Goal: Task Accomplishment & Management: Manage account settings

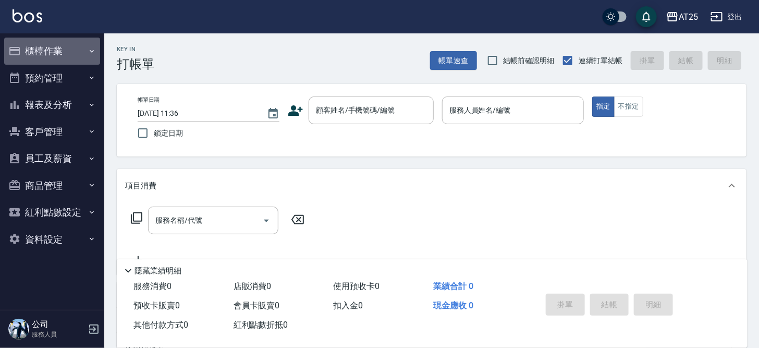
click at [50, 51] on button "櫃檯作業" at bounding box center [52, 51] width 96 height 27
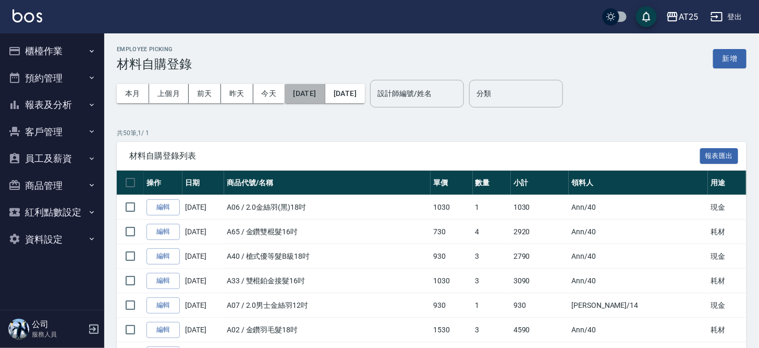
click at [325, 90] on button "[DATE]" at bounding box center [305, 93] width 40 height 19
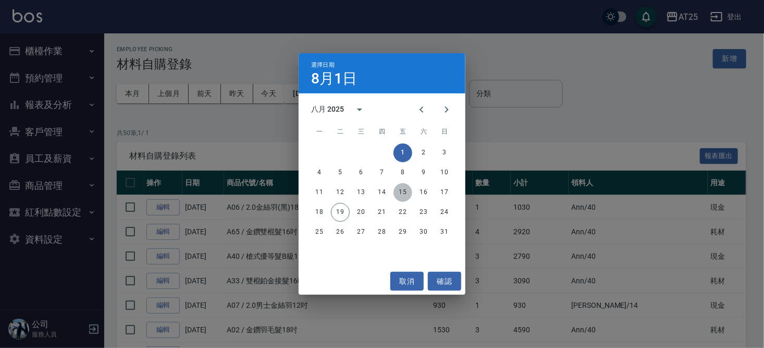
click at [406, 189] on button "15" at bounding box center [402, 192] width 19 height 19
click at [400, 194] on button "15" at bounding box center [402, 192] width 19 height 19
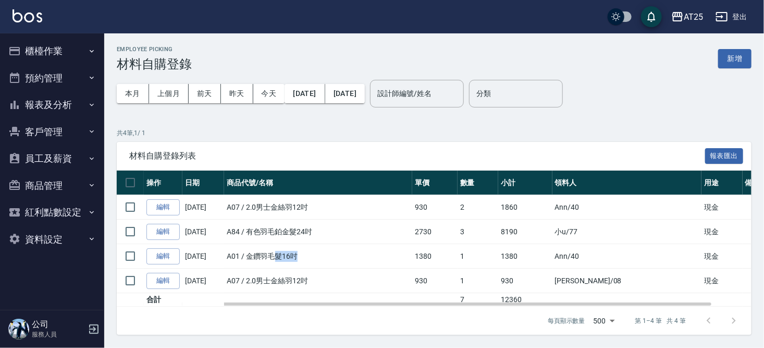
drag, startPoint x: 279, startPoint y: 251, endPoint x: 312, endPoint y: 251, distance: 33.3
click at [312, 251] on td "A01 / 金鑽羽毛髮16吋" at bounding box center [318, 256] width 188 height 24
click at [314, 251] on td "A01 / 金鑽羽毛髮16吋" at bounding box center [318, 256] width 188 height 24
drag, startPoint x: 291, startPoint y: 275, endPoint x: 297, endPoint y: 275, distance: 6.3
click at [291, 275] on td "A07 / 2.0男士金絲羽12吋" at bounding box center [318, 280] width 188 height 24
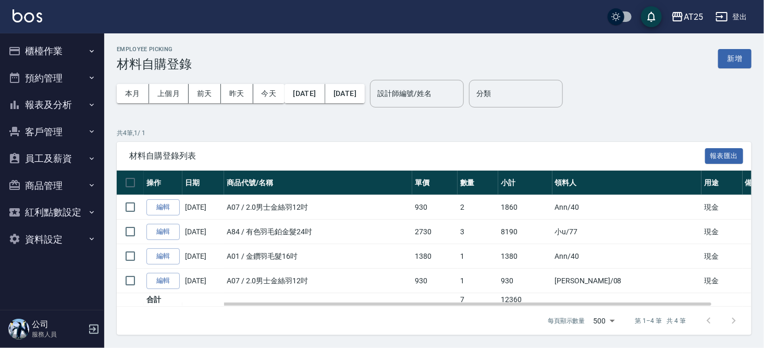
click at [305, 275] on td "A07 / 2.0男士金絲羽12吋" at bounding box center [318, 280] width 188 height 24
drag, startPoint x: 259, startPoint y: 206, endPoint x: 338, endPoint y: 213, distance: 78.9
click at [338, 213] on td "A07 / 2.0男士金絲羽12吋" at bounding box center [318, 207] width 188 height 24
click at [338, 210] on td "A07 / 2.0男士金絲羽12吋" at bounding box center [318, 207] width 188 height 24
click at [276, 281] on td "A07 / 2.0男士金絲羽12吋" at bounding box center [318, 280] width 188 height 24
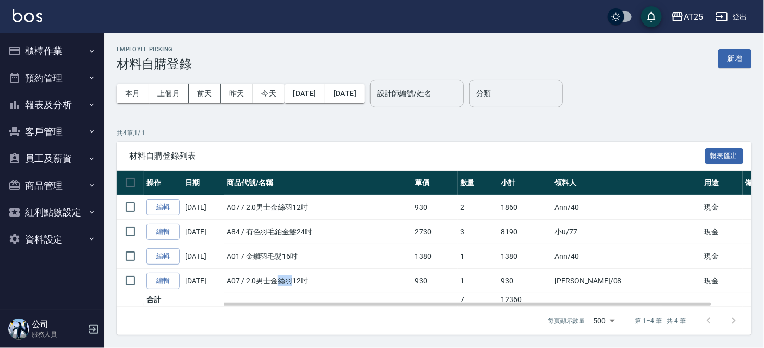
drag, startPoint x: 276, startPoint y: 281, endPoint x: 291, endPoint y: 283, distance: 15.3
click at [291, 283] on td "A07 / 2.0男士金絲羽12吋" at bounding box center [318, 280] width 188 height 24
click at [168, 209] on link "編輯" at bounding box center [162, 207] width 33 height 16
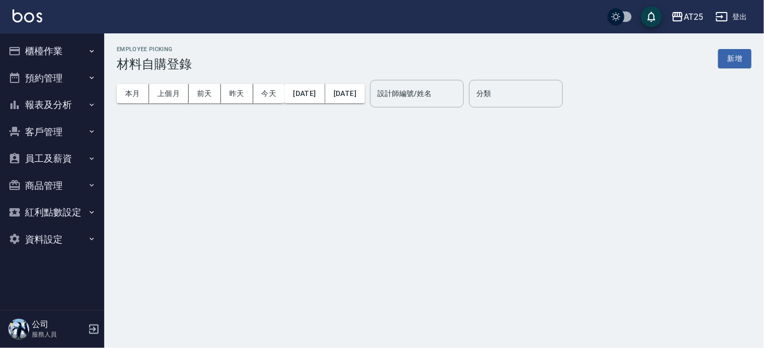
click at [319, 83] on div "本月 上個月 前天 昨天 今天 2025/08/01 2025/08/31" at bounding box center [241, 93] width 248 height 44
click at [317, 92] on button "[DATE]" at bounding box center [305, 93] width 40 height 19
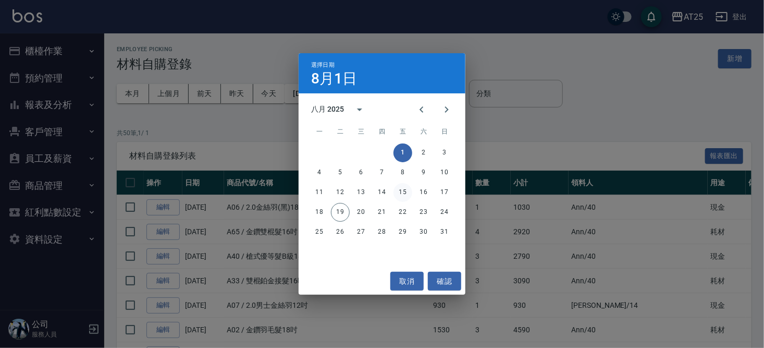
click at [402, 192] on button "15" at bounding box center [402, 192] width 19 height 19
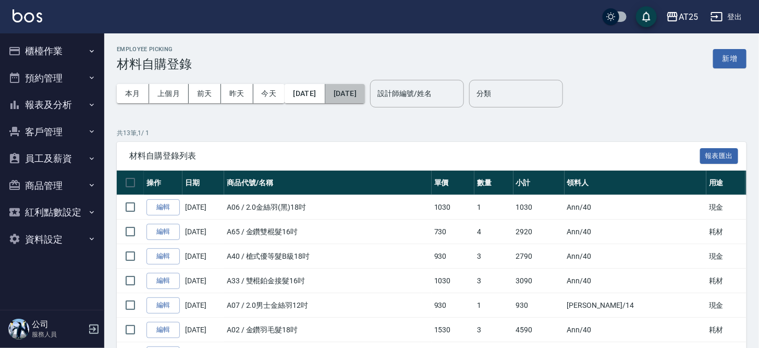
click at [365, 102] on button "[DATE]" at bounding box center [345, 93] width 40 height 19
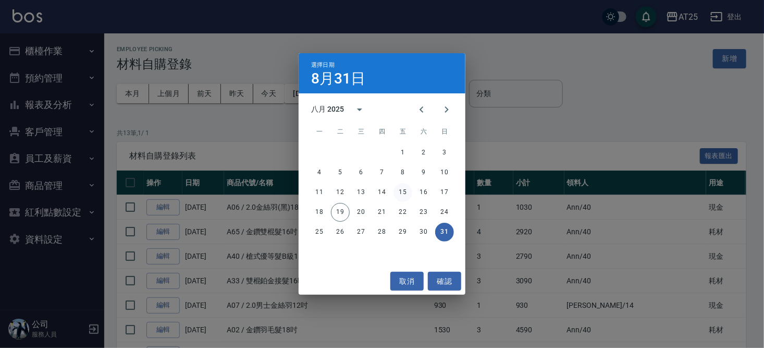
click at [408, 190] on button "15" at bounding box center [402, 192] width 19 height 19
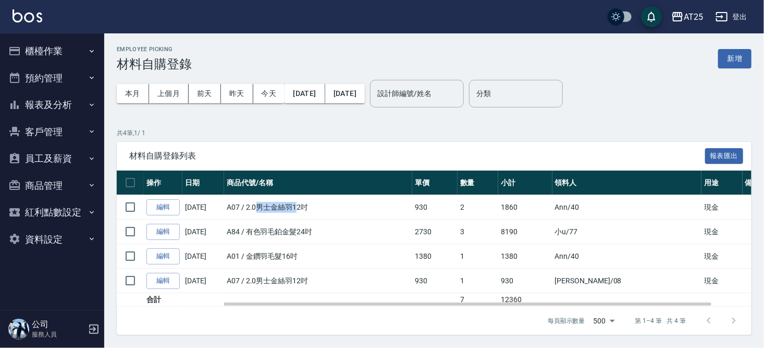
drag, startPoint x: 272, startPoint y: 208, endPoint x: 308, endPoint y: 207, distance: 36.5
click at [308, 207] on td "A07 / 2.0男士金絲羽12吋" at bounding box center [318, 207] width 188 height 24
click at [314, 207] on td "A07 / 2.0男士金絲羽12吋" at bounding box center [318, 207] width 188 height 24
click at [174, 205] on link "編輯" at bounding box center [162, 207] width 33 height 16
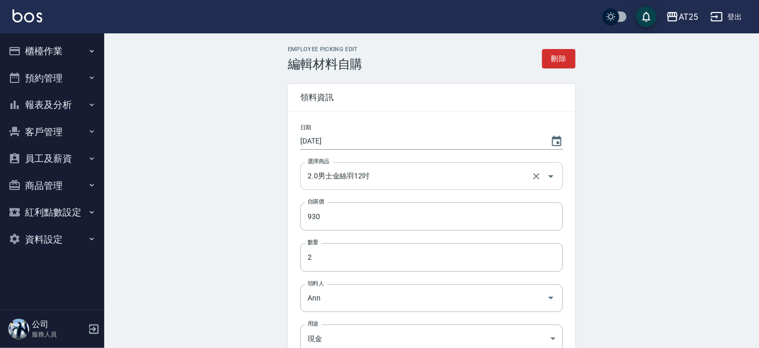
click at [376, 171] on input "2.0男士金絲羽12吋" at bounding box center [417, 176] width 224 height 18
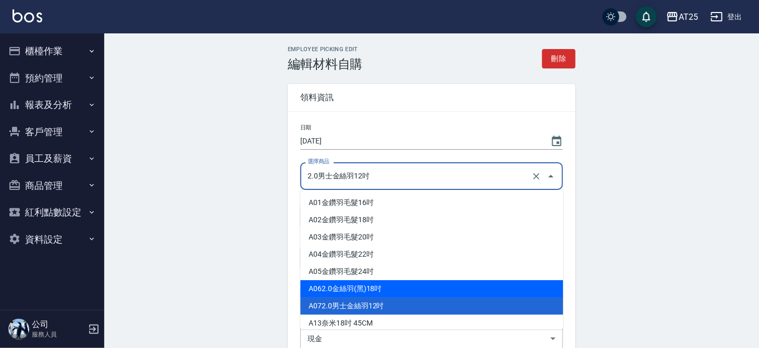
click at [401, 292] on li "A06 2.0金絲羽(黑)18吋" at bounding box center [431, 288] width 263 height 17
type input "2.0金絲羽(黑)18吋"
type input "1030"
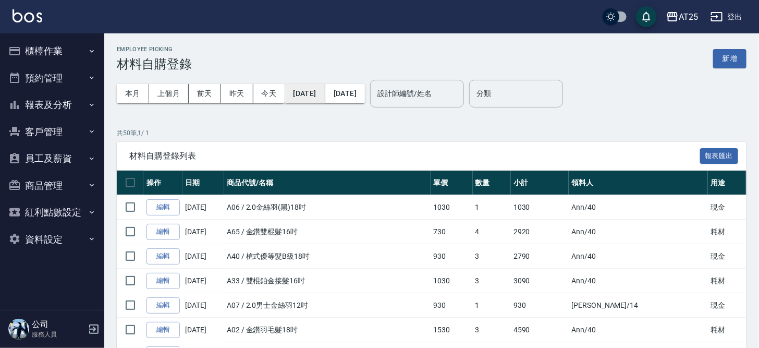
click at [321, 96] on button "[DATE]" at bounding box center [305, 93] width 40 height 19
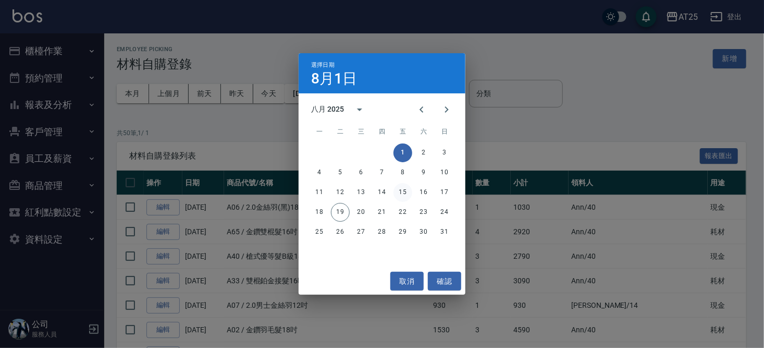
click at [404, 194] on button "15" at bounding box center [402, 192] width 19 height 19
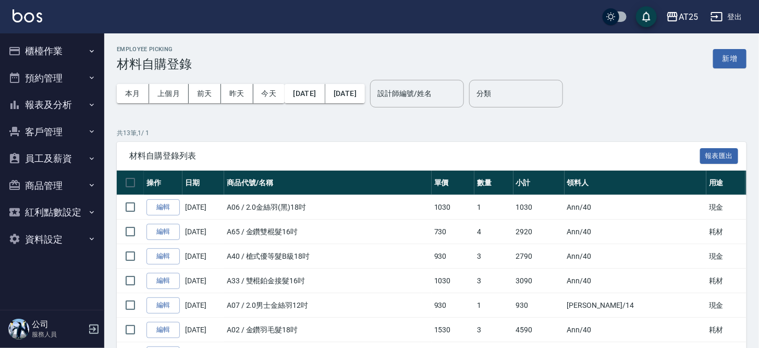
click at [365, 99] on button "[DATE]" at bounding box center [345, 93] width 40 height 19
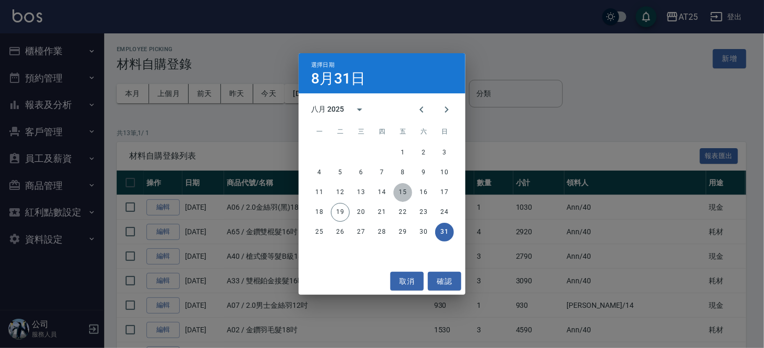
click at [404, 190] on button "15" at bounding box center [402, 192] width 19 height 19
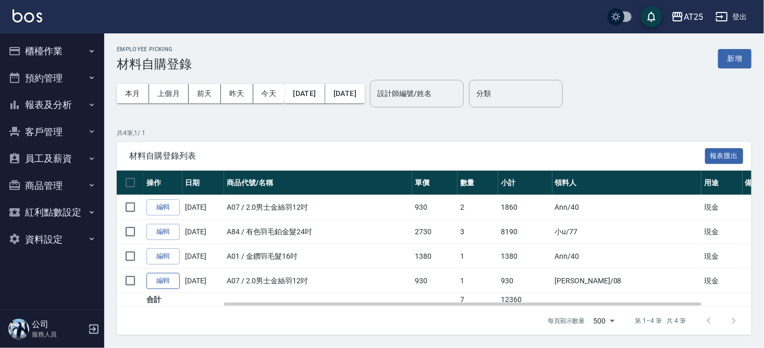
click at [175, 276] on link "編輯" at bounding box center [162, 281] width 33 height 16
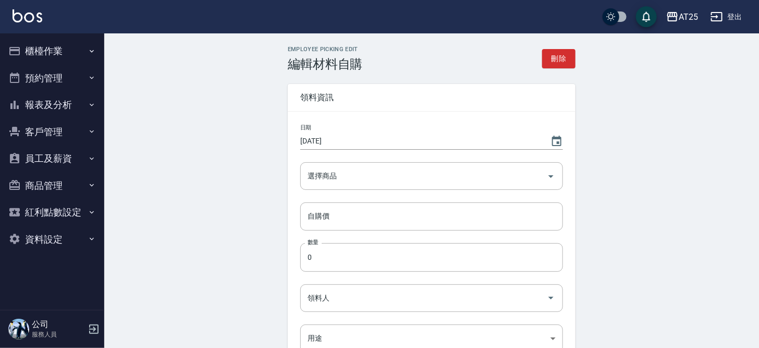
type input "2025/08/15"
type input "2.0男士金絲羽12吋"
type input "930"
type input "1"
type input "Tony"
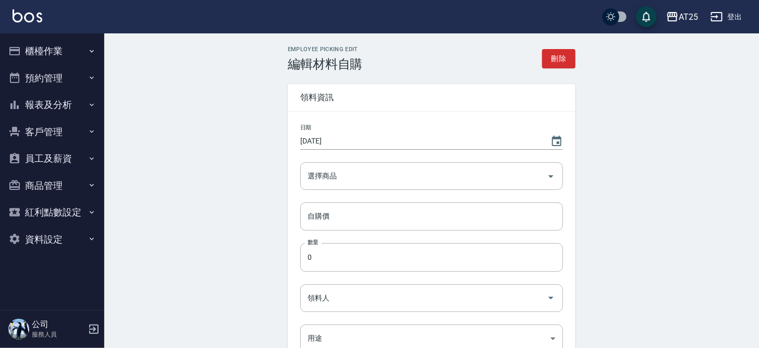
type input "現金"
click at [375, 178] on input "2.0男士金絲羽12吋" at bounding box center [417, 176] width 224 height 18
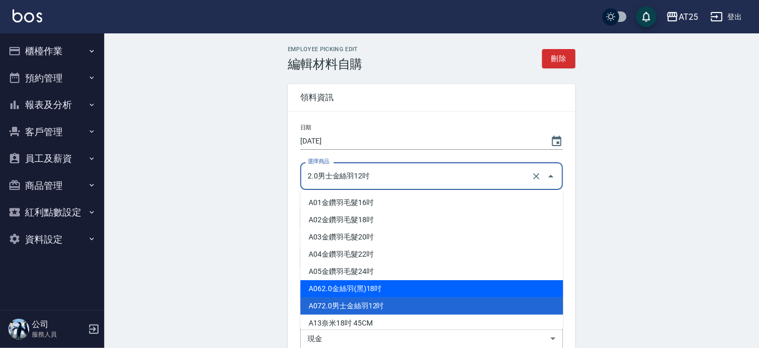
click at [385, 286] on li "A06 2.0金絲羽(黑)18吋" at bounding box center [431, 288] width 263 height 17
type input "2.0金絲羽(黑)18吋"
type input "1030"
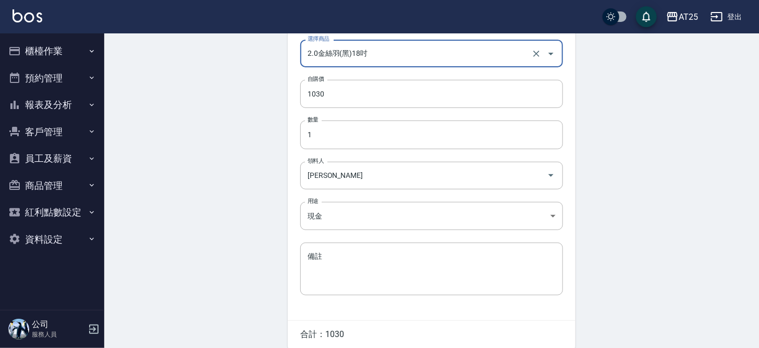
scroll to position [128, 0]
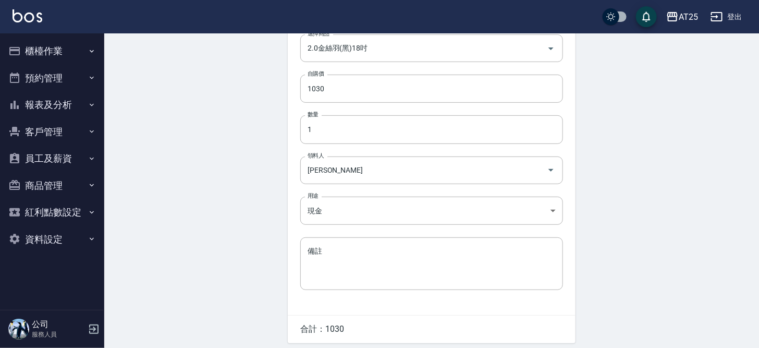
drag, startPoint x: 757, startPoint y: 175, endPoint x: 763, endPoint y: 174, distance: 6.3
click at [758, 175] on div "Employee Picking Edit 編輯材料自購 刪除 領料資訊 日期 2025/08/15 選擇商品 2.0金絲羽(黑)18吋 選擇商品 自購價 1…" at bounding box center [431, 146] width 654 height 481
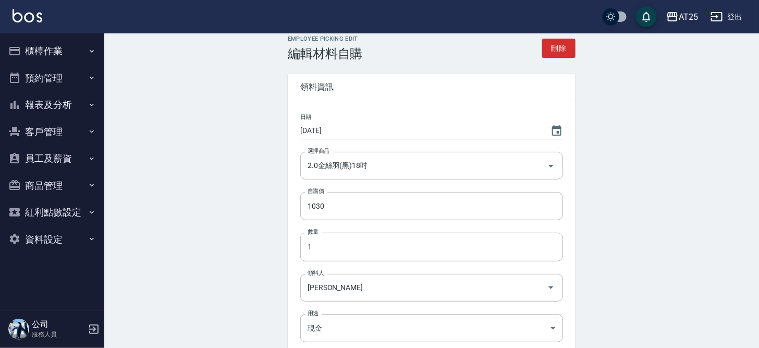
scroll to position [167, 0]
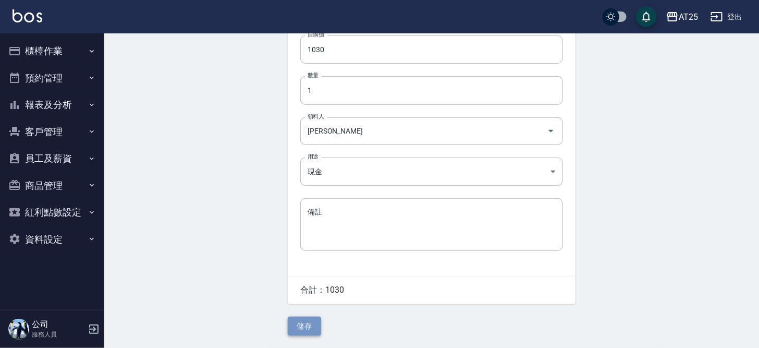
click at [314, 325] on button "儲存" at bounding box center [304, 325] width 33 height 19
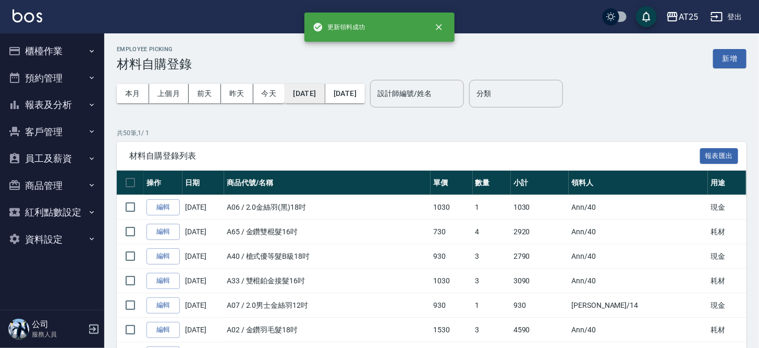
click at [302, 89] on button "2025/08/01" at bounding box center [305, 93] width 40 height 19
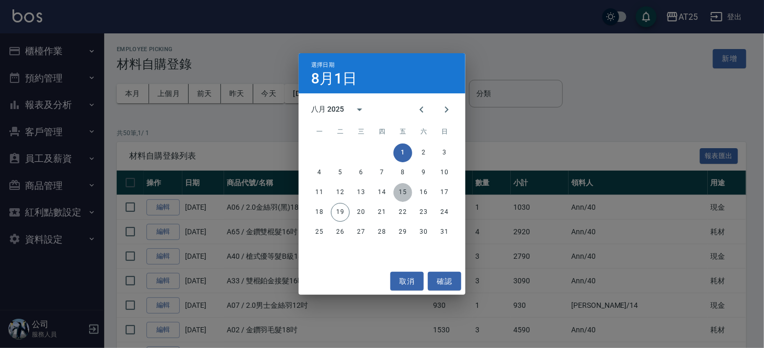
click at [405, 192] on button "15" at bounding box center [402, 192] width 19 height 19
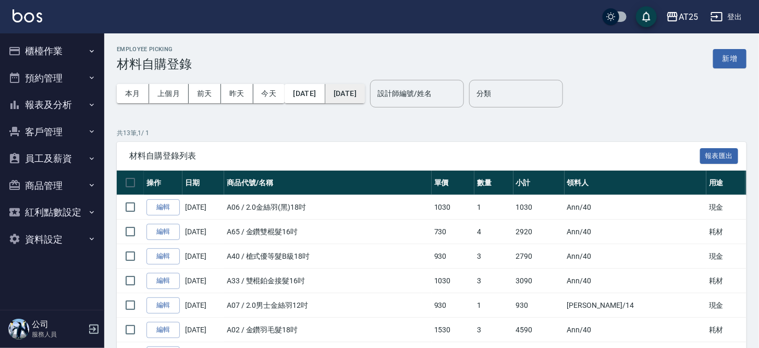
click at [365, 97] on button "[DATE]" at bounding box center [345, 93] width 40 height 19
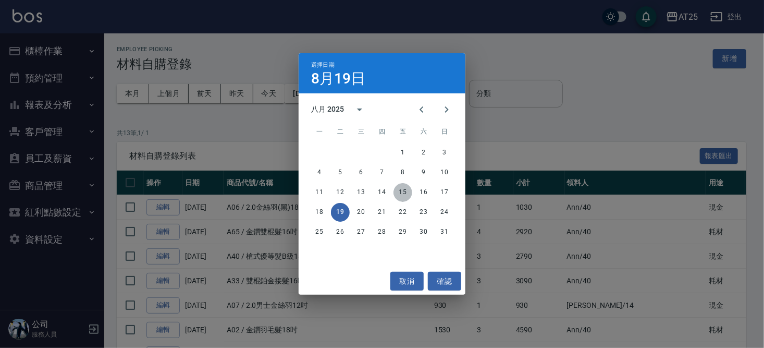
click at [405, 189] on button "15" at bounding box center [402, 192] width 19 height 19
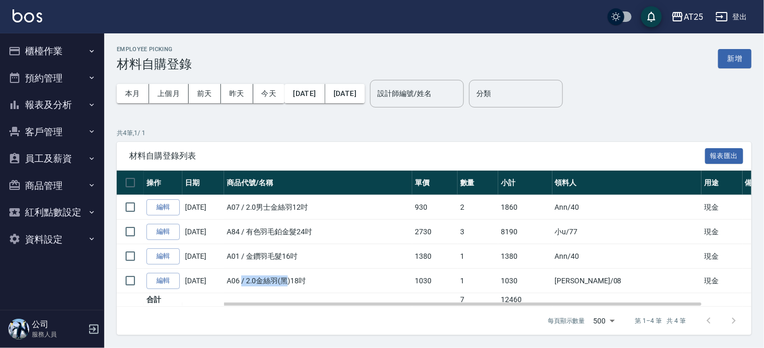
drag, startPoint x: 243, startPoint y: 280, endPoint x: 318, endPoint y: 286, distance: 75.3
click at [316, 286] on td "A06 / 2.0金絲羽(黑)18吋" at bounding box center [318, 280] width 188 height 24
click at [318, 286] on td "A06 / 2.0金絲羽(黑)18吋" at bounding box center [318, 280] width 188 height 24
click at [169, 207] on link "編輯" at bounding box center [162, 207] width 33 height 16
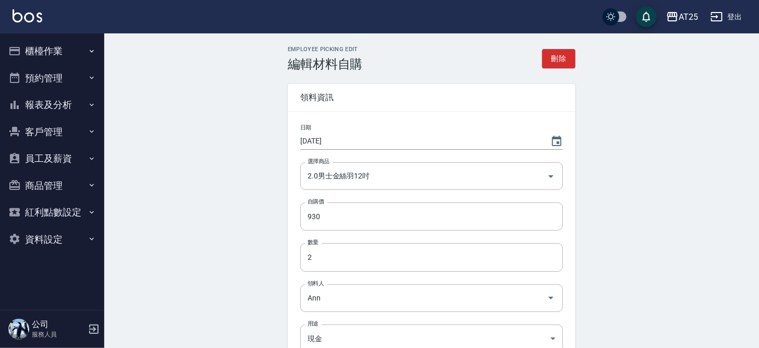
scroll to position [52, 0]
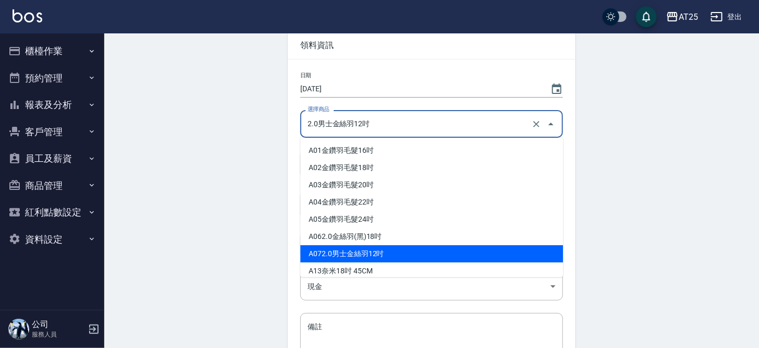
click at [386, 128] on input "2.0男士金絲羽12吋" at bounding box center [417, 124] width 224 height 18
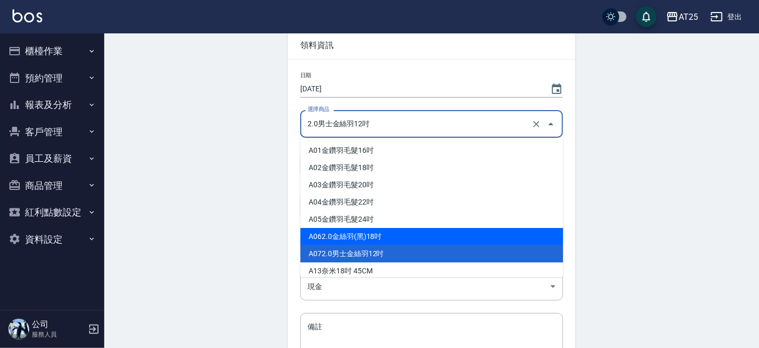
click at [388, 232] on li "A06 2.0金絲羽(黑)18吋" at bounding box center [431, 236] width 263 height 17
type input "2.0金絲羽(黑)18吋"
type input "1030"
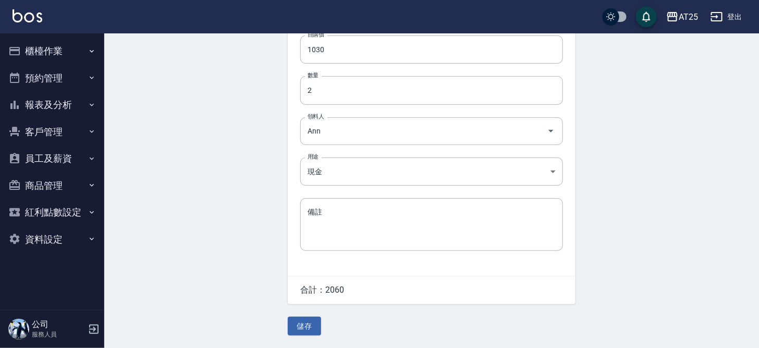
scroll to position [0, 0]
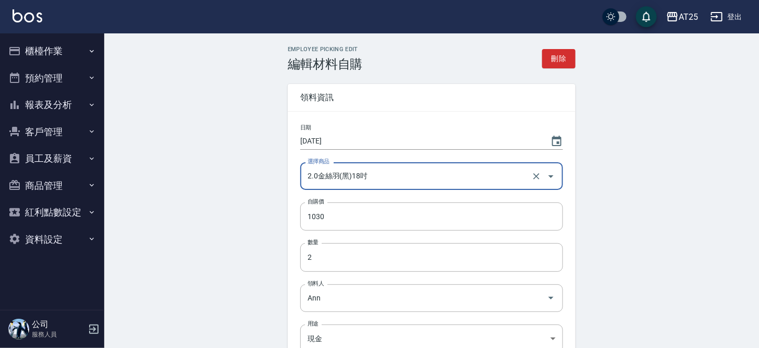
click at [54, 55] on button "櫃檯作業" at bounding box center [52, 51] width 96 height 27
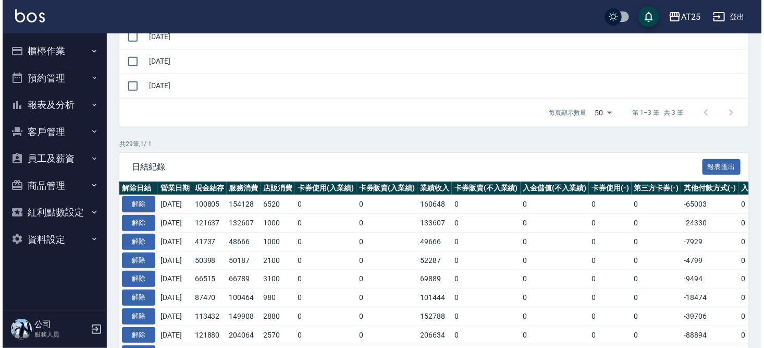
scroll to position [104, 0]
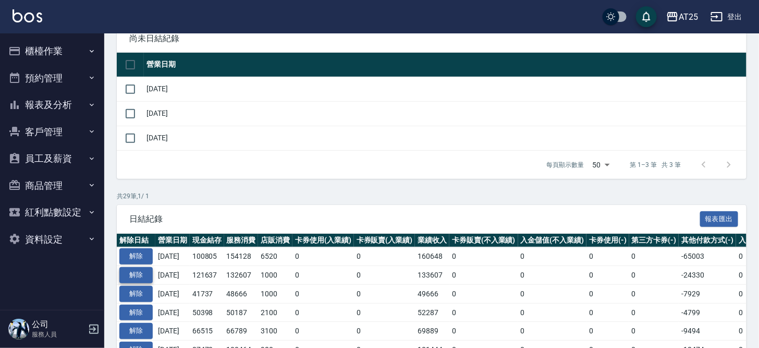
click at [145, 275] on button "解除" at bounding box center [135, 275] width 33 height 16
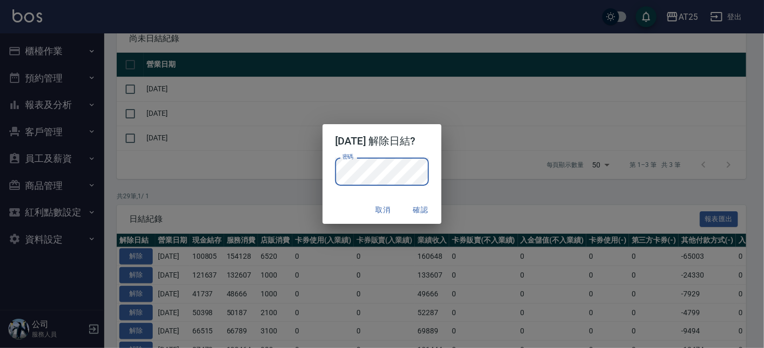
click at [427, 211] on button "確認" at bounding box center [420, 209] width 33 height 19
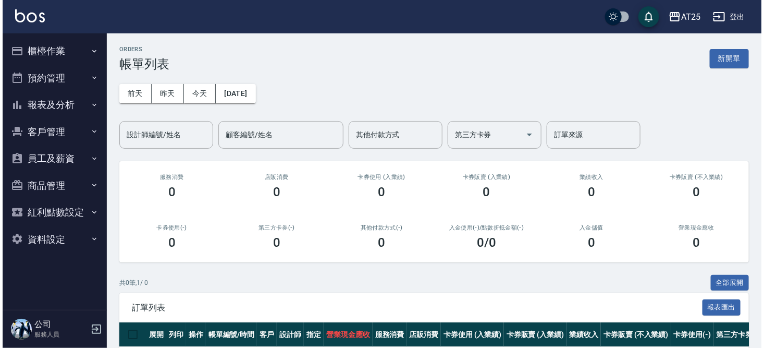
scroll to position [47, 0]
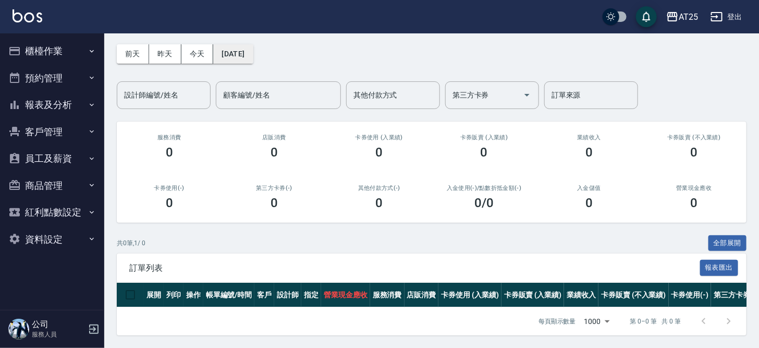
click at [228, 44] on button "[DATE]" at bounding box center [233, 53] width 40 height 19
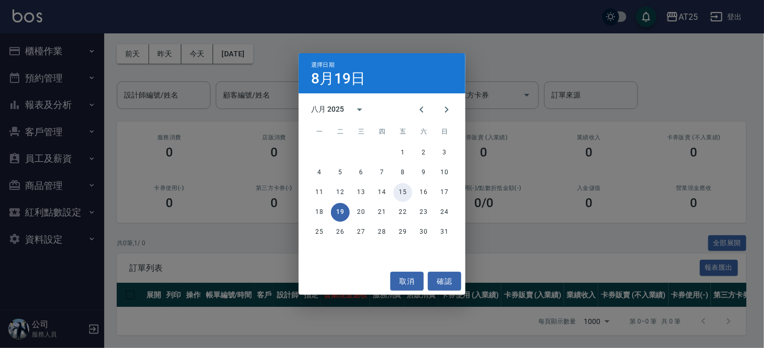
click at [406, 191] on button "15" at bounding box center [402, 192] width 19 height 19
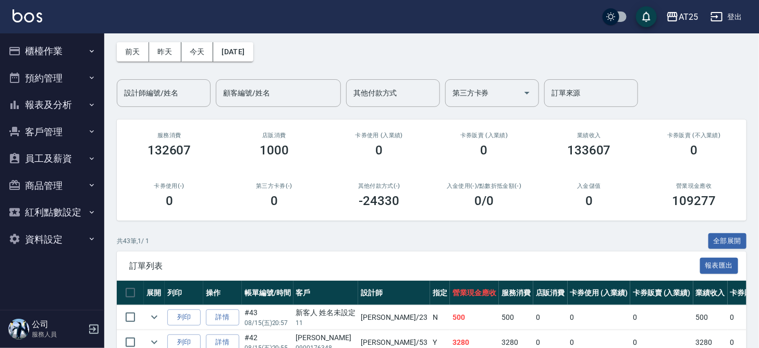
scroll to position [35, 0]
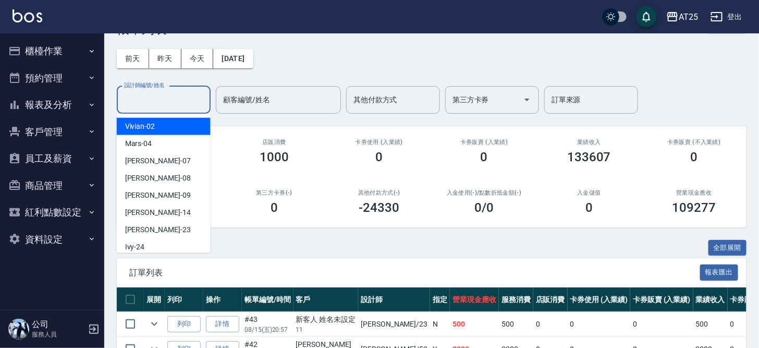
click at [176, 105] on input "設計師編號/姓名" at bounding box center [163, 100] width 84 height 18
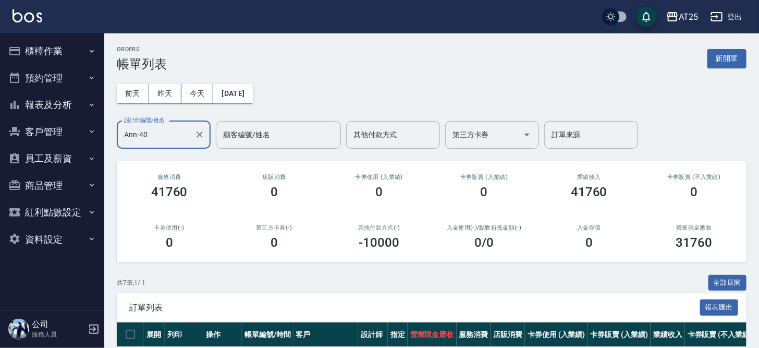
scroll to position [150, 0]
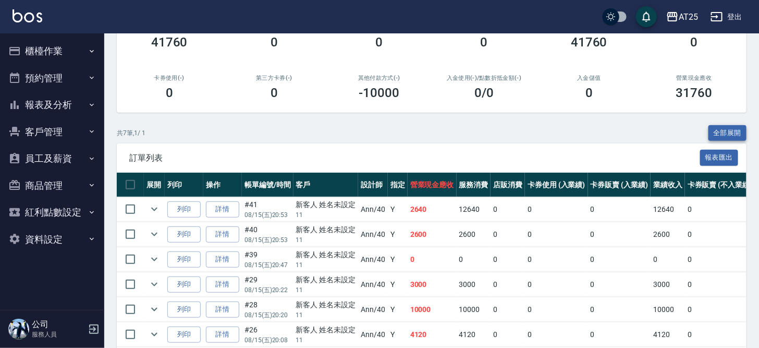
type input "Ann-40"
click at [727, 135] on button "全部展開" at bounding box center [727, 133] width 39 height 16
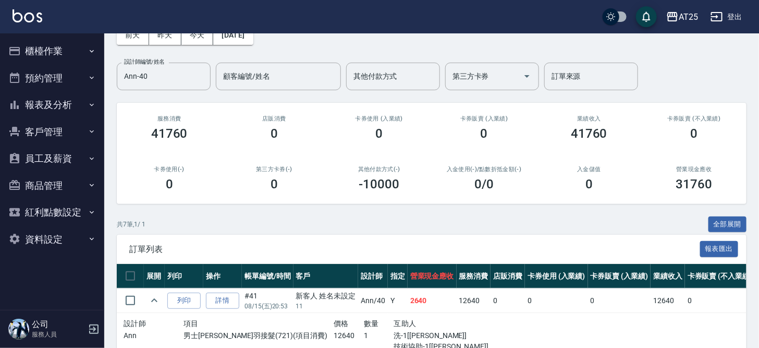
scroll to position [27, 0]
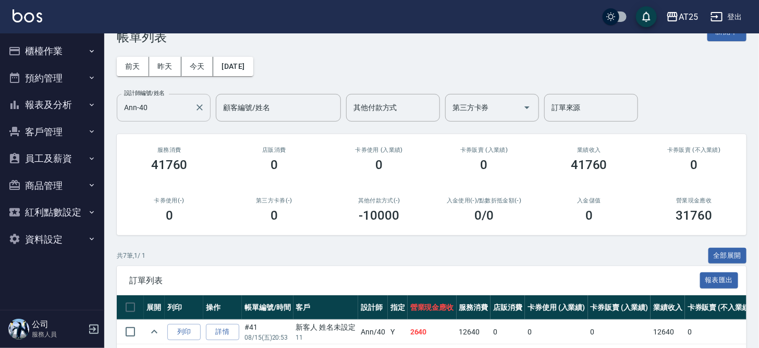
click at [162, 108] on input "Ann-40" at bounding box center [155, 107] width 69 height 18
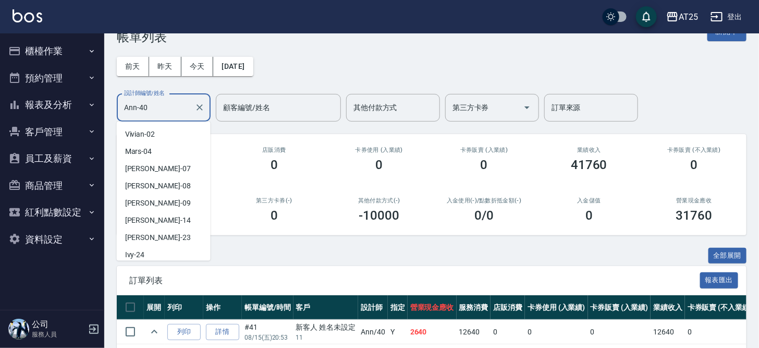
scroll to position [89, 0]
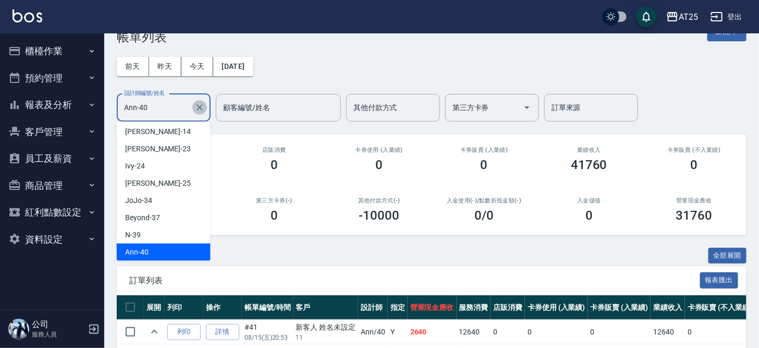
click at [204, 106] on icon "Clear" at bounding box center [199, 107] width 10 height 10
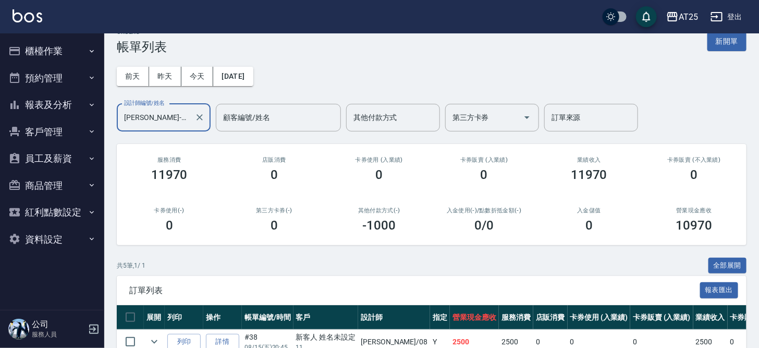
scroll to position [52, 0]
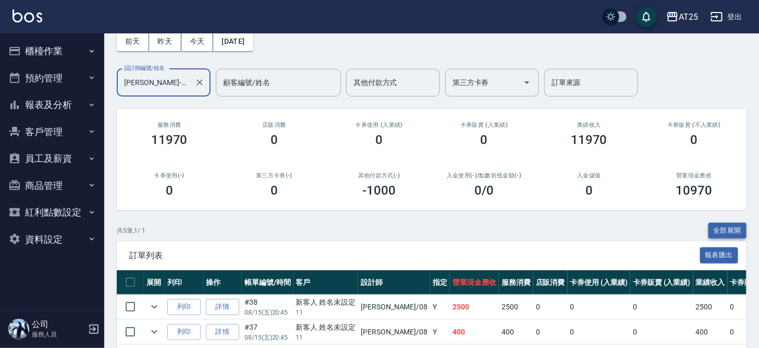
type input "Tony-08"
click at [719, 224] on button "全部展開" at bounding box center [727, 231] width 39 height 16
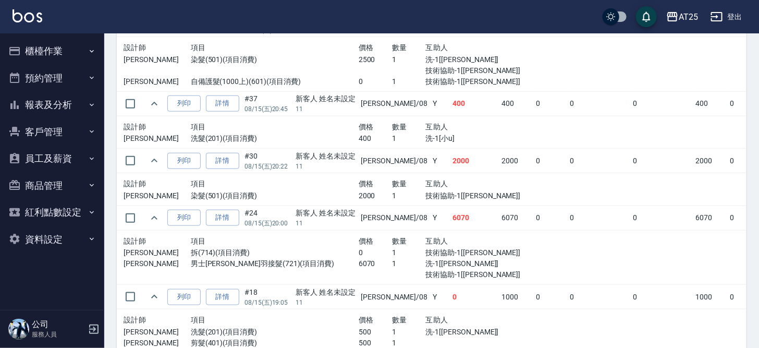
scroll to position [360, 0]
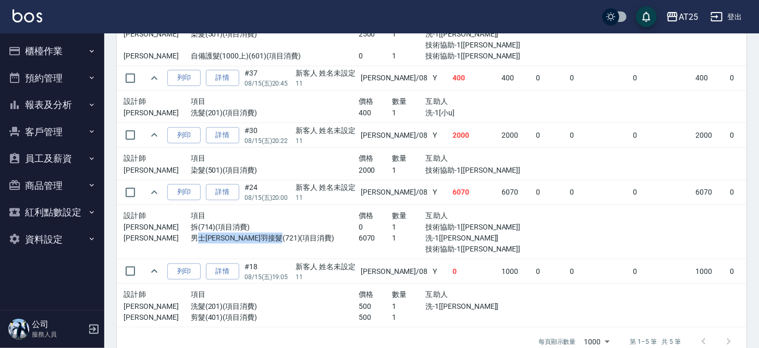
drag, startPoint x: 193, startPoint y: 236, endPoint x: 285, endPoint y: 250, distance: 93.3
click at [285, 250] on div "男士金絲羽接髮(721)(項目消費)" at bounding box center [275, 243] width 168 height 22
click at [286, 242] on div "男士金絲羽接髮(721)(項目消費)" at bounding box center [275, 243] width 168 height 22
click at [232, 193] on link "詳情" at bounding box center [222, 192] width 33 height 16
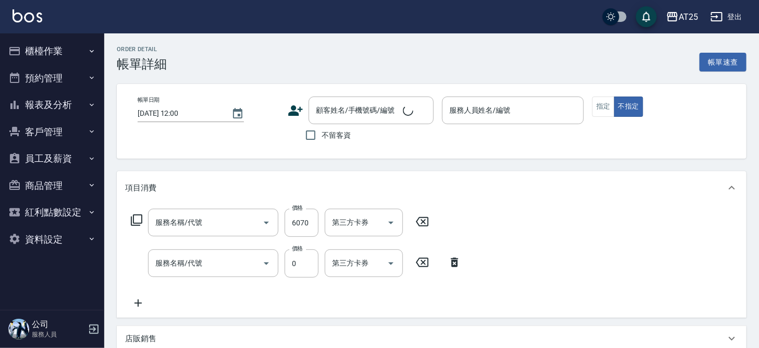
type input "2025/08/15 20:00"
type input "Tony-08"
type input "600"
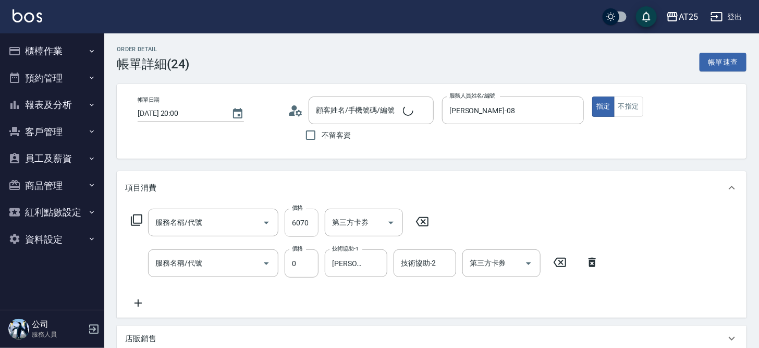
type input "男士金絲羽接髮(721)"
type input "拆(714)"
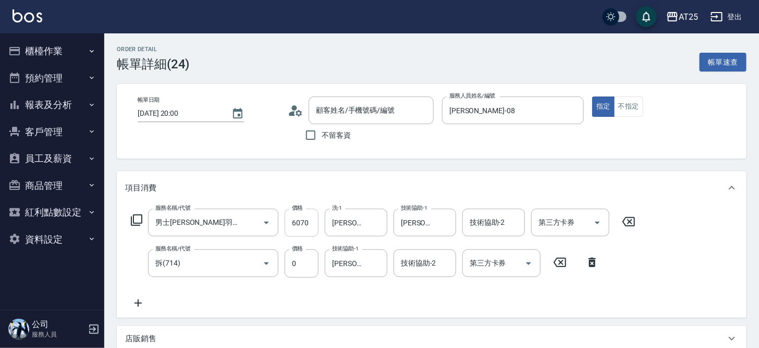
click at [301, 223] on input "6070" at bounding box center [302, 222] width 34 height 28
type input "新客人 姓名未設定/11/null"
type input "0"
type input "59"
type input "50"
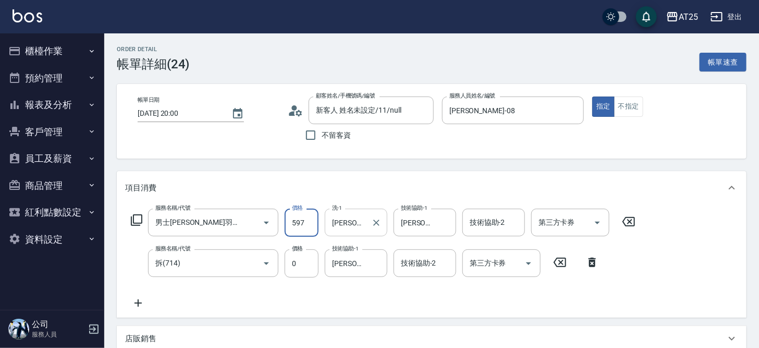
type input "5970"
type input "590"
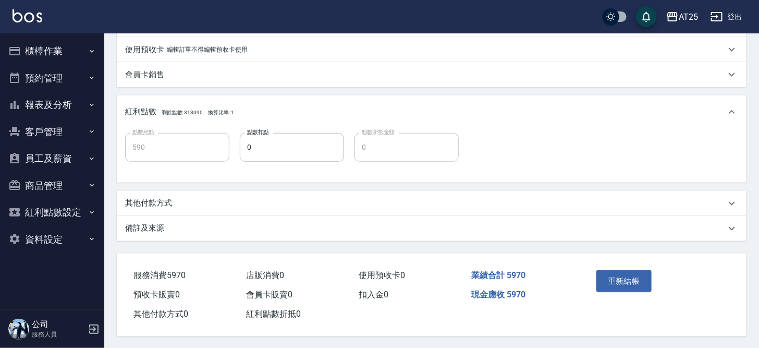
scroll to position [342, 0]
type input "5970"
click at [631, 278] on button "重新結帳" at bounding box center [623, 280] width 55 height 22
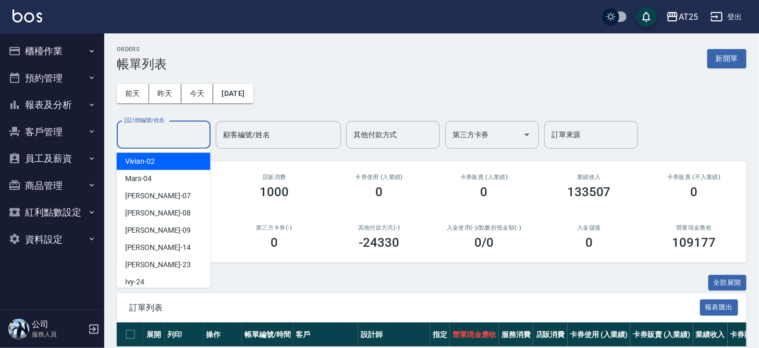
click at [166, 130] on div "設計師編號/姓名 設計師編號/姓名" at bounding box center [164, 135] width 94 height 28
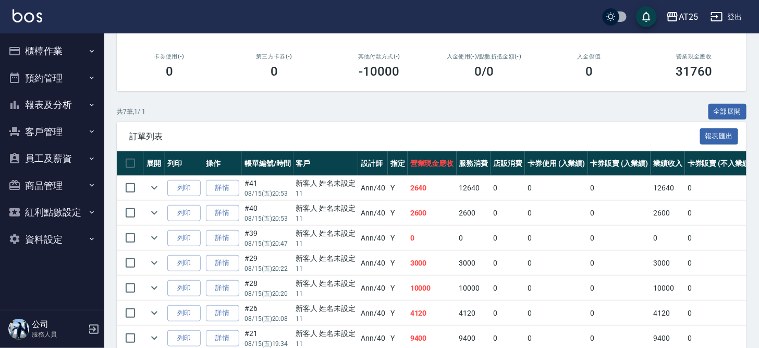
scroll to position [175, 0]
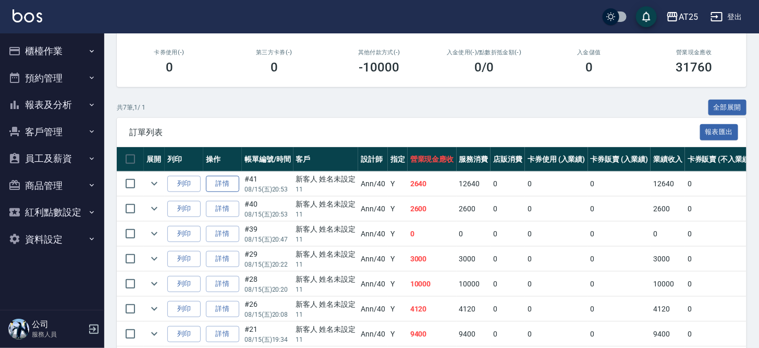
type input "Ann-40"
click at [218, 181] on link "詳情" at bounding box center [222, 184] width 33 height 16
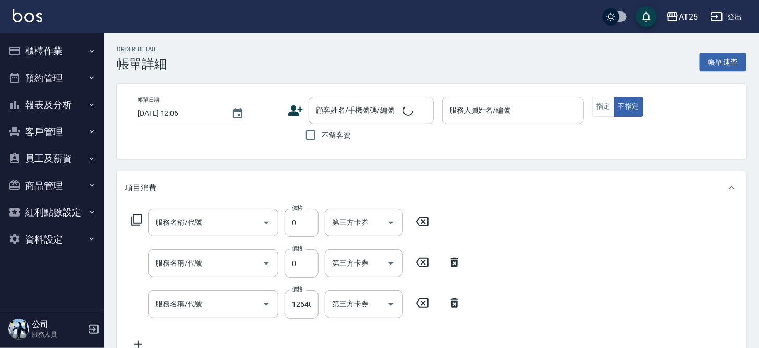
type input "2025/08/15 20:53"
type input "Ann-40"
type input "260"
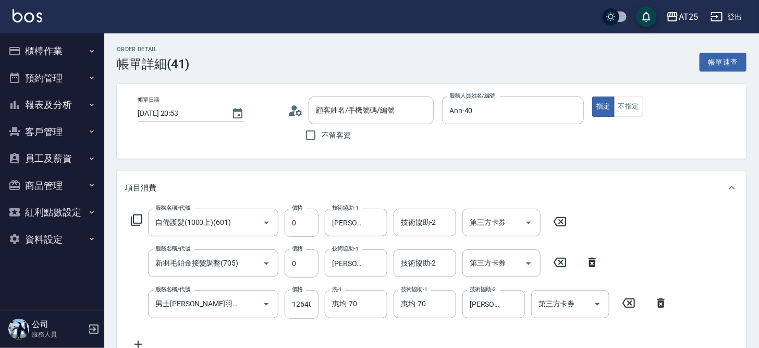
type input "自備護髮(1000上)(601)"
type input "新羽毛鉑金接髮調整(705)"
type input "男士金絲羽接髮(721)"
type input "新客人 姓名未設定/11/null"
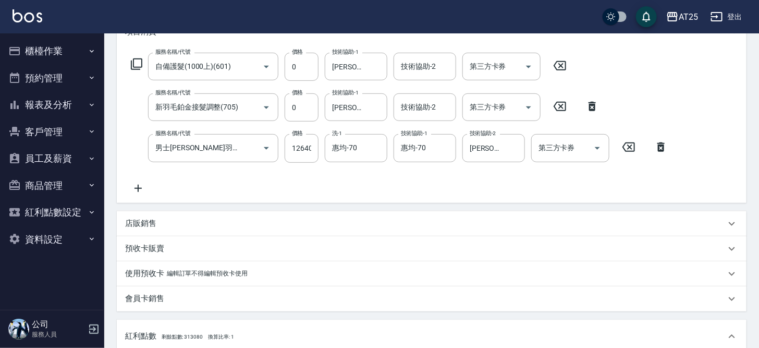
scroll to position [138, 0]
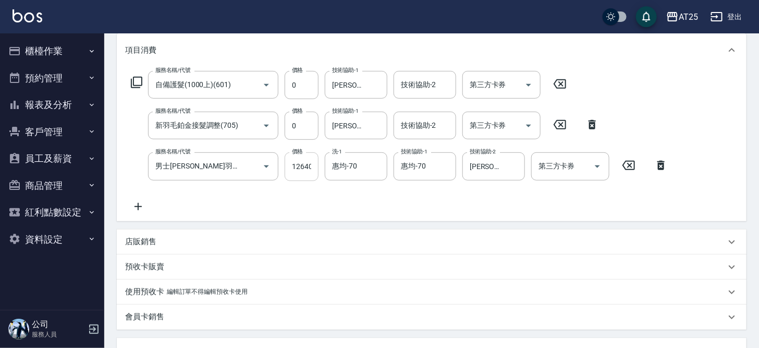
click at [308, 162] on input "12640" at bounding box center [302, 166] width 34 height 28
type input "1"
type input "0"
type input "12"
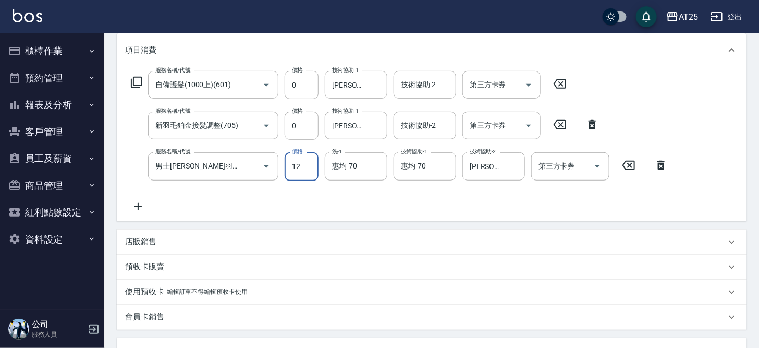
type input "10"
type input "124"
type input "120"
type input "1244"
type input "1240"
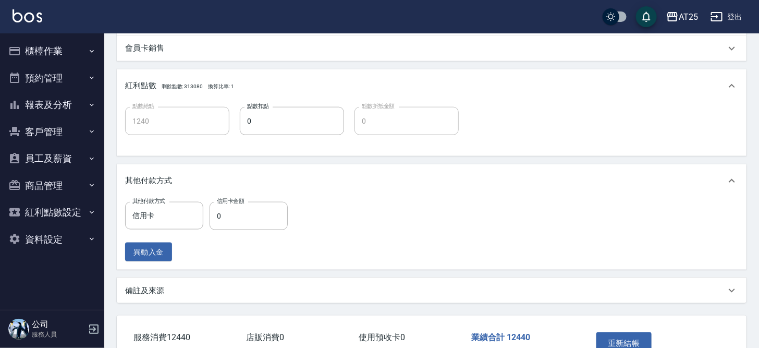
scroll to position [472, 0]
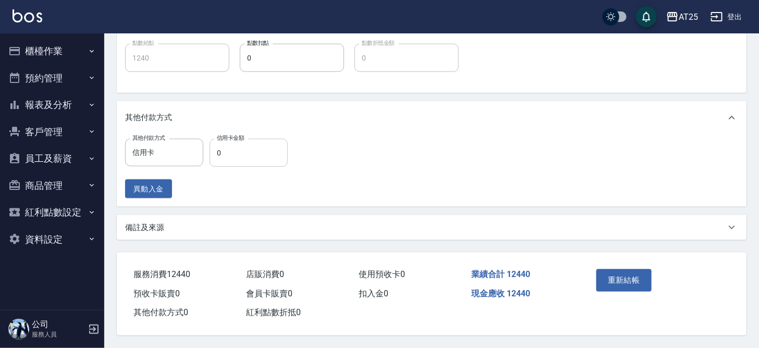
type input "12440"
click at [232, 151] on input "0" at bounding box center [248, 153] width 78 height 28
type input "100"
type input "1230"
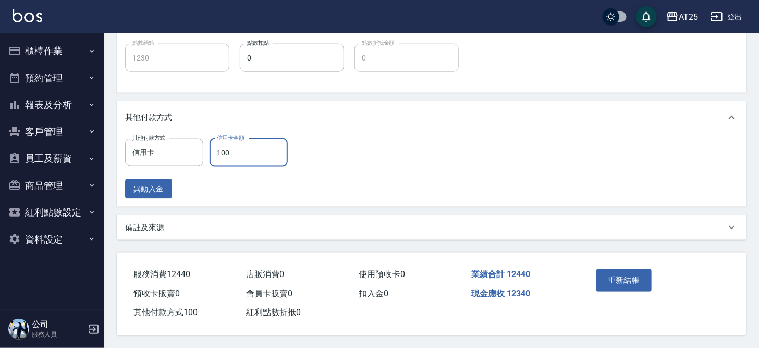
type input "1000"
type input "240"
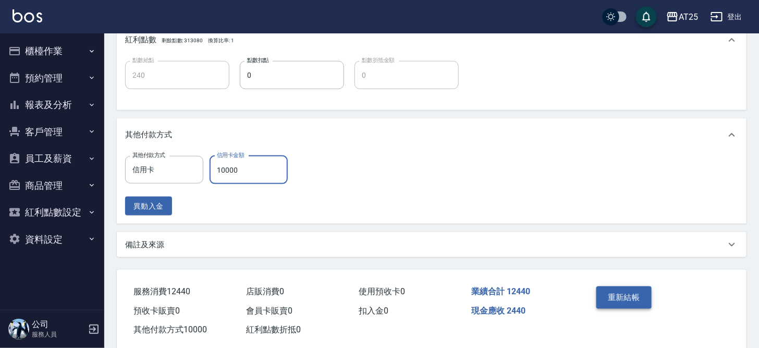
type input "10000"
click at [628, 291] on button "重新結帳" at bounding box center [623, 297] width 55 height 22
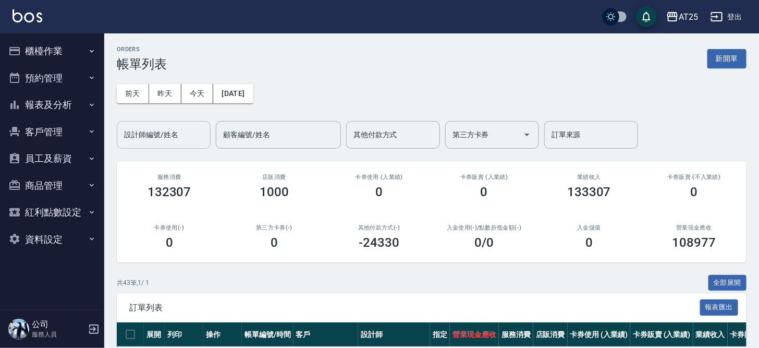
click at [159, 129] on div "設計師編號/姓名 設計師編號/姓名" at bounding box center [164, 135] width 94 height 28
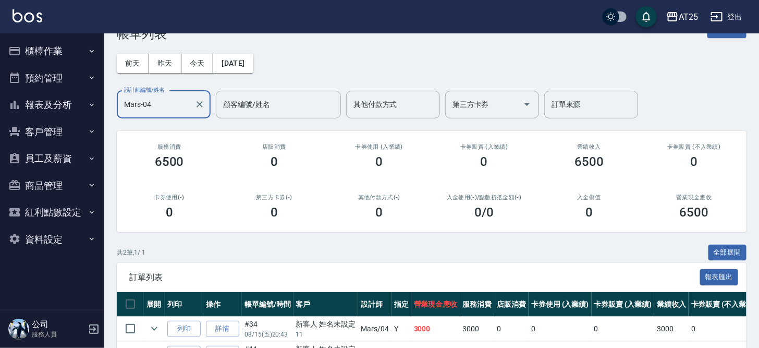
scroll to position [96, 0]
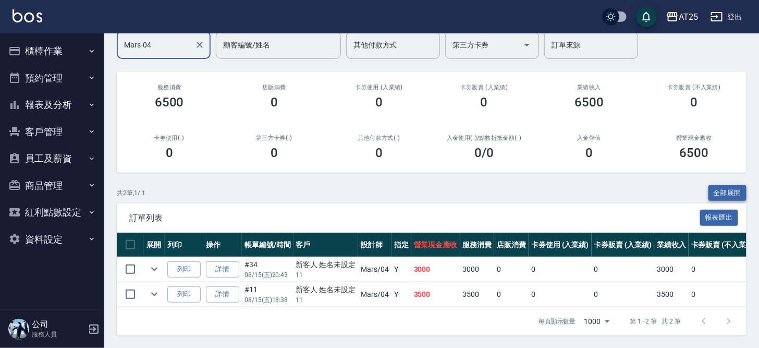
type input "Mars-04"
drag, startPoint x: 719, startPoint y: 183, endPoint x: 737, endPoint y: 179, distance: 19.2
click at [719, 185] on button "全部展開" at bounding box center [727, 193] width 39 height 16
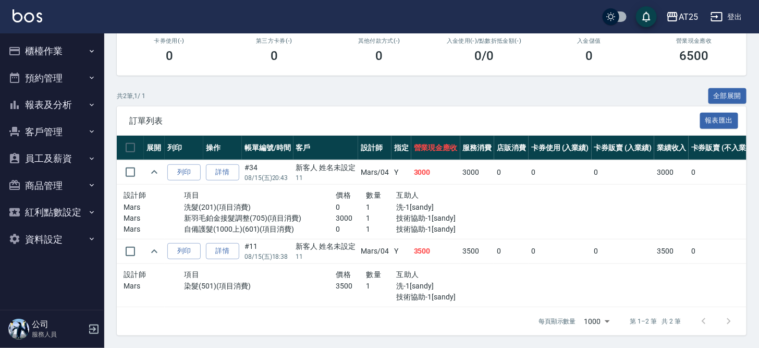
scroll to position [193, 0]
click at [67, 44] on button "櫃檯作業" at bounding box center [52, 51] width 96 height 27
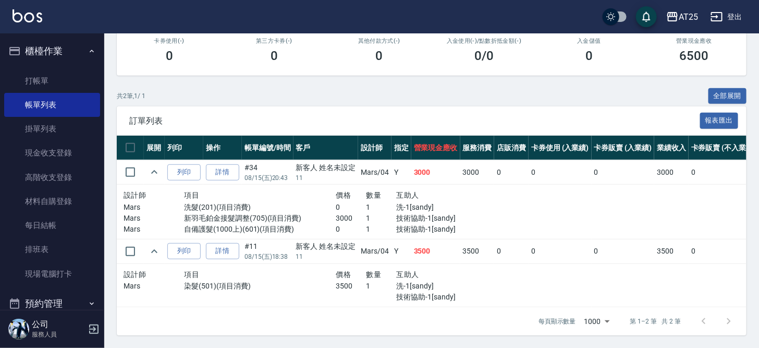
scroll to position [0, 0]
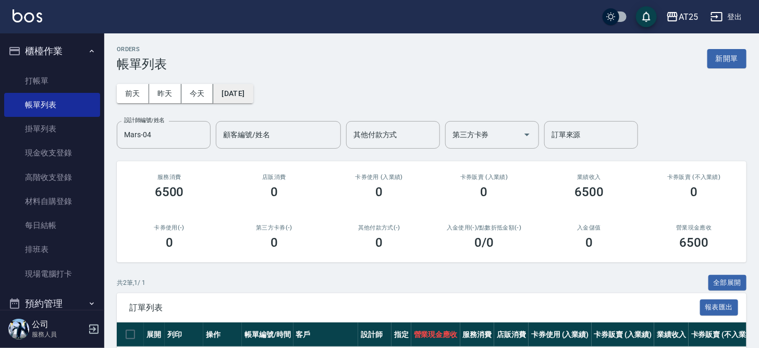
click at [252, 90] on button "[DATE]" at bounding box center [233, 93] width 40 height 19
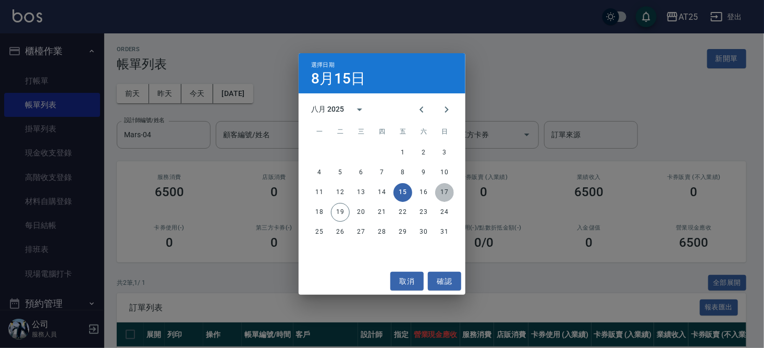
click at [444, 194] on button "17" at bounding box center [444, 192] width 19 height 19
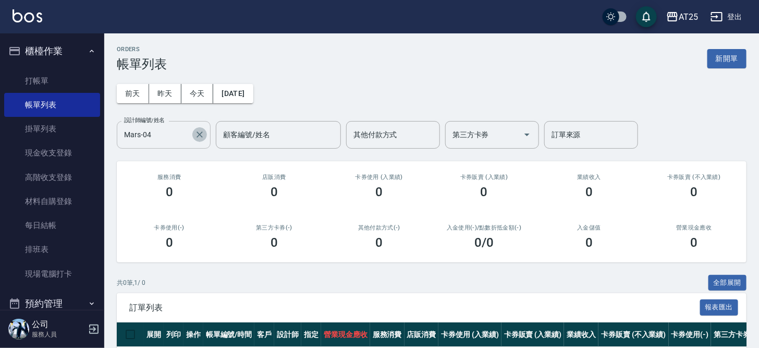
click at [200, 138] on icon "Clear" at bounding box center [199, 134] width 10 height 10
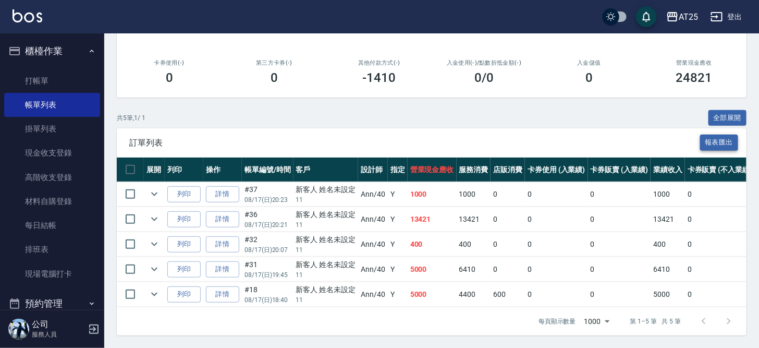
scroll to position [169, 0]
type input "Ann-40"
click at [740, 111] on button "全部展開" at bounding box center [727, 118] width 39 height 16
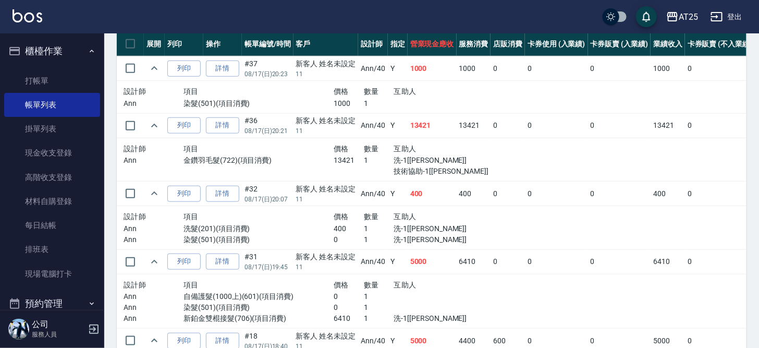
scroll to position [291, 0]
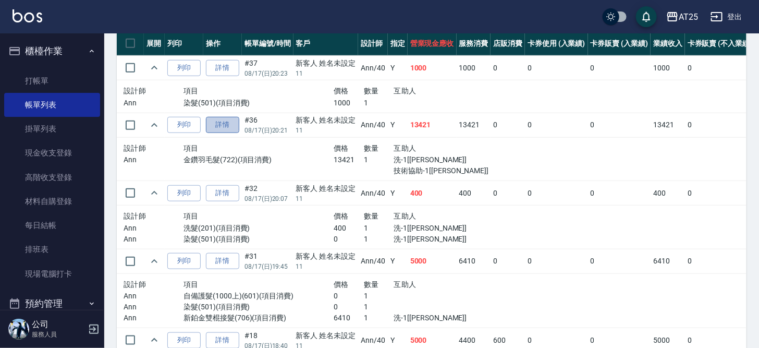
click at [220, 118] on link "詳情" at bounding box center [222, 125] width 33 height 16
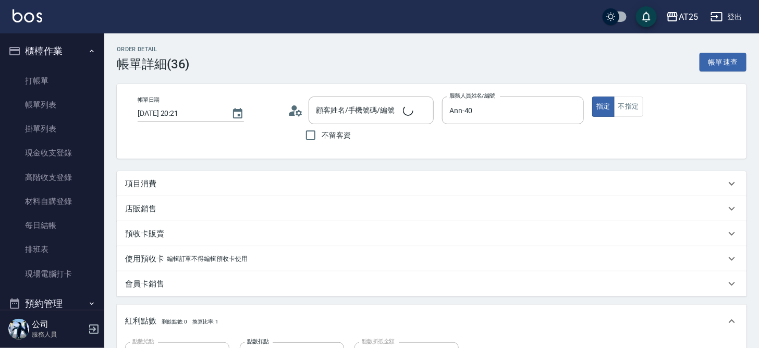
type input "2025/08/17 20:21"
type input "Ann-40"
type input "1340"
type input "新客人 姓名未設定/11/null"
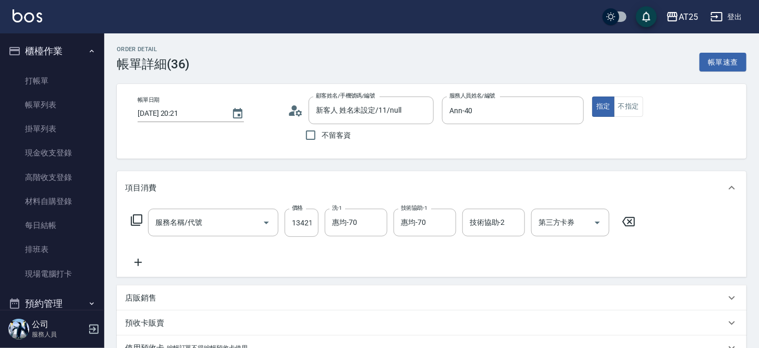
type input "金鑽羽毛髮(722)"
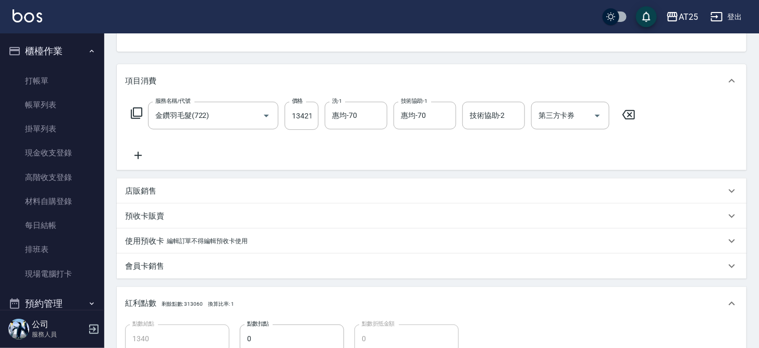
scroll to position [159, 0]
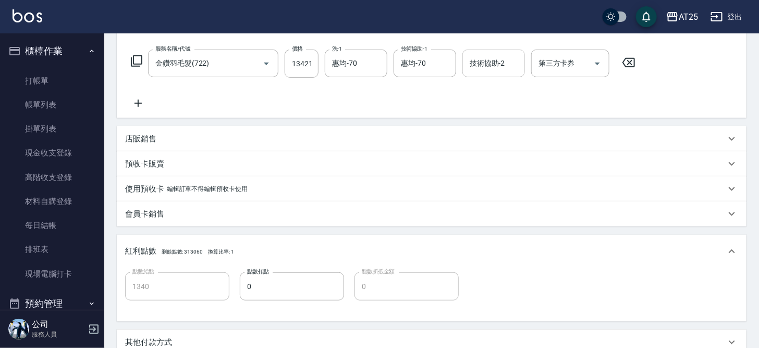
click at [503, 63] on input "技術協助-2" at bounding box center [493, 63] width 53 height 18
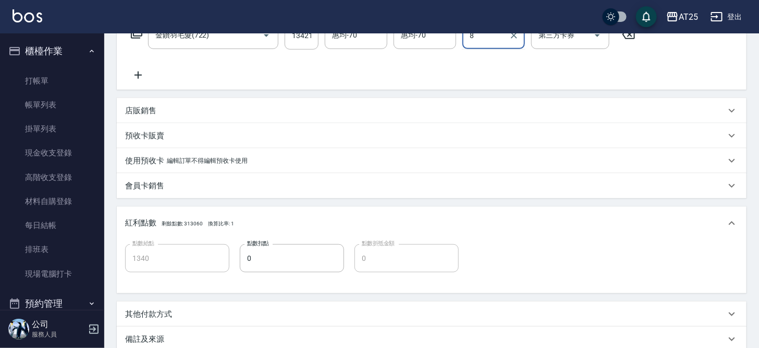
scroll to position [211, 0]
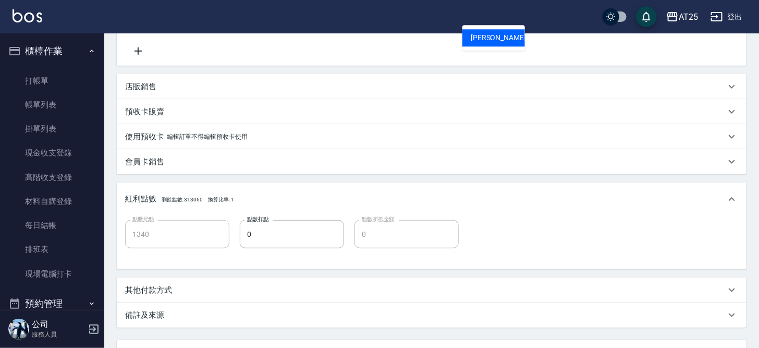
click at [493, 39] on span "小曼 -82" at bounding box center [504, 37] width 66 height 11
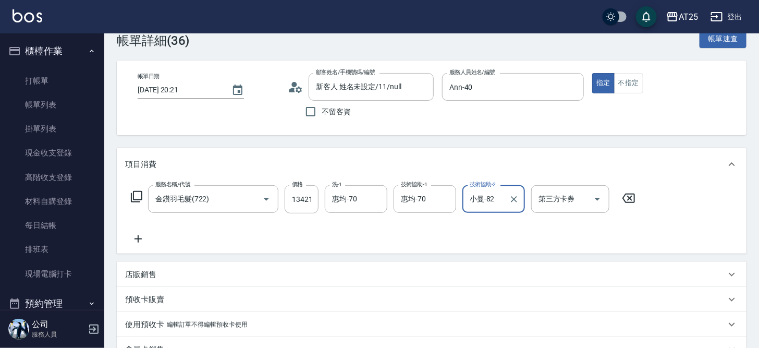
scroll to position [15, 0]
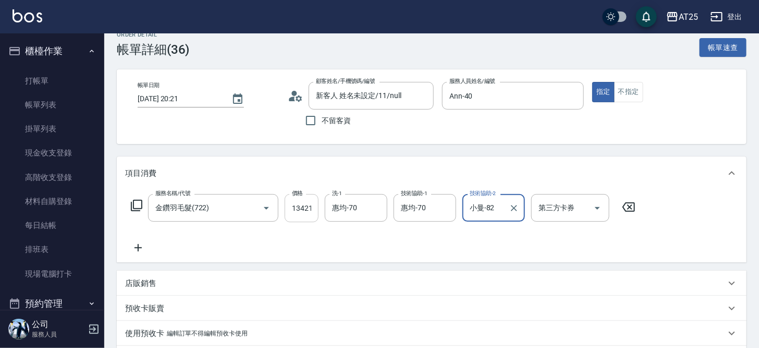
type input "小曼-82"
click at [308, 208] on input "13421" at bounding box center [302, 208] width 34 height 28
type input "0"
type input "12"
type input "10"
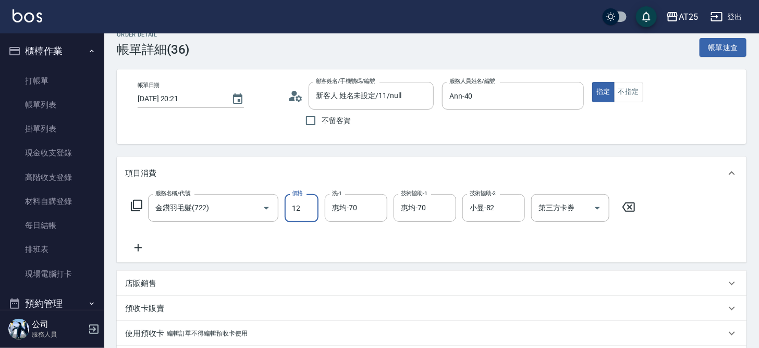
type input "126"
type input "120"
type input "12679"
type input "1260"
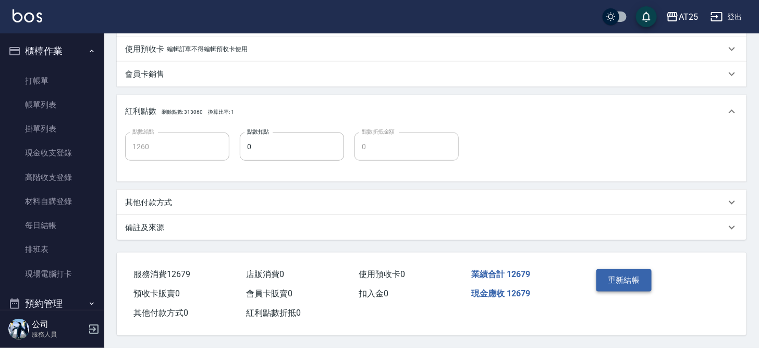
type input "12679"
click at [634, 280] on button "重新結帳" at bounding box center [623, 280] width 55 height 22
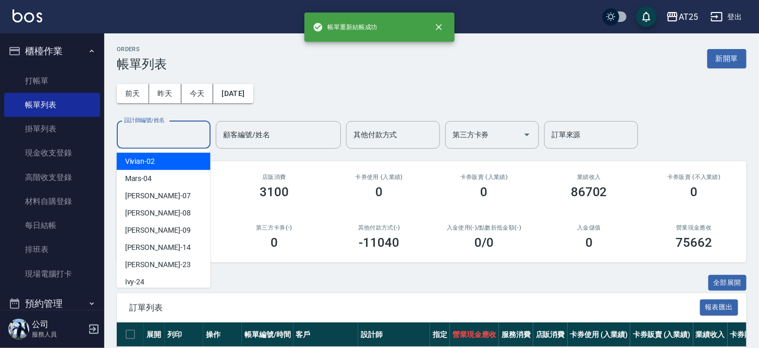
click at [182, 132] on input "設計師編號/姓名" at bounding box center [163, 135] width 84 height 18
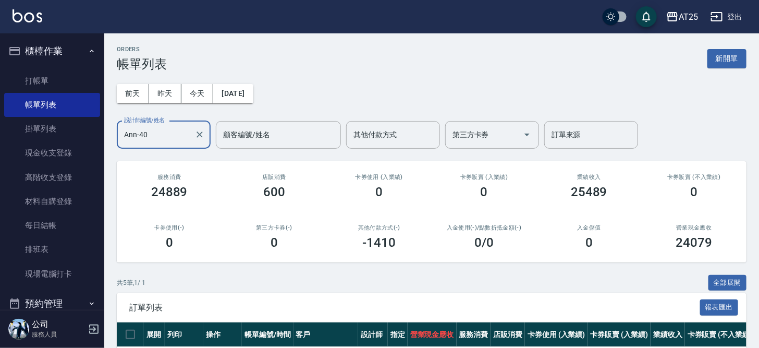
scroll to position [171, 0]
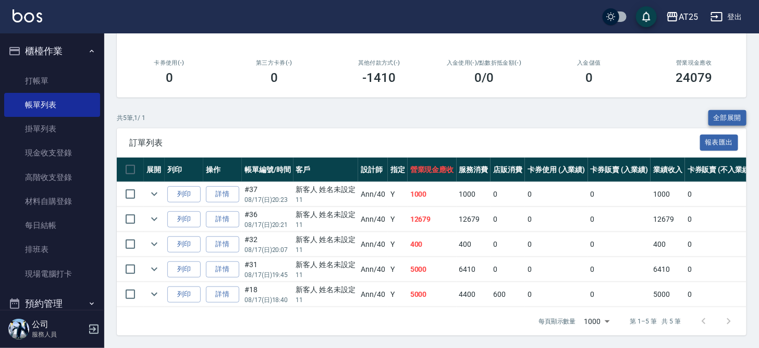
type input "Ann-40"
click at [727, 113] on button "全部展開" at bounding box center [727, 118] width 39 height 16
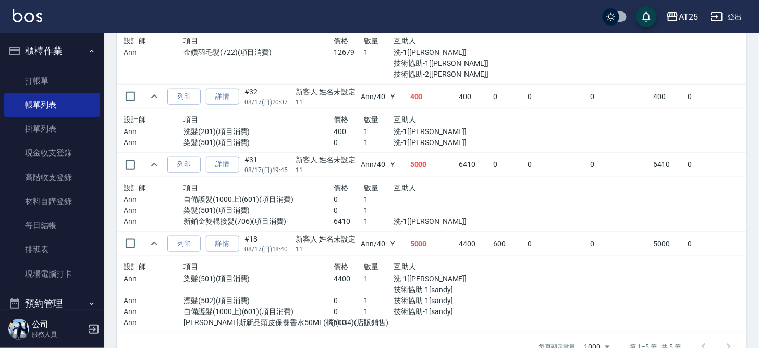
scroll to position [415, 0]
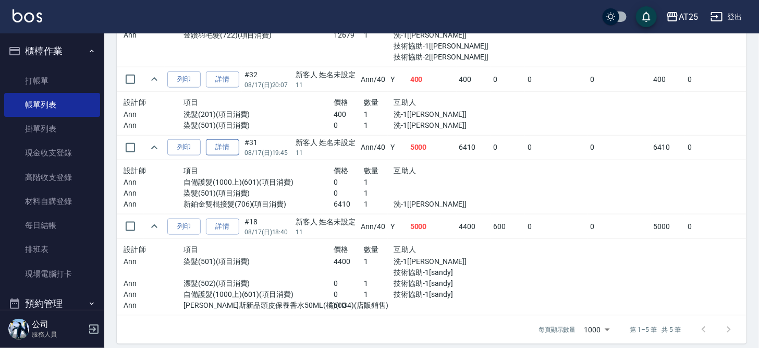
click at [229, 149] on link "詳情" at bounding box center [222, 147] width 33 height 16
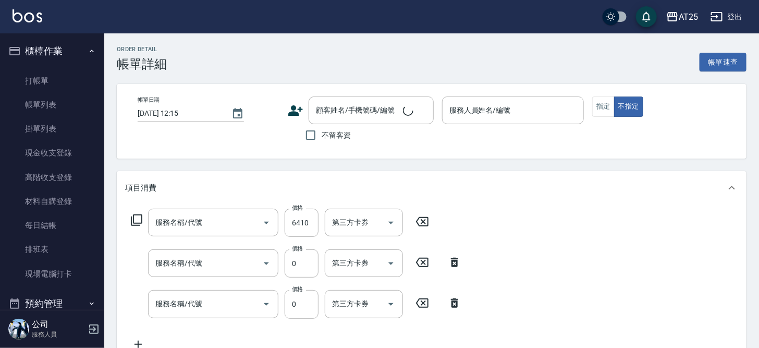
type input "2025/08/17 19:45"
type input "Ann-40"
type input "500"
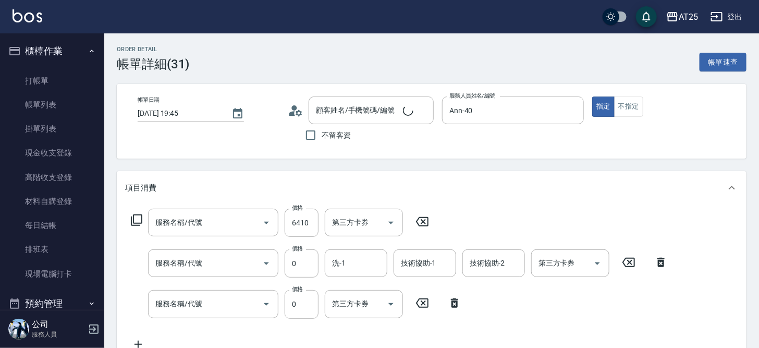
type input "新客人 姓名未設定/11/null"
type input "新鉑金雙棍接髮(706)"
type input "染髮(501)"
type input "自備護髮(1000上)(601)"
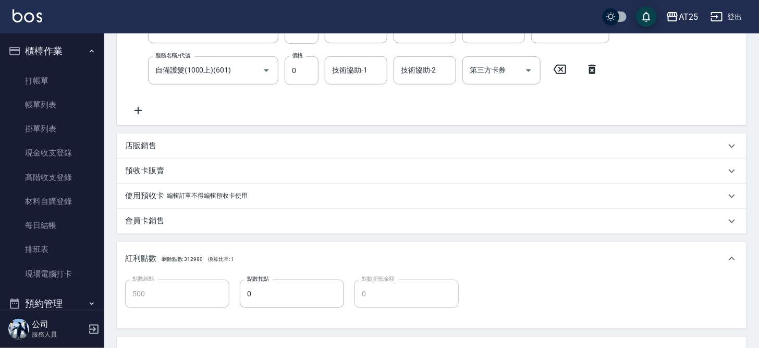
scroll to position [138, 0]
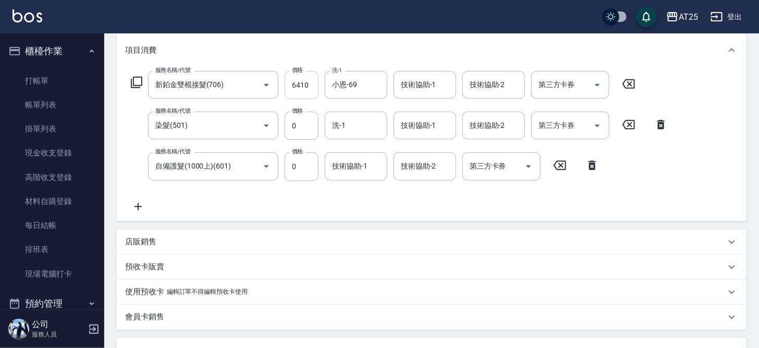
click at [309, 93] on input "6410" at bounding box center [302, 85] width 34 height 28
type input "0"
type input "7"
type input "0"
type input "73"
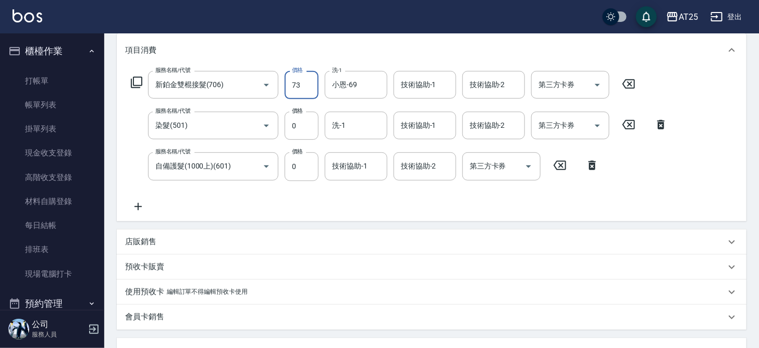
type input "70"
type input "731"
type input "730"
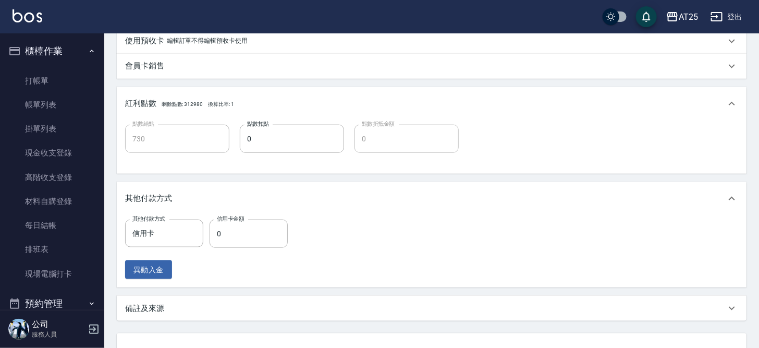
type input "7310"
click at [743, 231] on div "其他付款方式 信用卡 其他付款方式 信用卡金額 0 信用卡金額 異動入金" at bounding box center [431, 251] width 629 height 72
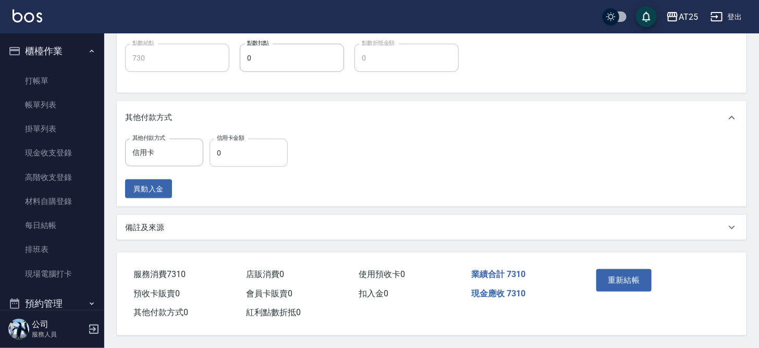
click at [257, 158] on input "0" at bounding box center [248, 153] width 78 height 28
type input "23"
type input "700"
type input "231"
type input "500"
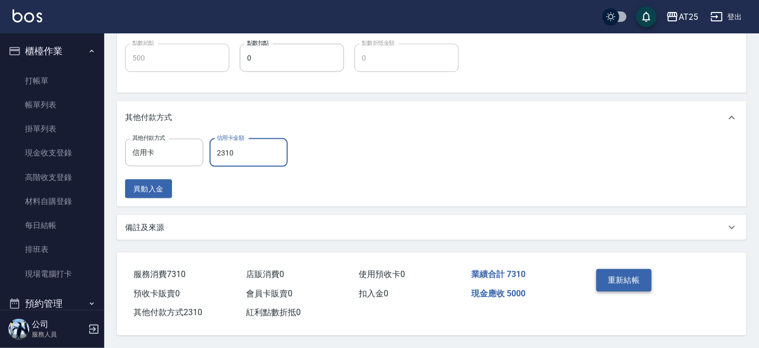
type input "2310"
click at [624, 276] on button "重新結帳" at bounding box center [623, 280] width 55 height 22
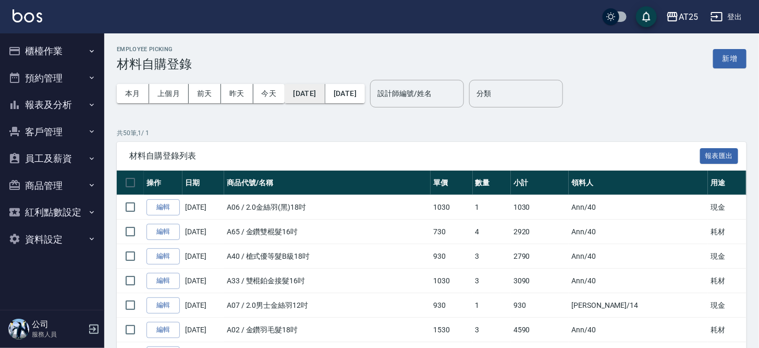
click at [310, 90] on button "[DATE]" at bounding box center [305, 93] width 40 height 19
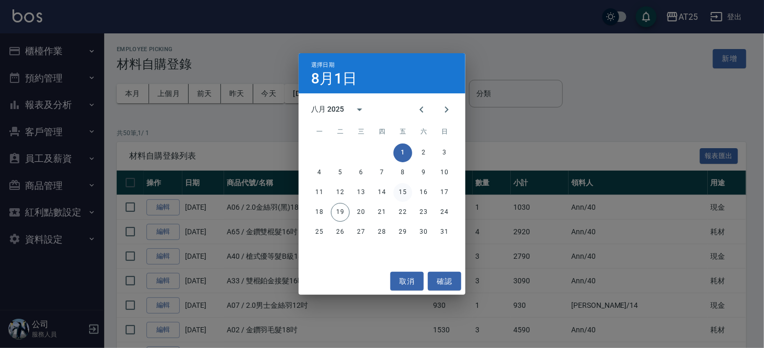
click at [406, 192] on button "15" at bounding box center [402, 192] width 19 height 19
click at [399, 194] on button "15" at bounding box center [402, 192] width 19 height 19
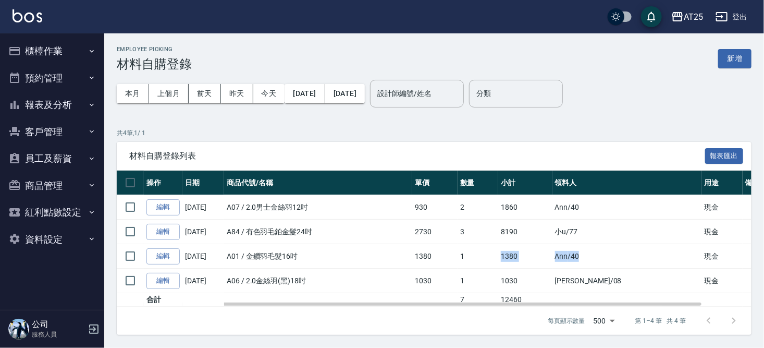
drag, startPoint x: 679, startPoint y: 257, endPoint x: 527, endPoint y: 250, distance: 151.8
click at [527, 250] on tr "編輯 08/15/2025 A01 / 金鑽羽毛髮16吋 1380 1 1380 Ann /40 現金" at bounding box center [455, 256] width 677 height 24
click at [458, 253] on td "1380" at bounding box center [434, 256] width 45 height 24
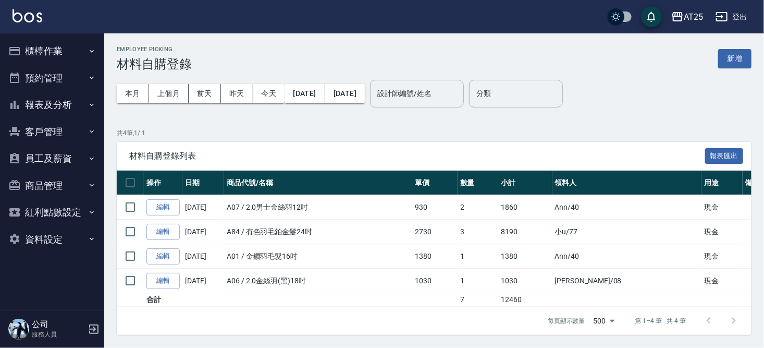
click at [171, 206] on link "編輯" at bounding box center [162, 207] width 33 height 16
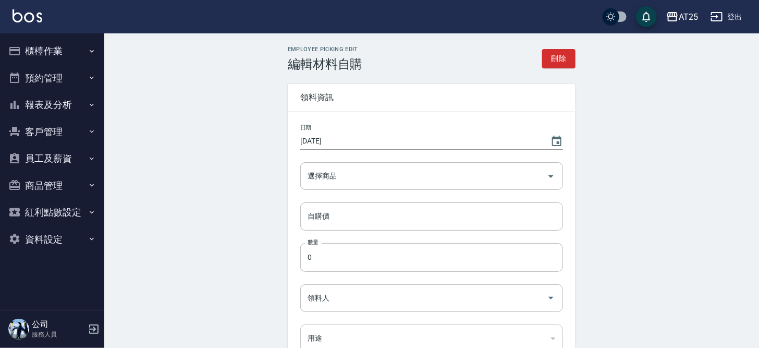
type input "[DATE]"
type input "2.0男士金絲羽12吋"
type input "930"
type input "2"
type input "Ann"
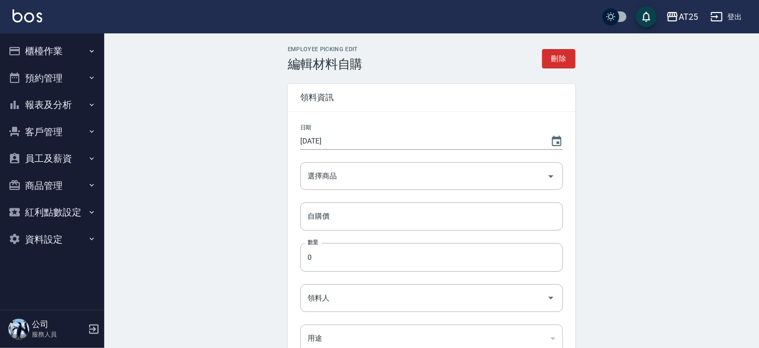
type input "現金"
click at [367, 176] on input "2.0男士金絲羽12吋" at bounding box center [417, 176] width 224 height 18
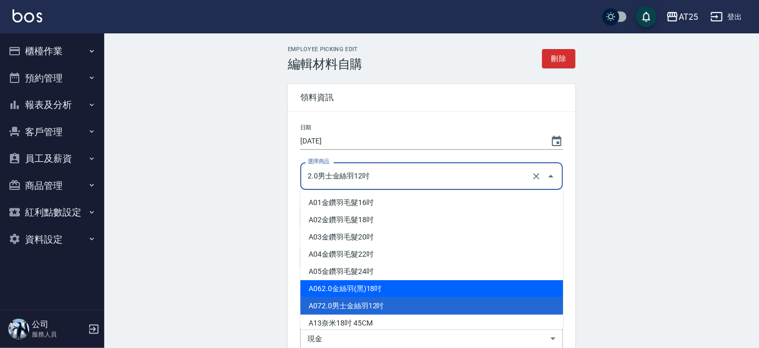
click at [389, 283] on li "A06 2.0金絲羽(黑)18吋" at bounding box center [431, 288] width 263 height 17
type input "2.0金絲羽(黑)18吋"
type input "1030"
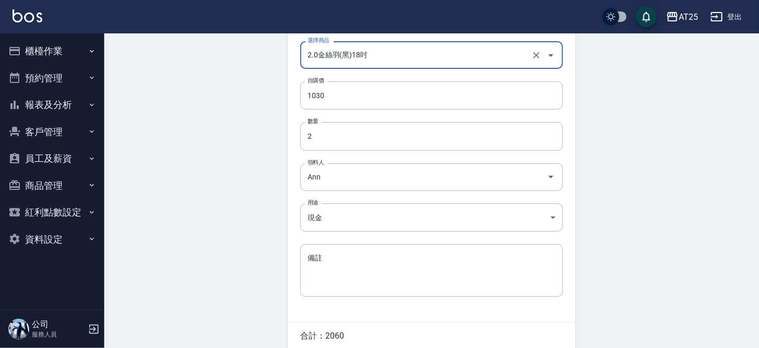
scroll to position [163, 0]
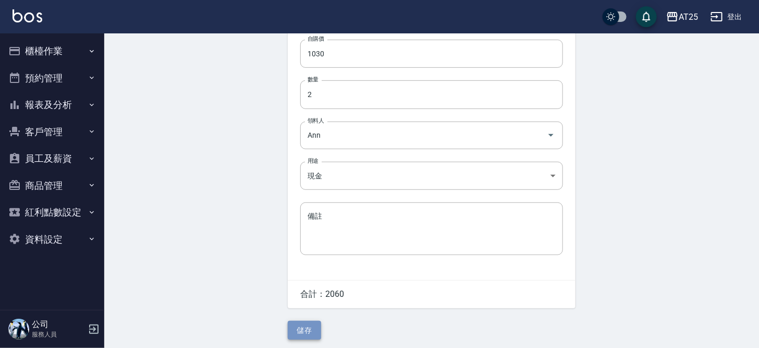
click at [301, 330] on button "儲存" at bounding box center [304, 329] width 33 height 19
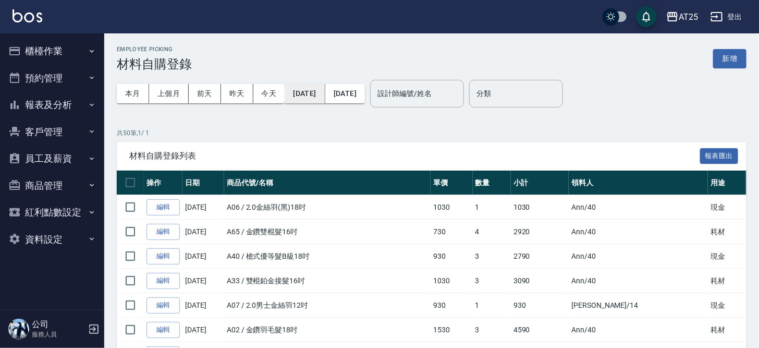
click at [319, 90] on button "[DATE]" at bounding box center [305, 93] width 40 height 19
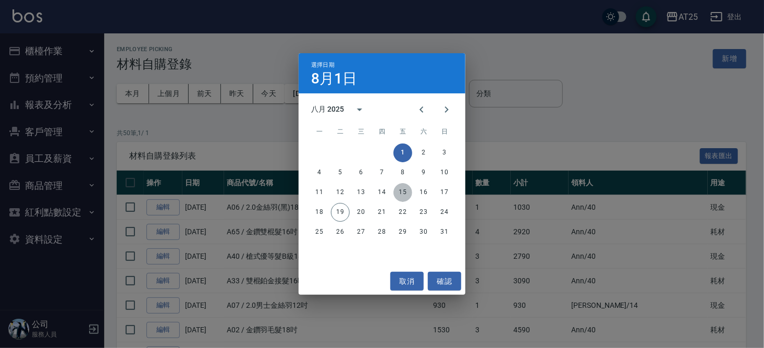
click at [401, 194] on button "15" at bounding box center [402, 192] width 19 height 19
click at [406, 188] on button "15" at bounding box center [402, 192] width 19 height 19
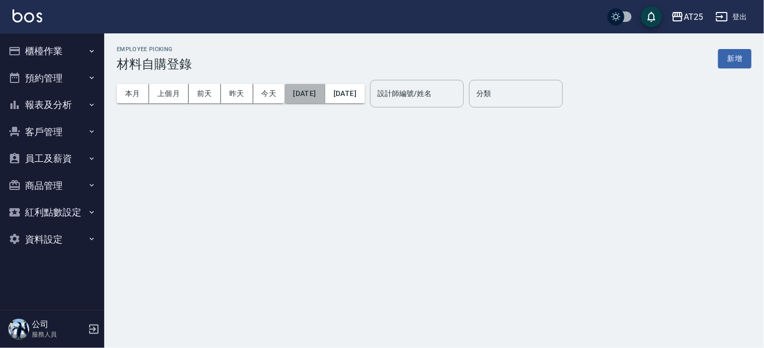
click at [325, 96] on button "[DATE]" at bounding box center [305, 93] width 40 height 19
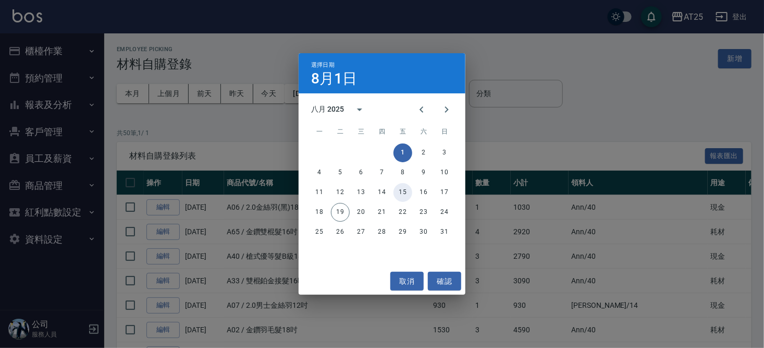
click at [400, 189] on button "15" at bounding box center [402, 192] width 19 height 19
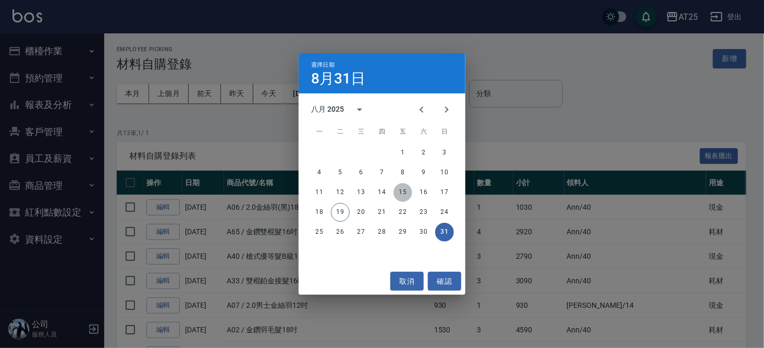
click at [397, 192] on button "15" at bounding box center [402, 192] width 19 height 19
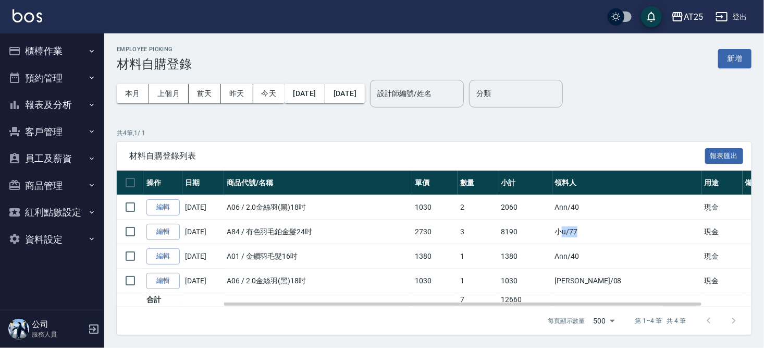
drag, startPoint x: 679, startPoint y: 223, endPoint x: 611, endPoint y: 232, distance: 69.0
click at [612, 232] on td "小u /77" at bounding box center [627, 231] width 150 height 24
drag, startPoint x: 610, startPoint y: 232, endPoint x: 616, endPoint y: 242, distance: 11.3
click at [609, 232] on td "小u /77" at bounding box center [627, 231] width 150 height 24
click at [616, 243] on td "小u /77" at bounding box center [627, 231] width 150 height 24
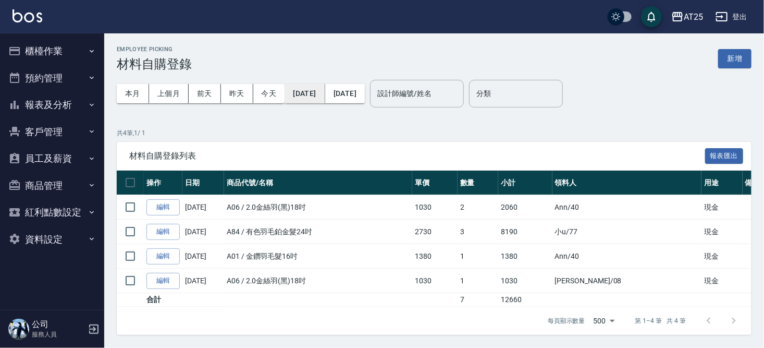
click at [325, 90] on button "[DATE]" at bounding box center [305, 93] width 40 height 19
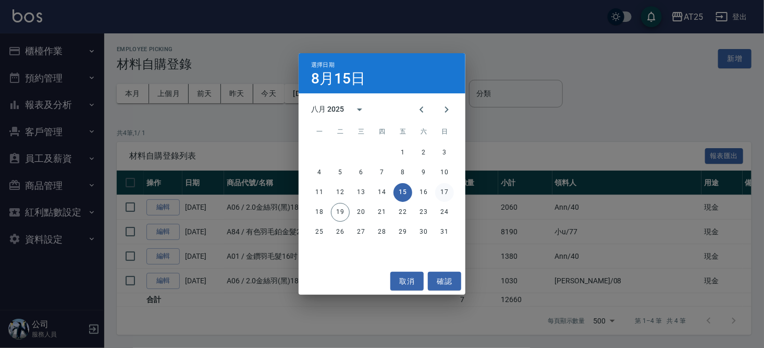
click at [445, 194] on button "17" at bounding box center [444, 192] width 19 height 19
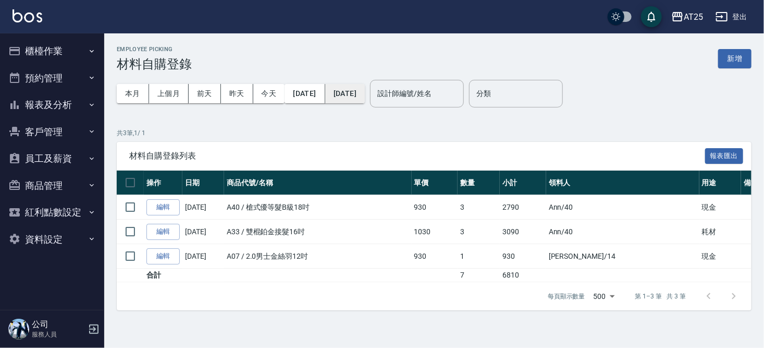
click at [365, 96] on button "[DATE]" at bounding box center [345, 93] width 40 height 19
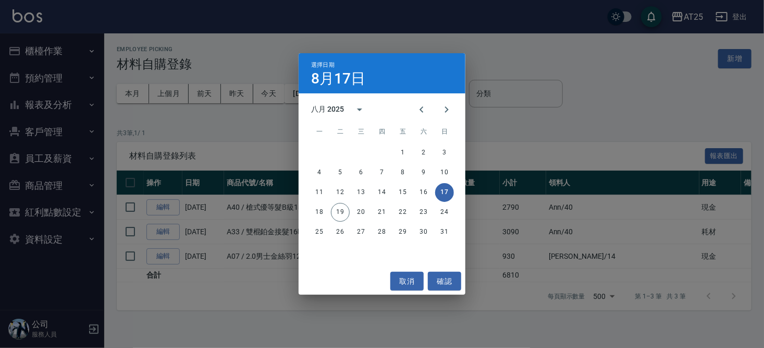
click at [438, 188] on button "17" at bounding box center [444, 192] width 19 height 19
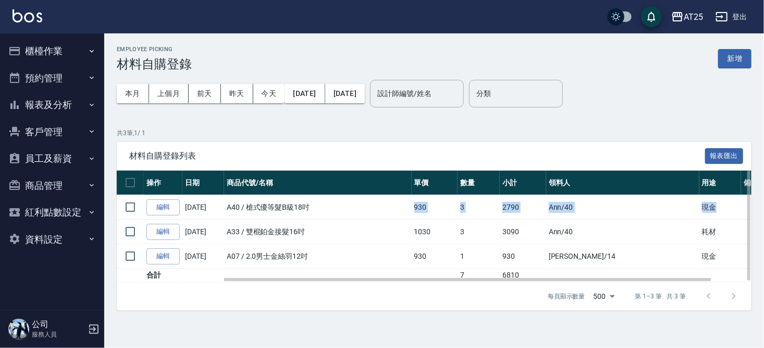
drag, startPoint x: 311, startPoint y: 206, endPoint x: 699, endPoint y: 212, distance: 388.2
click at [699, 212] on tr "編輯 08/17/2025 A40 / 槍式優等髮B級18吋 930 3 2790 Ann /40 現金" at bounding box center [455, 207] width 677 height 24
click at [331, 224] on td "A33 / 雙棍鉑金接髮16吋" at bounding box center [318, 231] width 188 height 24
click at [156, 202] on link "編輯" at bounding box center [162, 207] width 33 height 16
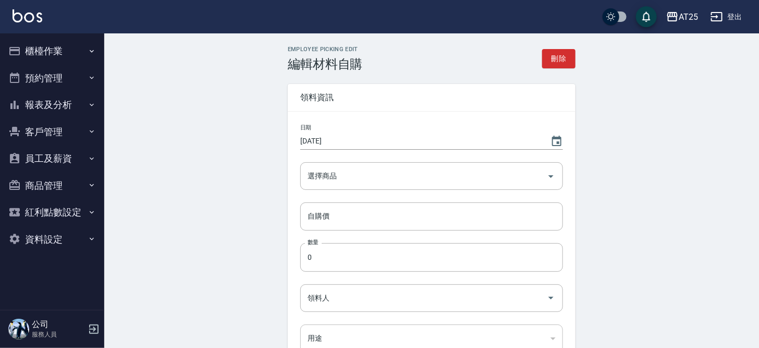
type input "[DATE]"
type input "槍式優等髮B級18吋"
type input "930"
type input "3"
type input "Ann"
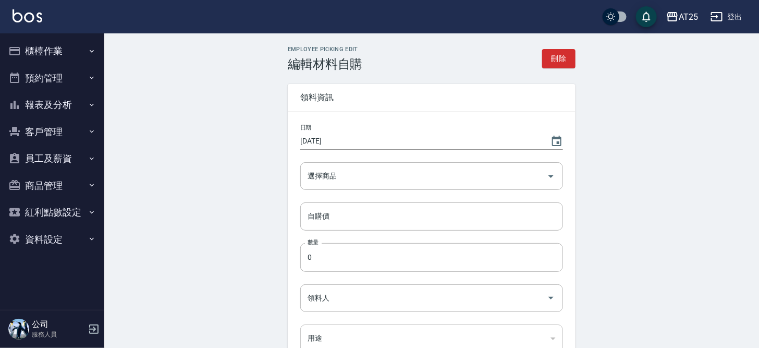
type input "現金"
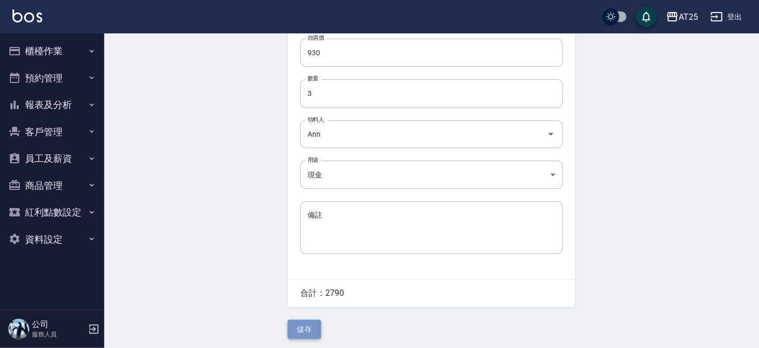
click at [309, 329] on button "儲存" at bounding box center [304, 328] width 33 height 19
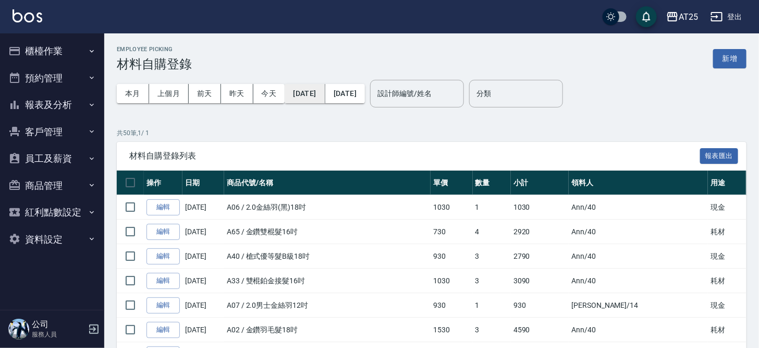
click at [325, 93] on button "2025/08/01" at bounding box center [305, 93] width 40 height 19
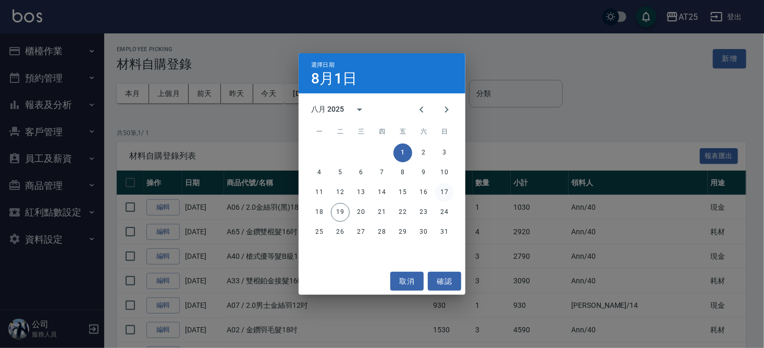
click at [445, 194] on button "17" at bounding box center [444, 192] width 19 height 19
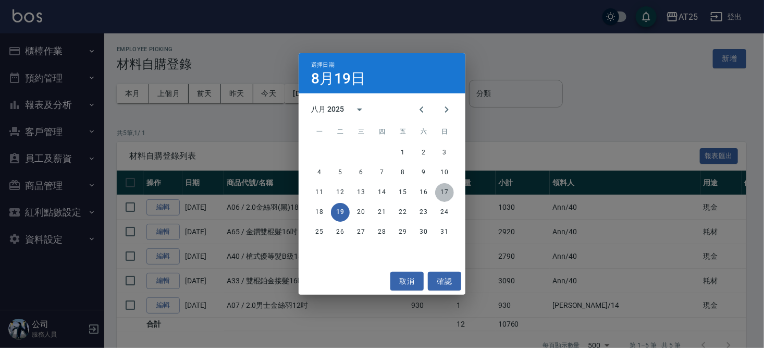
click at [442, 194] on button "17" at bounding box center [444, 192] width 19 height 19
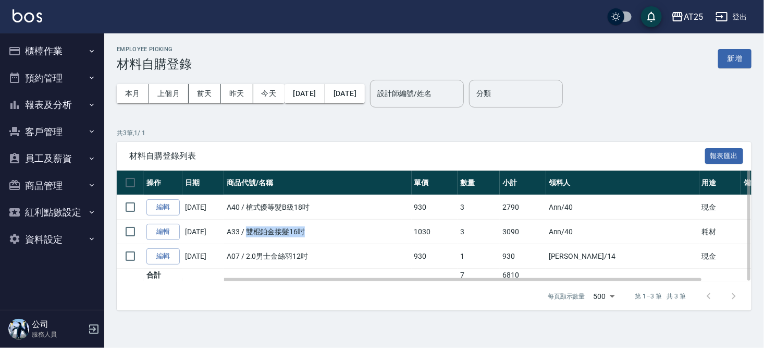
drag, startPoint x: 250, startPoint y: 234, endPoint x: 319, endPoint y: 237, distance: 69.9
click at [319, 237] on td "A33 / 雙棍鉑金接髮16吋" at bounding box center [318, 231] width 188 height 24
click at [327, 203] on td "A40 / 槍式優等髮B級18吋" at bounding box center [318, 207] width 188 height 24
click at [133, 203] on input "checkbox" at bounding box center [130, 207] width 22 height 22
checkbox input "true"
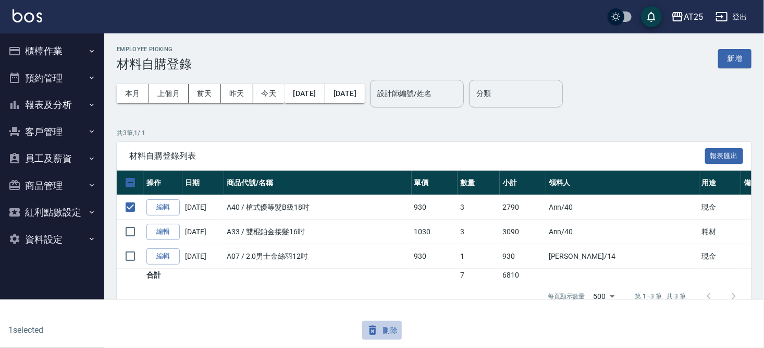
click at [392, 325] on button "刪除" at bounding box center [382, 329] width 40 height 19
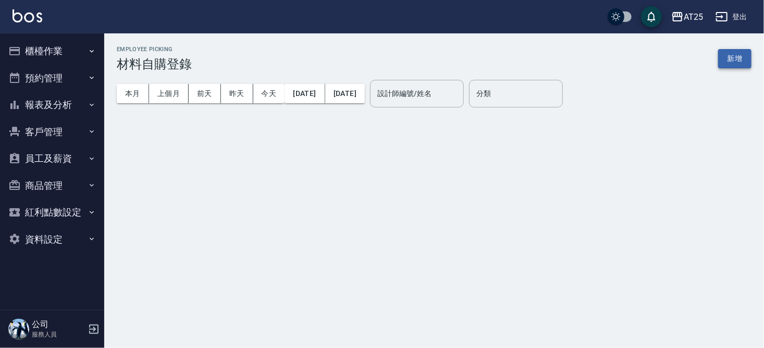
click at [727, 55] on button "新增" at bounding box center [734, 58] width 33 height 19
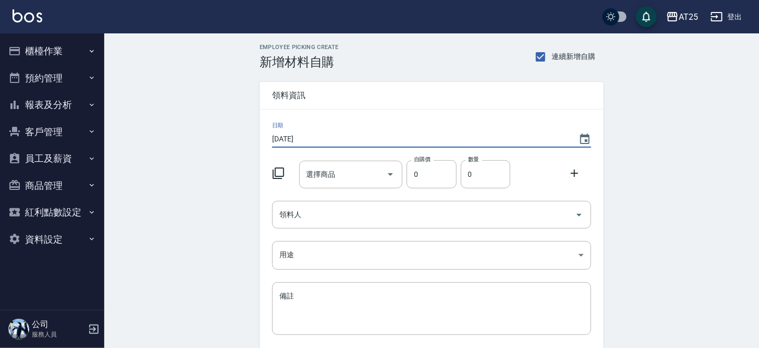
click at [318, 145] on input "[DATE]" at bounding box center [420, 138] width 296 height 17
click at [588, 133] on icon "Choose date, selected date is 2025-08-19" at bounding box center [584, 139] width 13 height 13
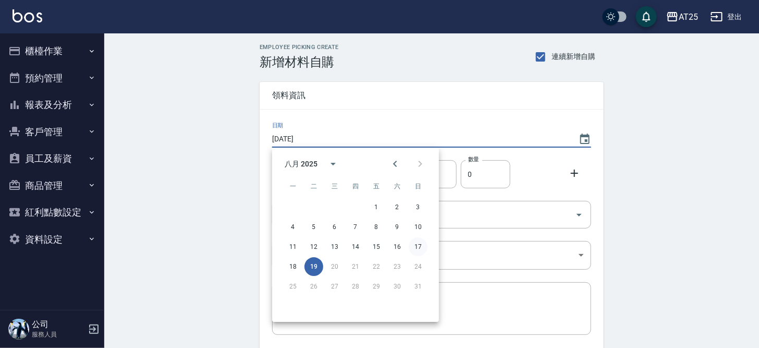
click at [425, 245] on button "17" at bounding box center [418, 246] width 19 height 19
type input "[DATE]"
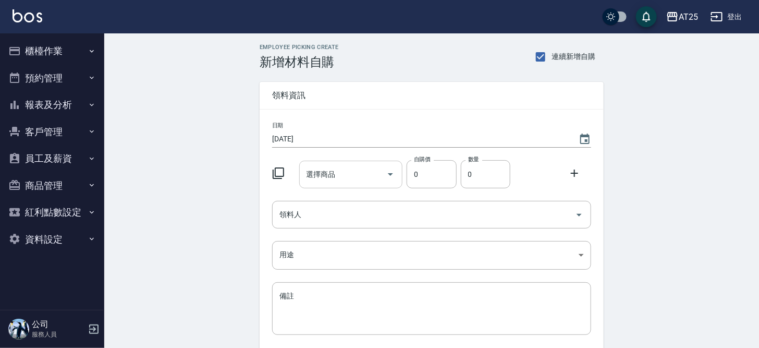
click at [316, 181] on input "選擇商品" at bounding box center [343, 174] width 79 height 18
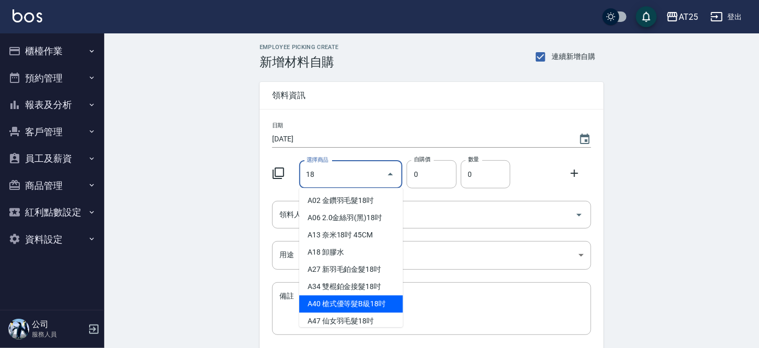
click at [381, 305] on li "A40 槍式優等髮B級18吋" at bounding box center [351, 303] width 104 height 17
type input "槍式優等髮B級18吋"
type input "930"
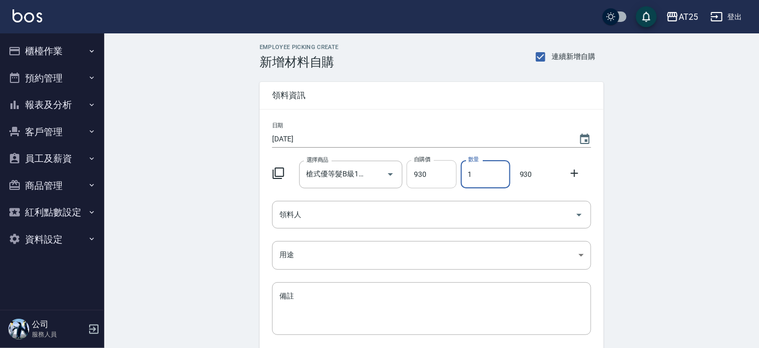
drag, startPoint x: 489, startPoint y: 175, endPoint x: 455, endPoint y: 170, distance: 33.7
click at [455, 170] on div "選擇商品 槍式優等髮B級18吋 選擇商品 自購價 930 自購價 數量 1 數量 930" at bounding box center [429, 172] width 323 height 32
type input "3"
click at [578, 172] on icon at bounding box center [574, 173] width 13 height 13
click at [345, 214] on input "選擇商品" at bounding box center [343, 215] width 79 height 18
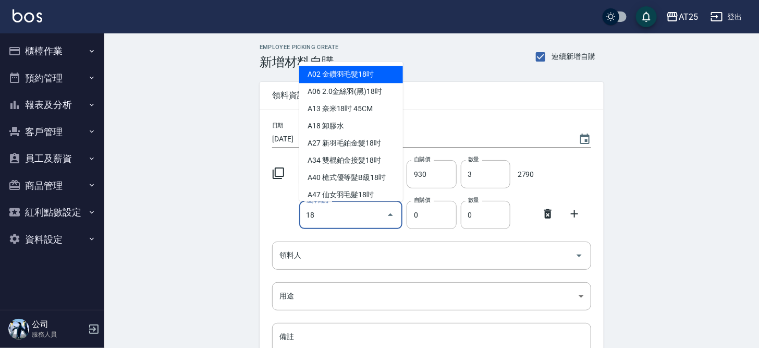
click at [367, 73] on li "A02 金鑽羽毛髮18吋" at bounding box center [351, 74] width 104 height 17
type input "金鑽羽毛髮18吋"
type input "1530"
type input "1"
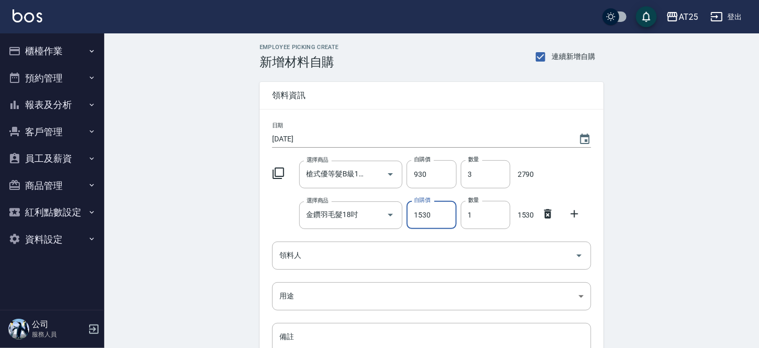
scroll to position [122, 0]
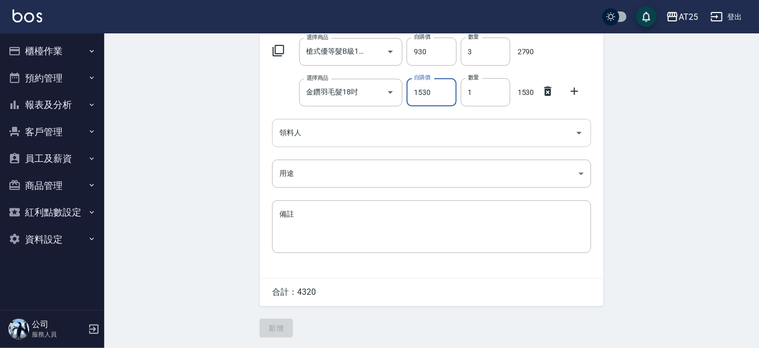
click at [320, 139] on input "領料人" at bounding box center [424, 132] width 294 height 18
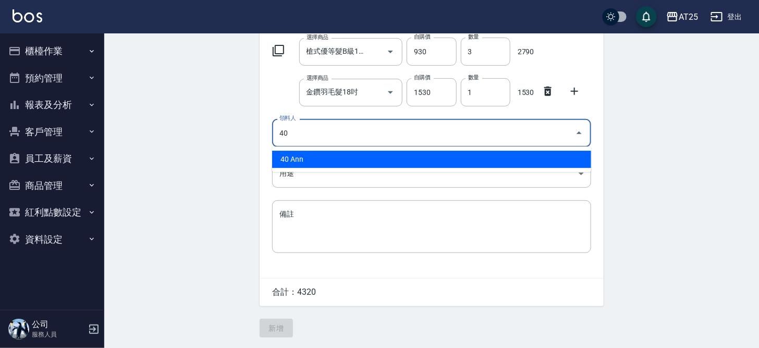
type input "40 Ann"
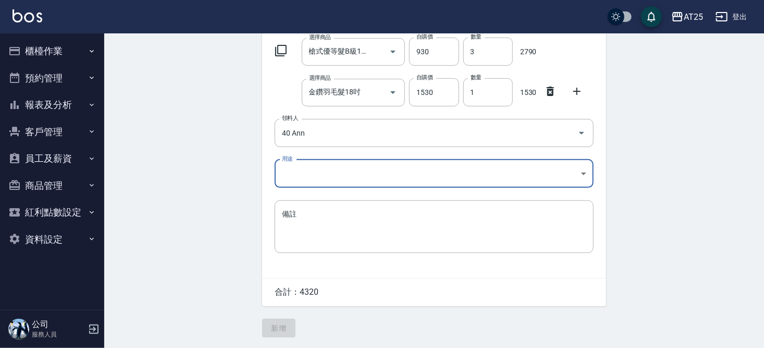
click at [323, 166] on body "AT25 登出 櫃檯作業 打帳單 帳單列表 掛單列表 現金收支登錄 高階收支登錄 材料自購登錄 每日結帳 排班表 現場電腦打卡 預約管理 預約管理 單日預約紀…" at bounding box center [382, 113] width 764 height 470
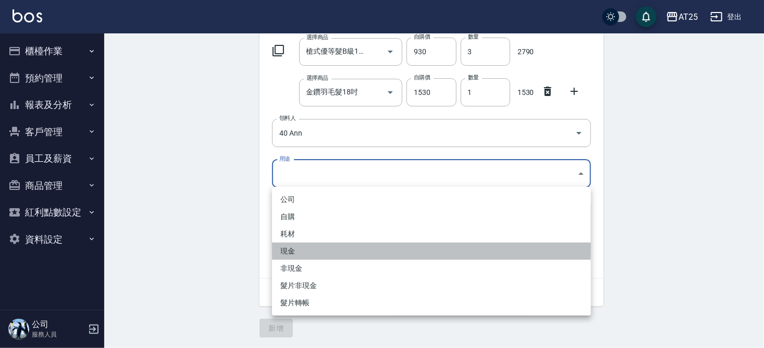
click at [298, 251] on li "現金" at bounding box center [431, 250] width 319 height 17
type input "現金"
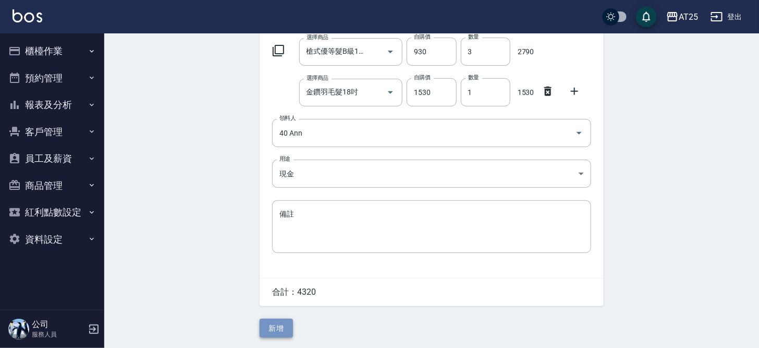
click at [287, 327] on button "新增" at bounding box center [275, 327] width 33 height 19
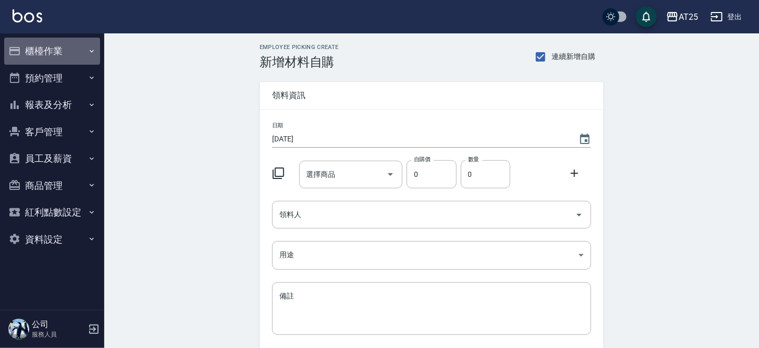
click at [57, 55] on button "櫃檯作業" at bounding box center [52, 51] width 96 height 27
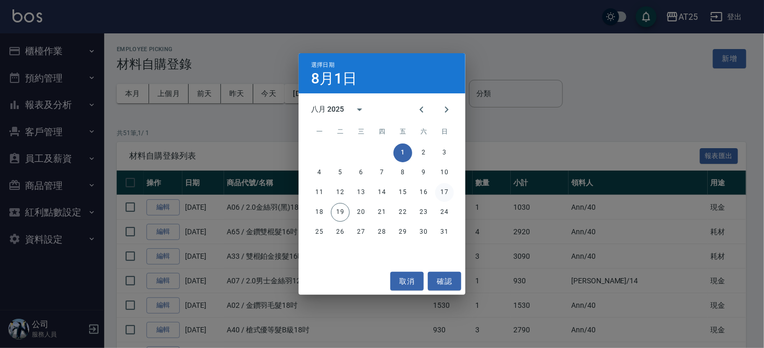
click at [444, 189] on button "17" at bounding box center [444, 192] width 19 height 19
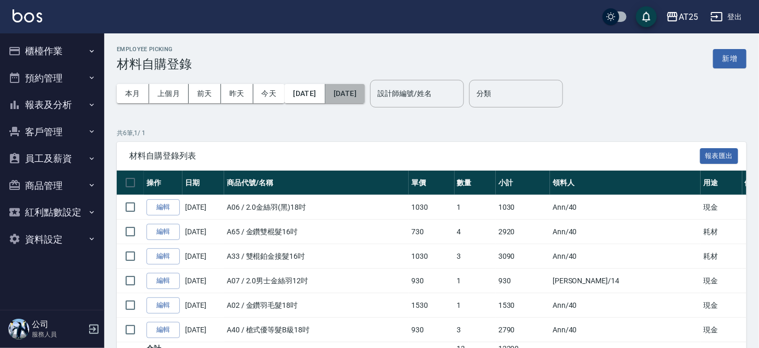
click at [365, 96] on button "[DATE]" at bounding box center [345, 93] width 40 height 19
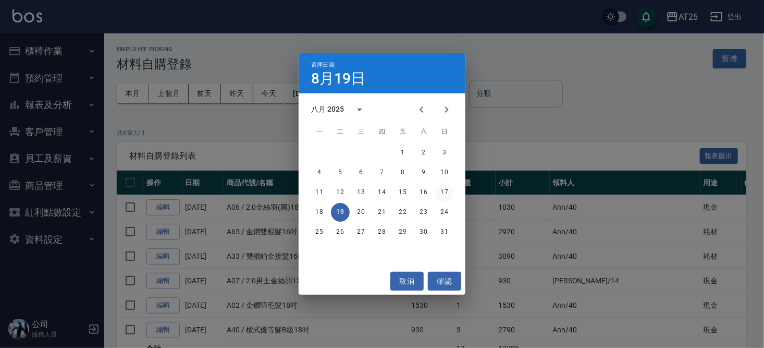
click at [446, 197] on button "17" at bounding box center [444, 192] width 19 height 19
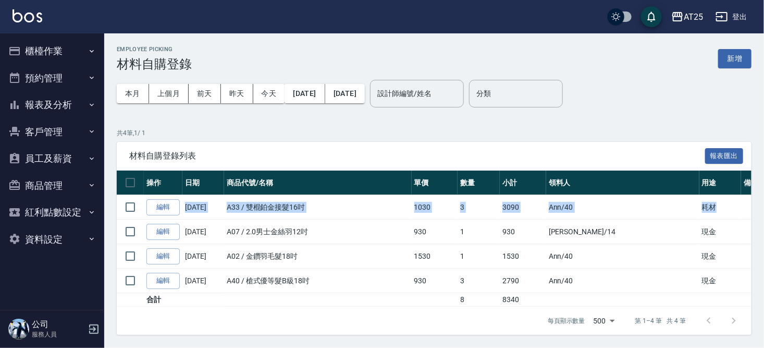
drag, startPoint x: 763, startPoint y: 180, endPoint x: 763, endPoint y: 208, distance: 28.1
click at [763, 208] on div "Employee Picking 材料自購登錄 新增 本月 上個月 [DATE] [DATE] [DATE] [DATE] [DATE] 設計師編號/姓名 設…" at bounding box center [434, 190] width 660 height 314
click at [459, 164] on div "材料自購登錄列表 報表匯出" at bounding box center [434, 156] width 635 height 29
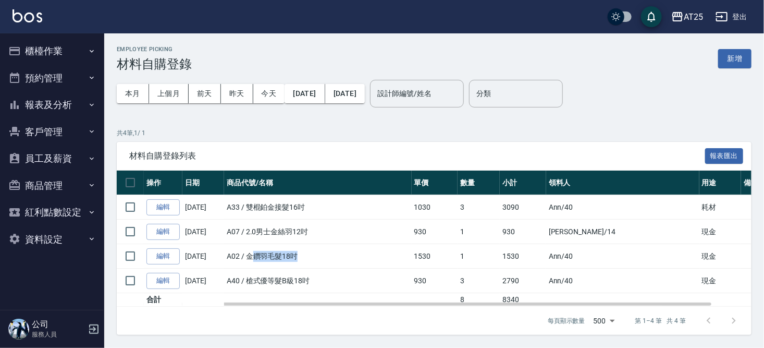
drag, startPoint x: 254, startPoint y: 250, endPoint x: 338, endPoint y: 266, distance: 85.4
click at [331, 265] on td "A02 / 金鑽羽毛髮18吋" at bounding box center [318, 256] width 188 height 24
click at [338, 266] on td "A02 / 金鑽羽毛髮18吋" at bounding box center [318, 256] width 188 height 24
drag, startPoint x: 245, startPoint y: 255, endPoint x: 318, endPoint y: 264, distance: 73.0
click at [283, 259] on td "A02 / 金鑽羽毛髮18吋" at bounding box center [318, 256] width 188 height 24
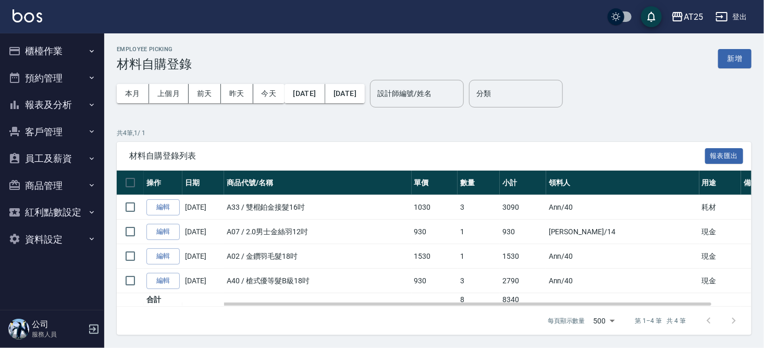
click at [321, 264] on td "A02 / 金鑽羽毛髮18吋" at bounding box center [318, 256] width 188 height 24
drag, startPoint x: 252, startPoint y: 200, endPoint x: 313, endPoint y: 216, distance: 62.4
click at [311, 216] on td "A33 / 雙棍鉑金接髮16吋" at bounding box center [318, 207] width 188 height 24
click at [368, 147] on div "材料自購登錄列表 報表匯出" at bounding box center [434, 156] width 635 height 29
drag, startPoint x: 241, startPoint y: 202, endPoint x: 301, endPoint y: 208, distance: 59.7
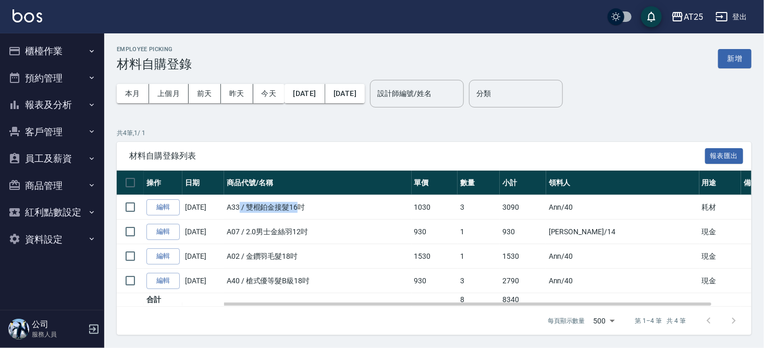
click at [301, 208] on td "A33 / 雙棍鉑金接髮16吋" at bounding box center [318, 207] width 188 height 24
click at [134, 206] on input "checkbox" at bounding box center [130, 207] width 22 height 22
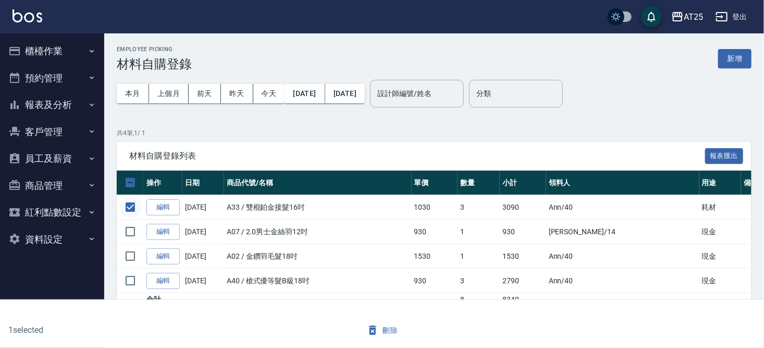
click at [129, 207] on input "checkbox" at bounding box center [130, 207] width 22 height 22
checkbox input "false"
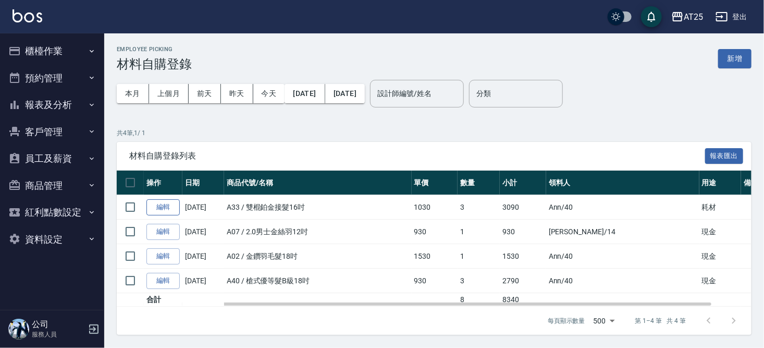
click at [158, 211] on link "編輯" at bounding box center [162, 207] width 33 height 16
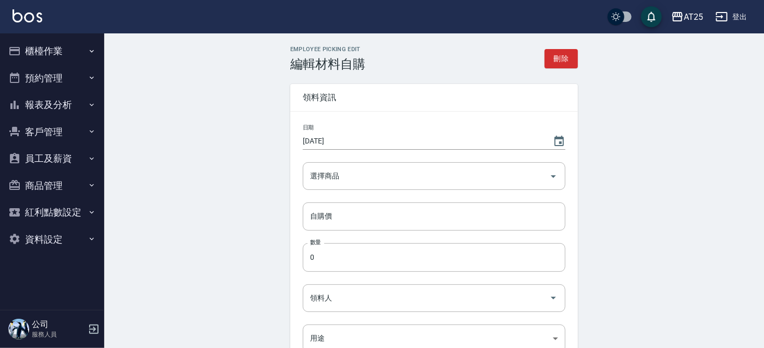
type input "[DATE]"
type input "雙棍鉑金接髮16吋"
type input "1030"
type input "3"
type input "Ann"
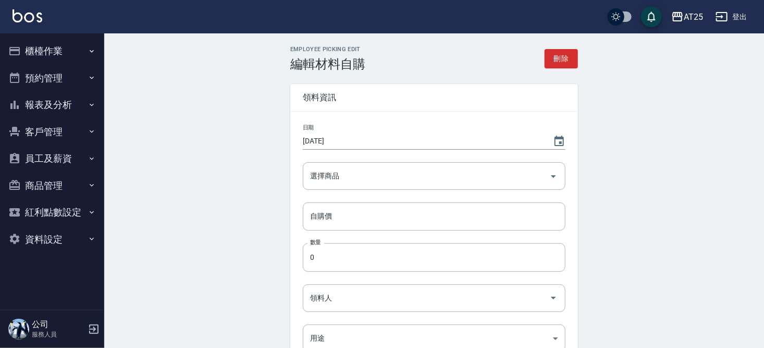
type input "耗材"
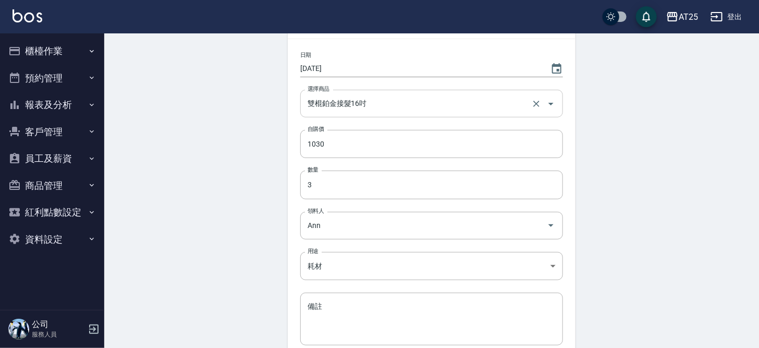
scroll to position [63, 0]
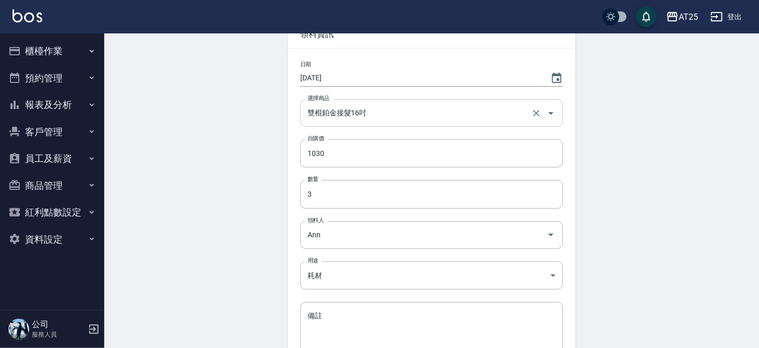
click at [377, 117] on input "雙棍鉑金接髮16吋" at bounding box center [417, 113] width 224 height 18
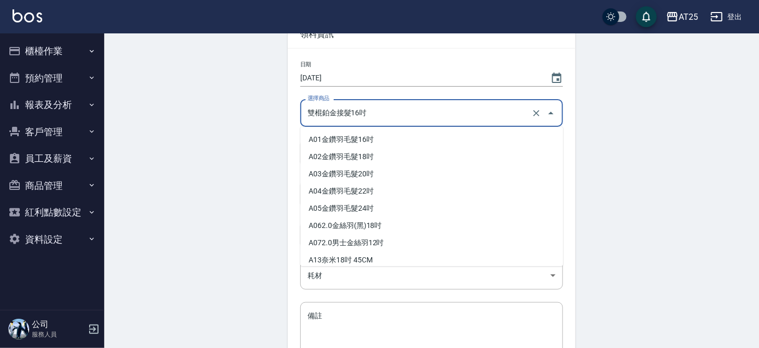
scroll to position [277, 0]
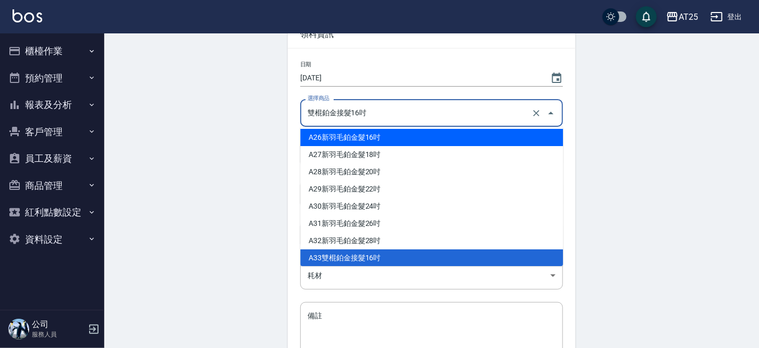
type input "\"
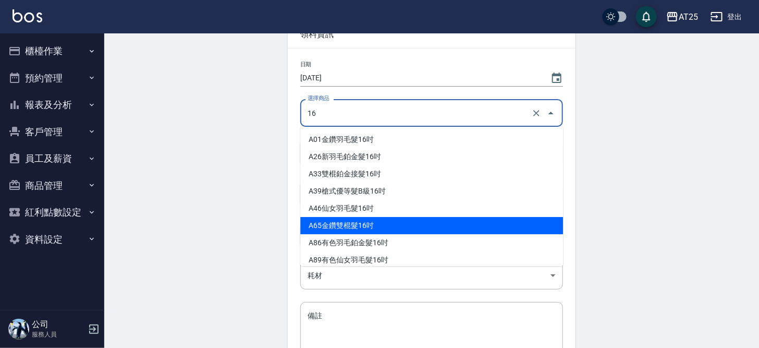
click at [413, 219] on li "A65 金鑽雙棍髮16吋" at bounding box center [431, 225] width 263 height 17
type input "金鑽雙棍髮16吋"
type input "730"
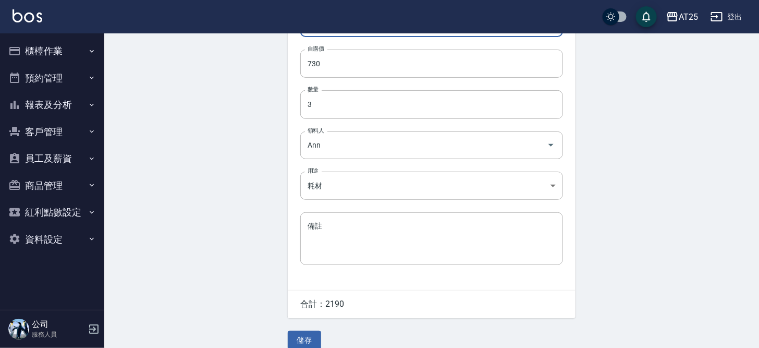
scroll to position [158, 0]
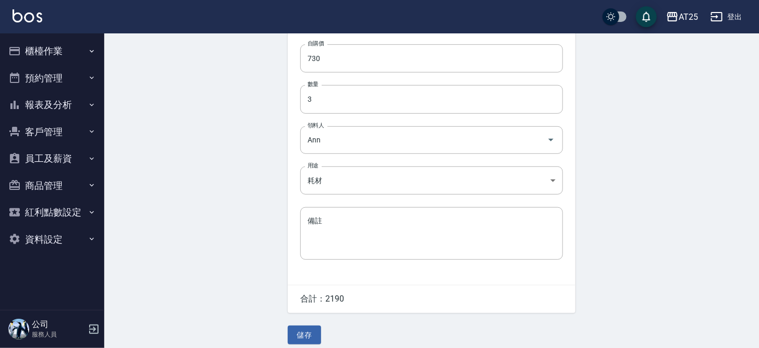
type input "金鑽雙棍髮16吋"
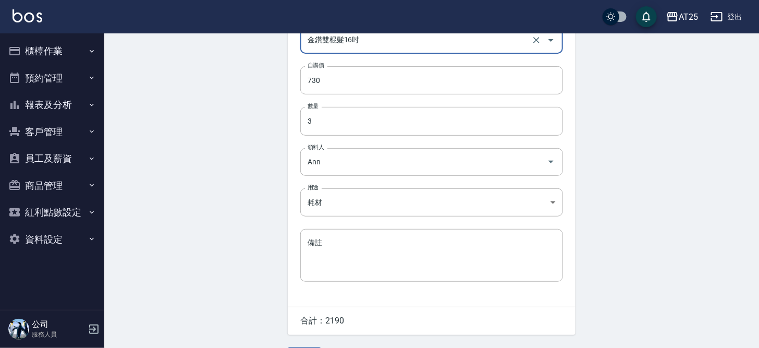
scroll to position [167, 0]
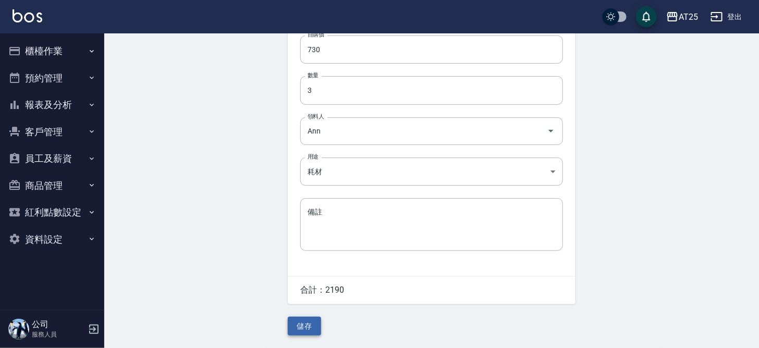
click at [313, 330] on button "儲存" at bounding box center [304, 325] width 33 height 19
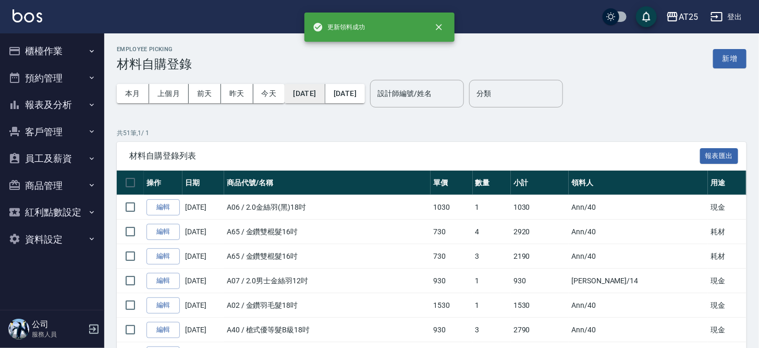
click at [319, 88] on button "2025/08/01" at bounding box center [305, 93] width 40 height 19
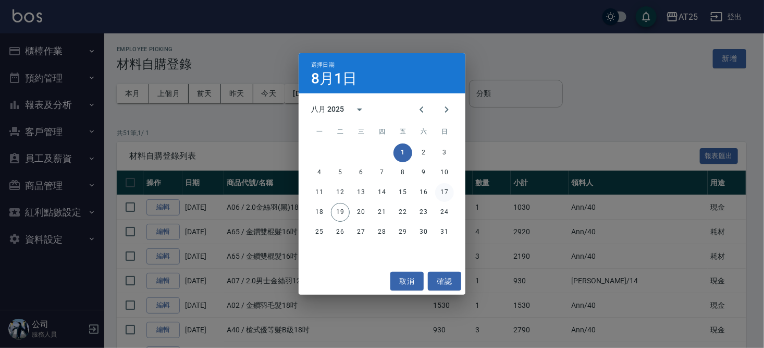
click at [447, 194] on button "17" at bounding box center [444, 192] width 19 height 19
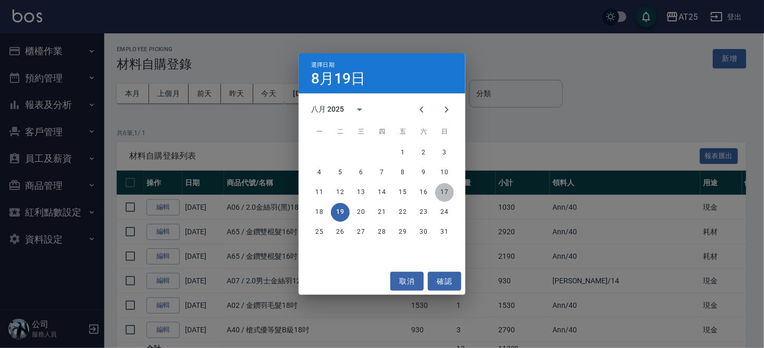
click at [448, 192] on button "17" at bounding box center [444, 192] width 19 height 19
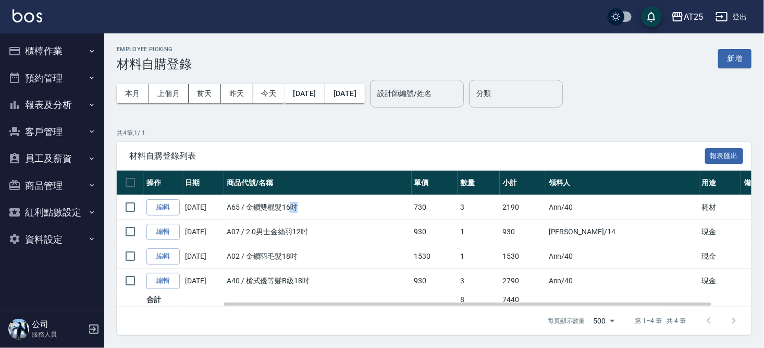
drag, startPoint x: 295, startPoint y: 206, endPoint x: 417, endPoint y: 204, distance: 121.9
click at [412, 204] on td "A65 / 金鑽雙棍髮16吋" at bounding box center [318, 207] width 188 height 24
click at [272, 226] on td "A07 / 2.0男士金絲羽12吋" at bounding box center [318, 231] width 188 height 24
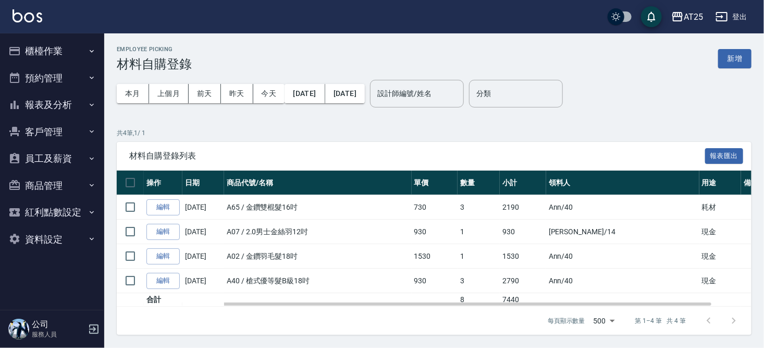
click at [274, 252] on td "A02 / 金鑽羽毛髮18吋" at bounding box center [318, 256] width 188 height 24
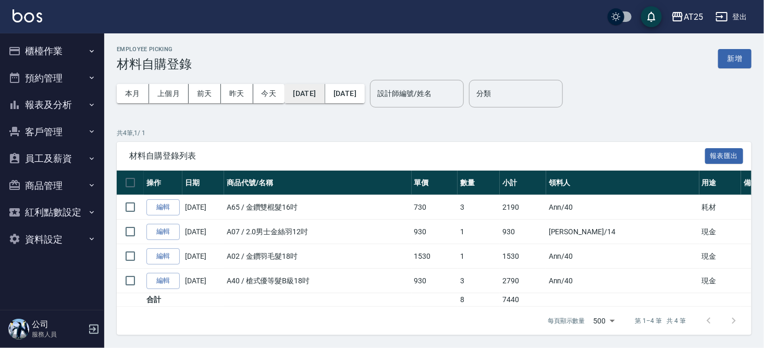
click at [325, 95] on button "[DATE]" at bounding box center [305, 93] width 40 height 19
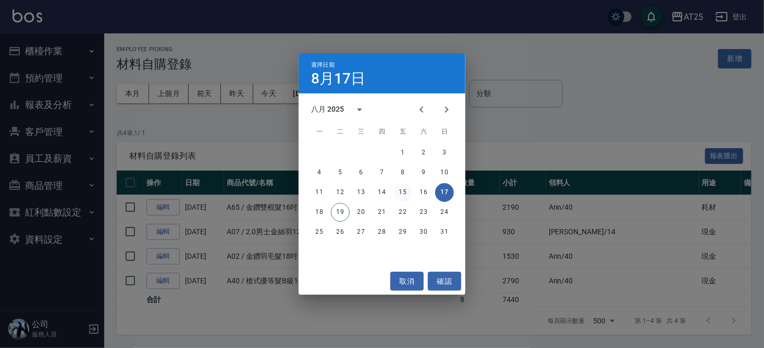
click at [405, 189] on button "15" at bounding box center [402, 192] width 19 height 19
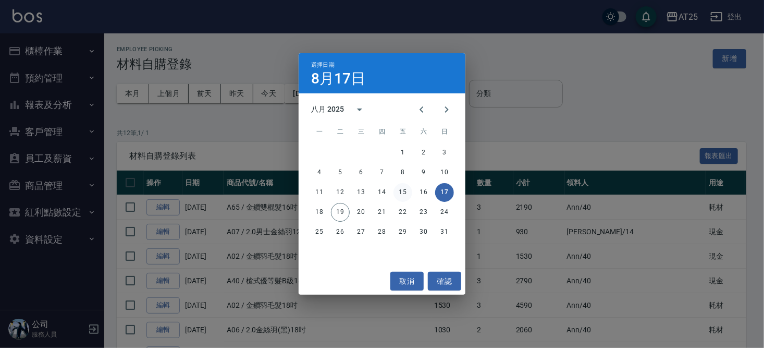
click at [400, 192] on button "15" at bounding box center [402, 192] width 19 height 19
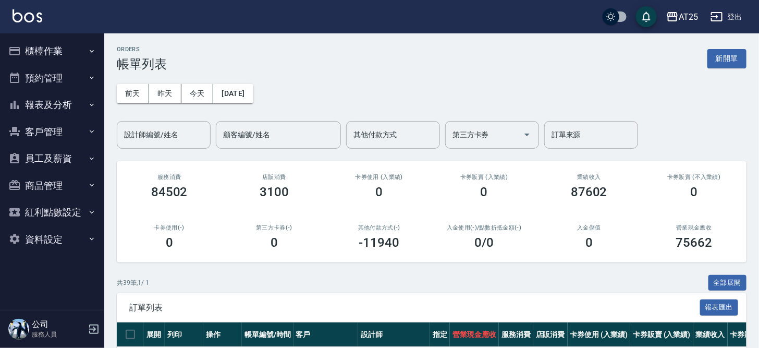
click at [254, 103] on div "[DATE] [DATE] [DATE] [DATE] 設計師編號/姓名 設計師編號/姓名 顧客編號/姓名 顧客編號/姓名 其他付款方式 其他付款方式 第三方…" at bounding box center [431, 109] width 629 height 77
click at [253, 102] on button "[DATE]" at bounding box center [233, 93] width 40 height 19
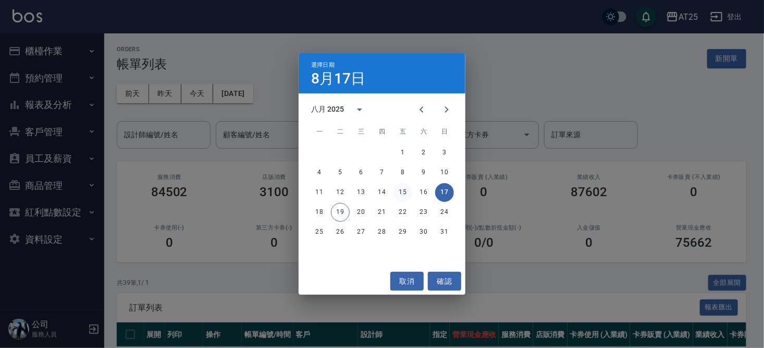
click at [407, 190] on button "15" at bounding box center [402, 192] width 19 height 19
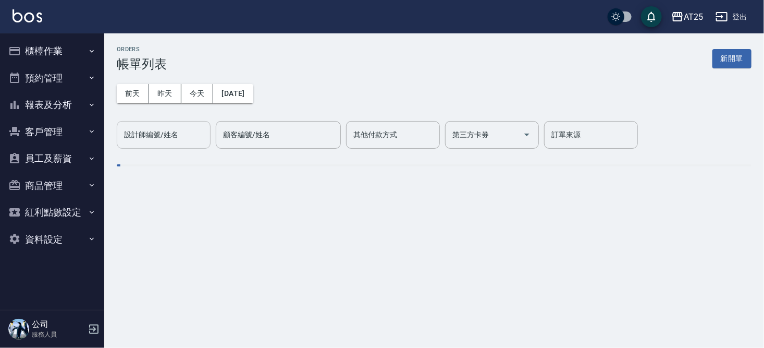
click at [158, 131] on div "設計師編號/姓名 設計師編號/姓名" at bounding box center [164, 135] width 94 height 28
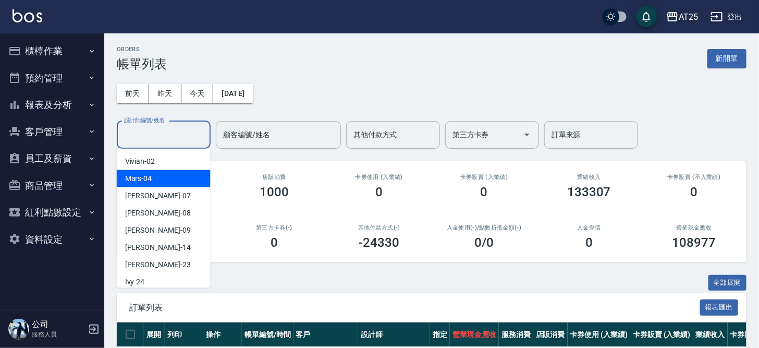
click at [167, 171] on div "Mars -04" at bounding box center [164, 178] width 94 height 17
type input "Mars-04"
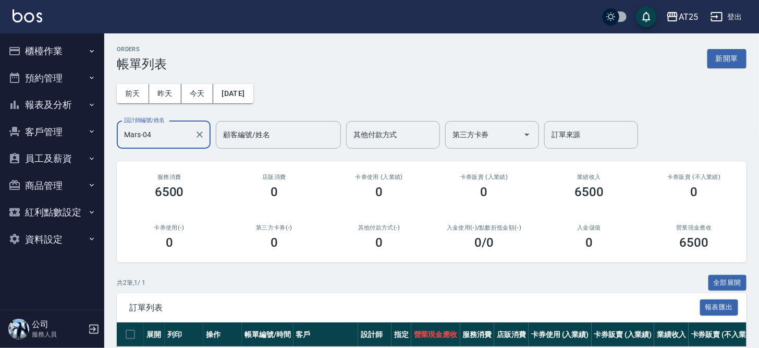
scroll to position [96, 0]
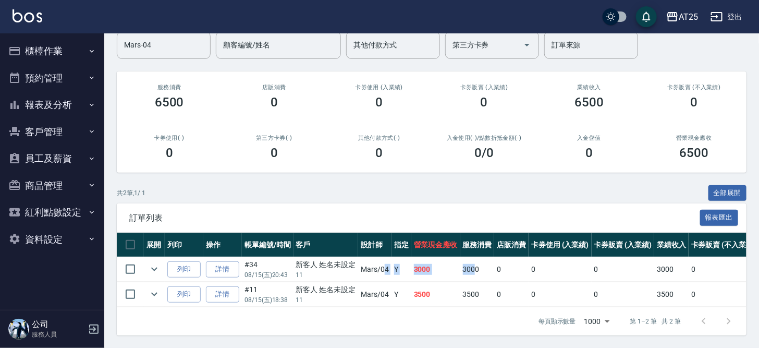
drag, startPoint x: 384, startPoint y: 263, endPoint x: 476, endPoint y: 265, distance: 91.7
click at [476, 265] on tr "列印 詳情 #34 08/15 (五) 20:43 新客人 姓名未設定 11 Mars /04 Y 3000 3000 0 0 0 3000 0 0 0 0 …" at bounding box center [589, 269] width 945 height 24
click at [468, 282] on td "3500" at bounding box center [477, 294] width 34 height 24
drag, startPoint x: 398, startPoint y: 265, endPoint x: 437, endPoint y: 273, distance: 40.0
click at [437, 273] on tr "列印 詳情 #34 08/15 (五) 20:43 新客人 姓名未設定 11 Mars /04 Y 3000 3000 0 0 0 3000 0 0 0 0 …" at bounding box center [589, 269] width 945 height 24
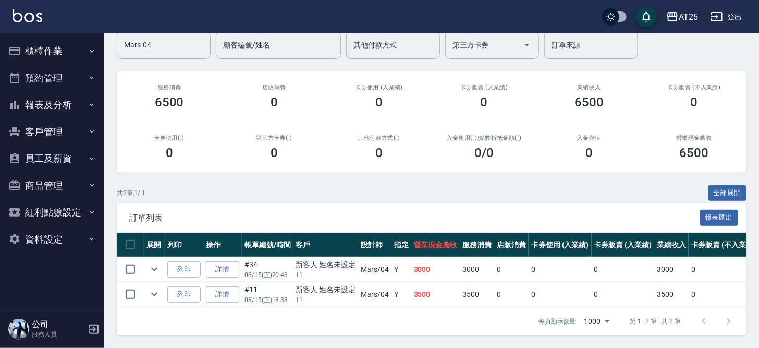
drag, startPoint x: 434, startPoint y: 281, endPoint x: 455, endPoint y: 289, distance: 23.1
click at [438, 286] on td "3500" at bounding box center [435, 294] width 49 height 24
click at [730, 187] on button "全部展開" at bounding box center [727, 193] width 39 height 16
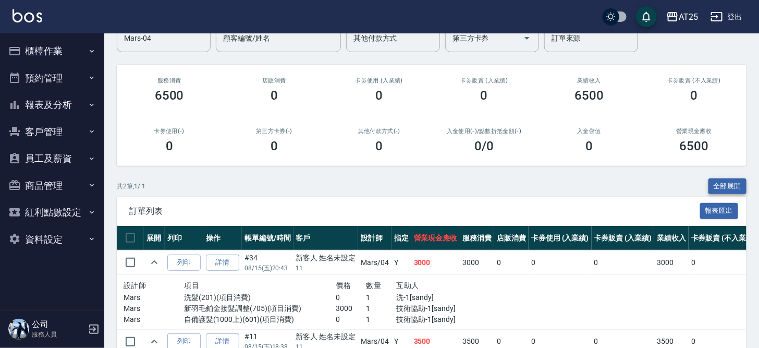
click at [730, 187] on button "全部展開" at bounding box center [727, 186] width 39 height 16
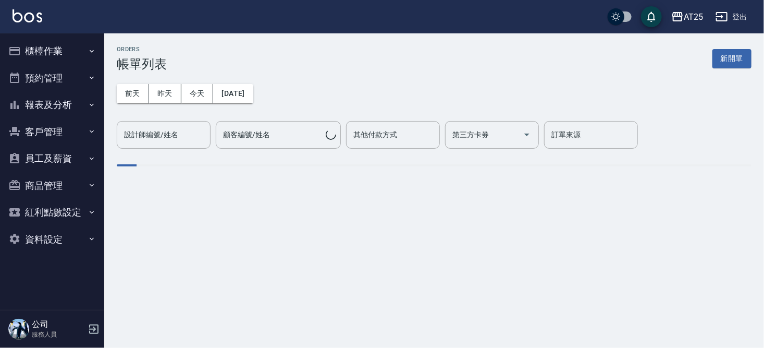
click at [26, 56] on button "櫃檯作業" at bounding box center [52, 51] width 96 height 27
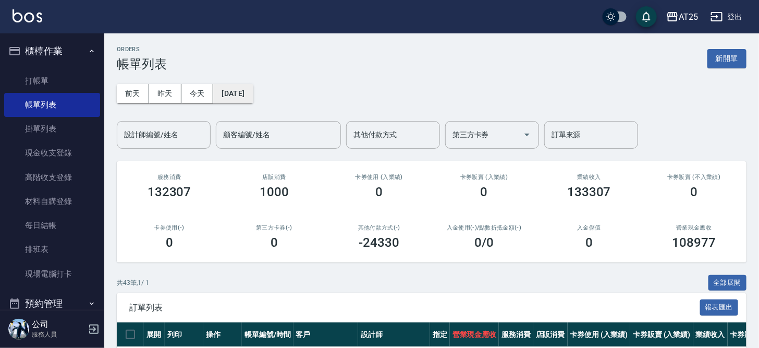
click at [253, 94] on button "[DATE]" at bounding box center [233, 93] width 40 height 19
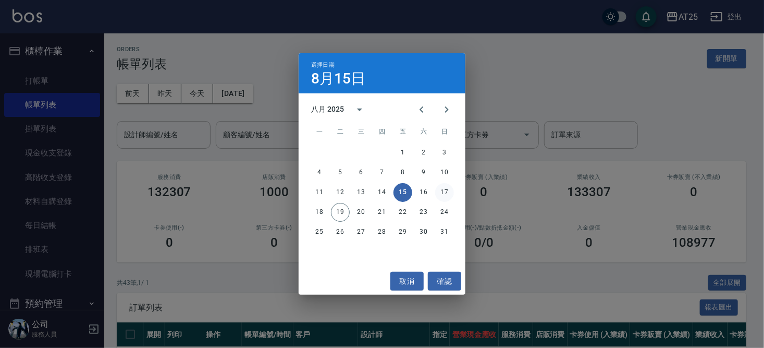
click at [438, 189] on button "17" at bounding box center [444, 192] width 19 height 19
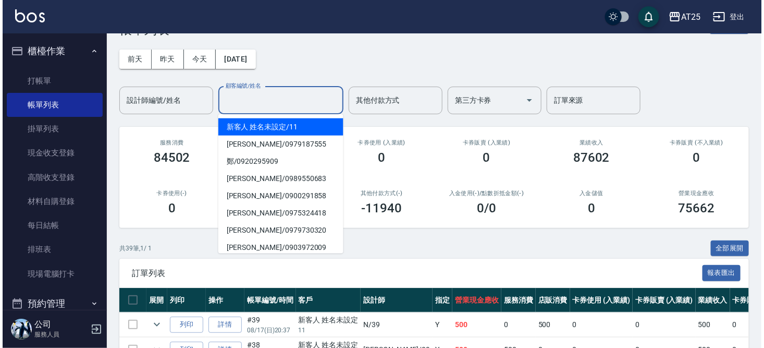
scroll to position [52, 0]
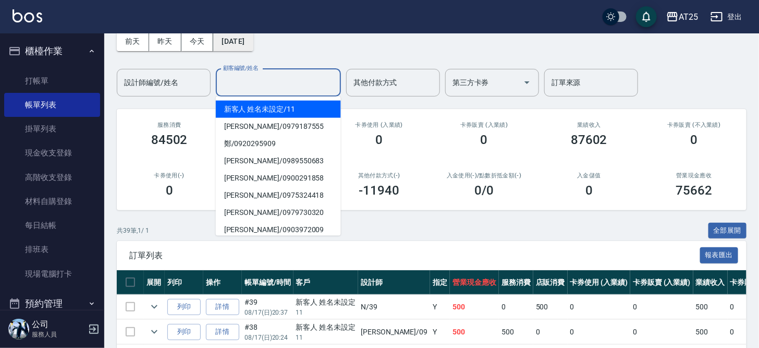
click at [249, 43] on button "[DATE]" at bounding box center [233, 41] width 40 height 19
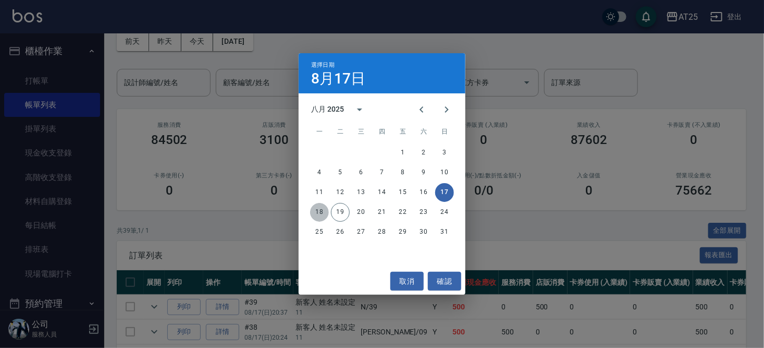
click at [319, 211] on button "18" at bounding box center [319, 212] width 19 height 19
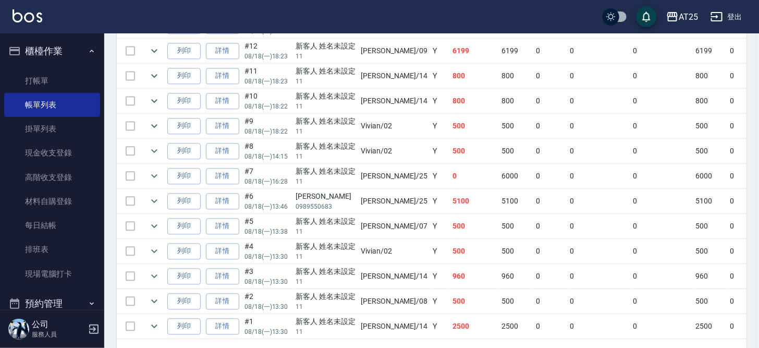
scroll to position [831, 0]
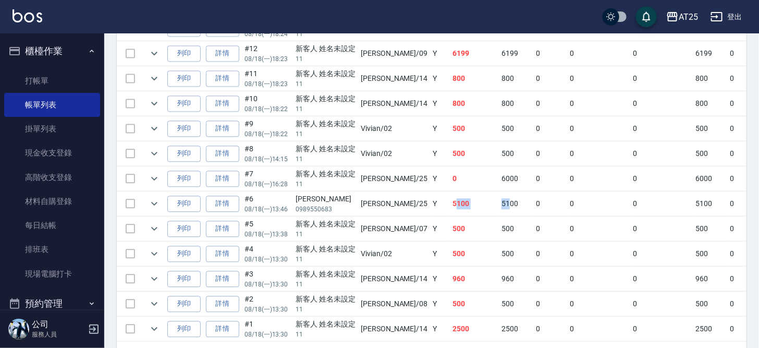
drag, startPoint x: 423, startPoint y: 195, endPoint x: 484, endPoint y: 202, distance: 60.8
click at [484, 202] on tr "列印 詳情 #6 08/18 (一) 13:46 林柏青 0989550683 Evan /25 Y 5100 5100 0 0 0 5100 0 0 0 0…" at bounding box center [609, 203] width 984 height 24
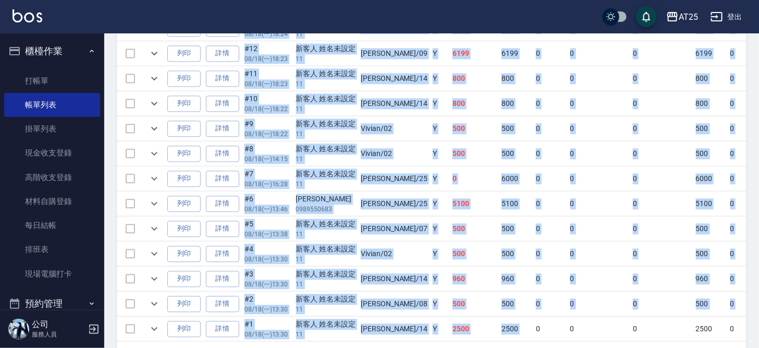
drag, startPoint x: 504, startPoint y: 330, endPoint x: 573, endPoint y: 336, distance: 69.5
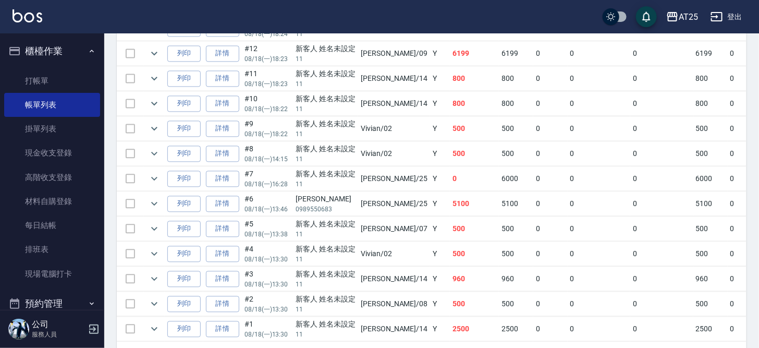
click at [567, 330] on td "0" at bounding box center [598, 328] width 63 height 24
click at [151, 202] on icon "expand row" at bounding box center [154, 204] width 6 height 4
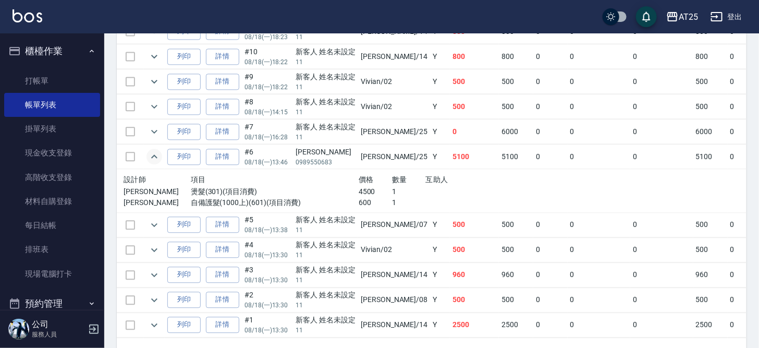
scroll to position [907, 0]
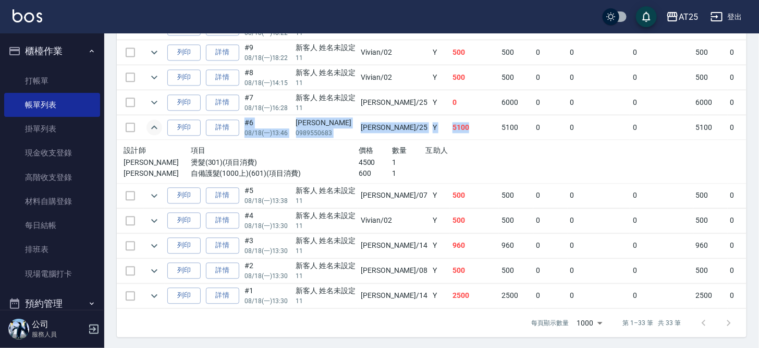
drag, startPoint x: 244, startPoint y: 113, endPoint x: 442, endPoint y: 120, distance: 197.6
click at [442, 120] on tr "列印 詳情 #6 08/18 (一) 13:46 林柏青 0989550683 Evan /25 Y 5100 5100 0 0 0 5100 0 0 0 0…" at bounding box center [609, 127] width 984 height 24
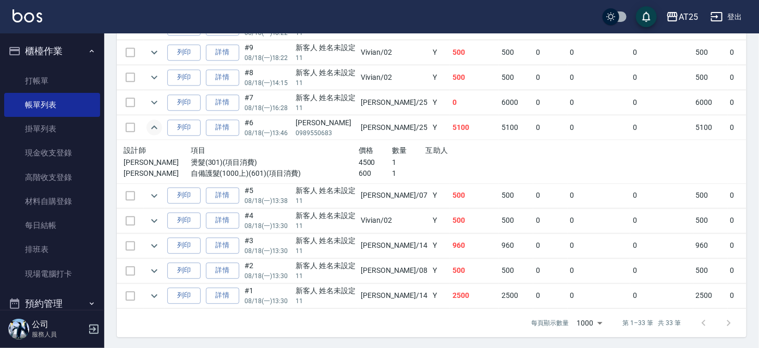
click at [499, 90] on td "6000" at bounding box center [516, 102] width 34 height 24
click at [223, 123] on link "詳情" at bounding box center [222, 127] width 33 height 16
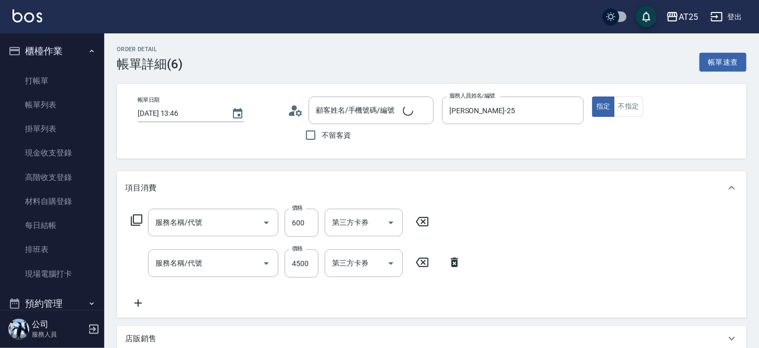
type input "2025/08/18 13:46"
type input "[PERSON_NAME]-25"
type input "510"
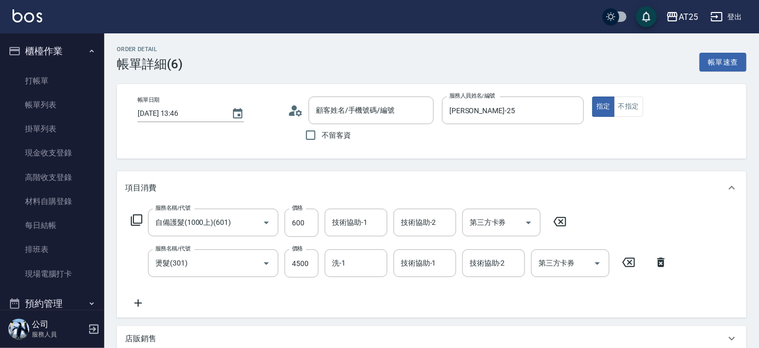
type input "林柏青/0989550683/null"
type input "自備護髮(1000上)(601)"
type input "燙髮(301)"
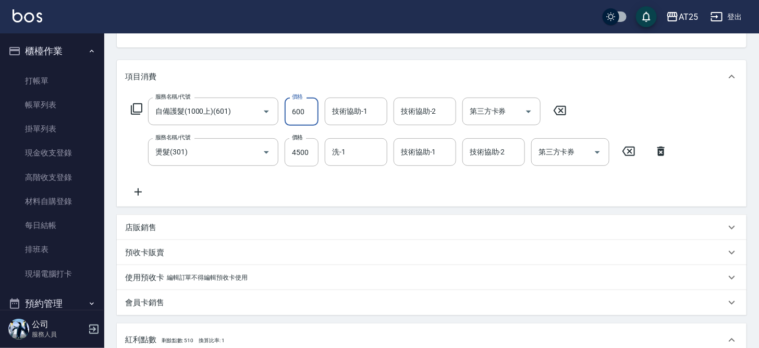
click at [302, 112] on input "600" at bounding box center [302, 111] width 34 height 28
type input "450"
type input "60"
type input "510"
type input "600"
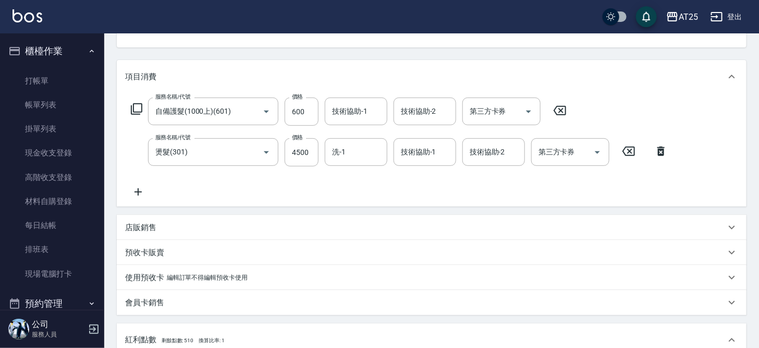
drag, startPoint x: 719, startPoint y: 172, endPoint x: 751, endPoint y: 289, distance: 121.5
click at [751, 291] on div "Order detail 帳單詳細 (6) 帳單速查 帳單日期 2025/08/18 13:46 顧客姓名/手機號碼/編號 林柏青/0989550683/nu…" at bounding box center [431, 249] width 654 height 654
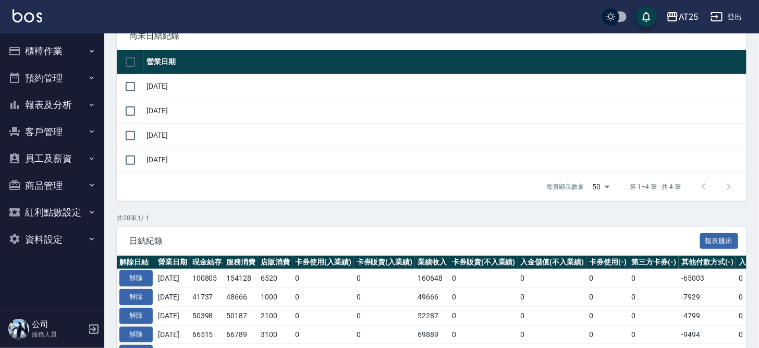
scroll to position [45, 0]
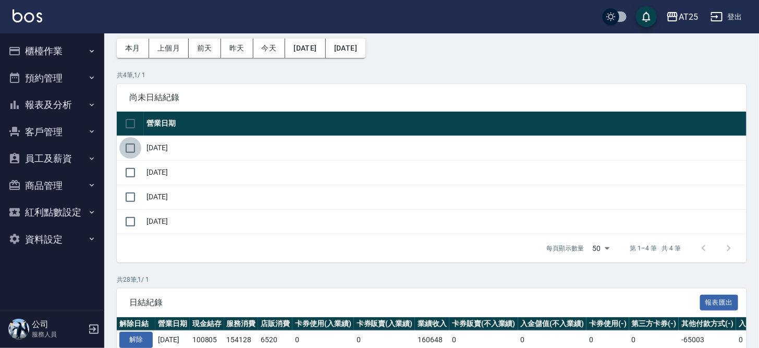
click at [124, 140] on input "checkbox" at bounding box center [130, 148] width 22 height 22
checkbox input "true"
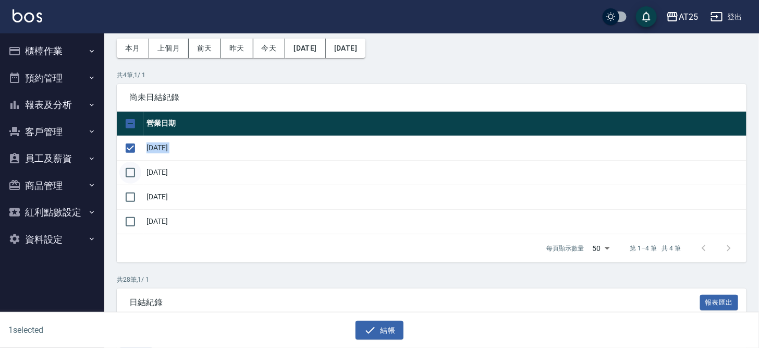
click at [132, 161] on tbody "[DATE] [DATE] [DATE] [DATE]" at bounding box center [431, 184] width 629 height 98
click at [132, 178] on input "checkbox" at bounding box center [130, 173] width 22 height 22
checkbox input "true"
click at [128, 204] on input "checkbox" at bounding box center [130, 197] width 22 height 22
checkbox input "true"
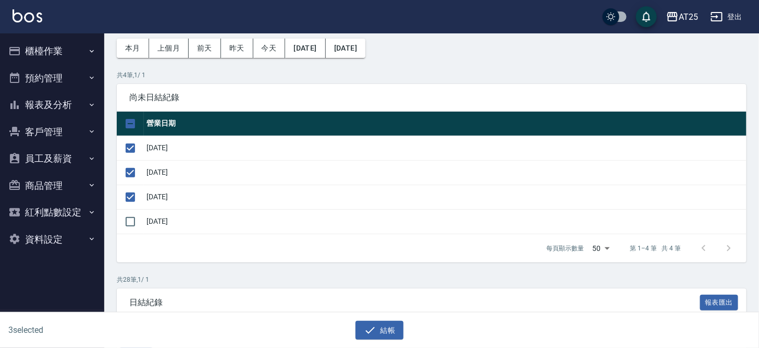
click at [289, 112] on th "營業日期" at bounding box center [445, 124] width 602 height 24
click at [379, 328] on button "結帳" at bounding box center [379, 329] width 48 height 19
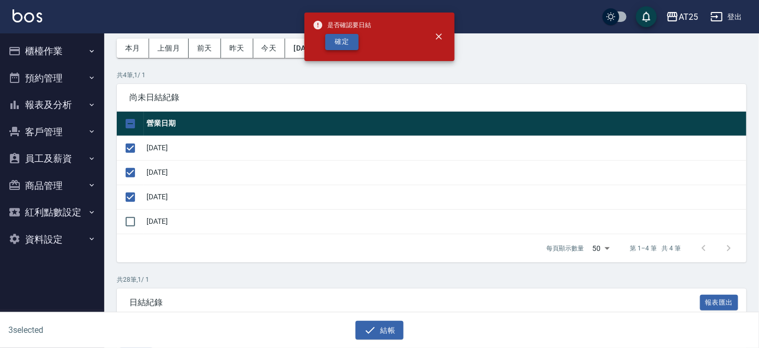
click at [341, 43] on button "確定" at bounding box center [341, 42] width 33 height 16
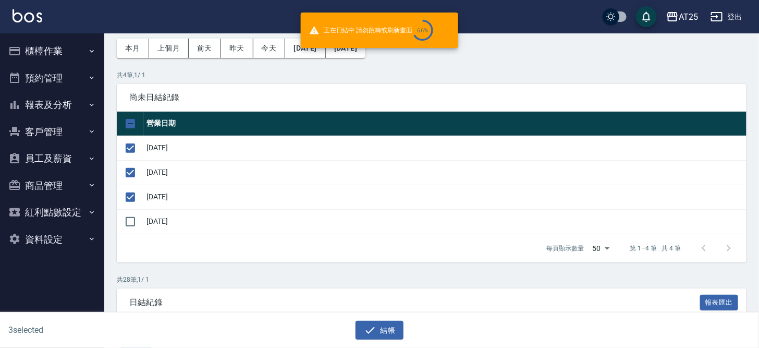
checkbox input "false"
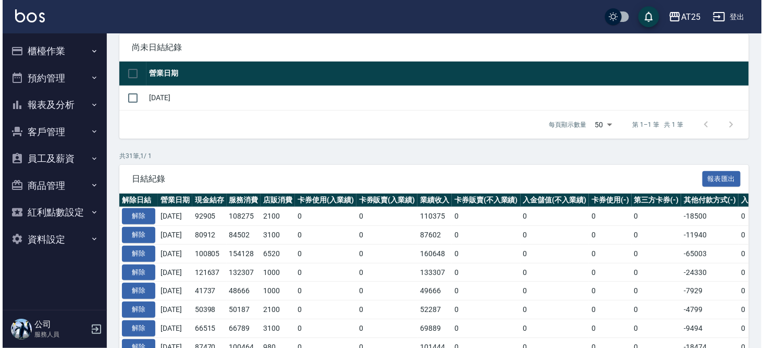
scroll to position [96, 0]
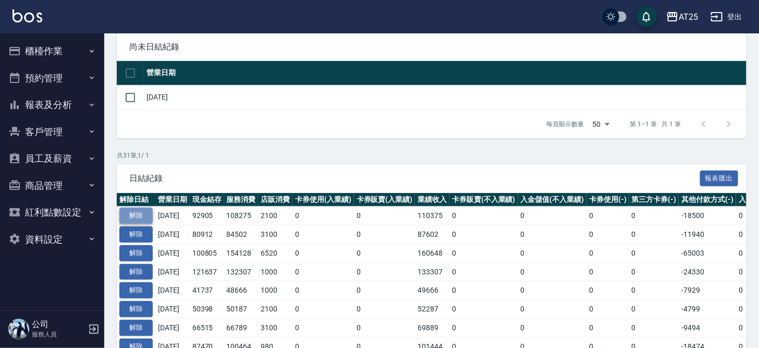
click at [148, 214] on button "解除" at bounding box center [135, 215] width 33 height 16
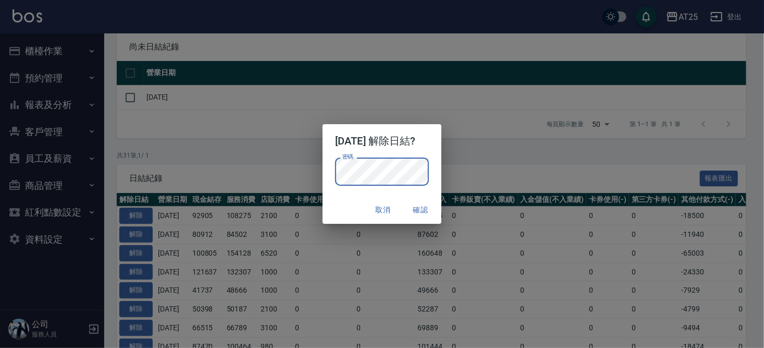
click at [435, 209] on button "確認" at bounding box center [420, 209] width 33 height 19
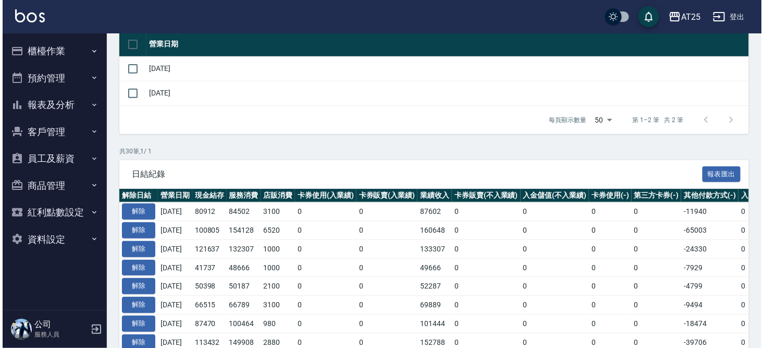
scroll to position [164, 0]
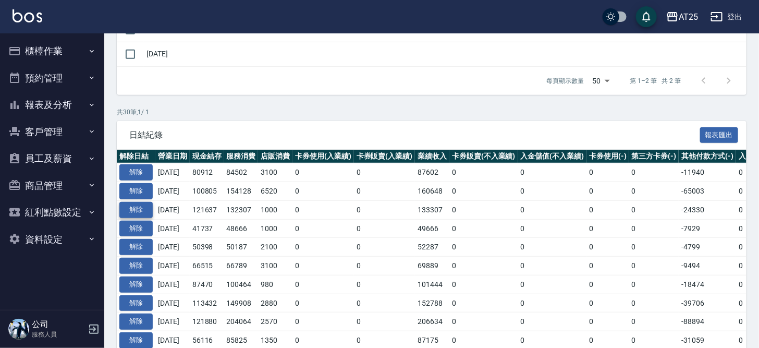
click at [136, 207] on button "解除" at bounding box center [135, 210] width 33 height 16
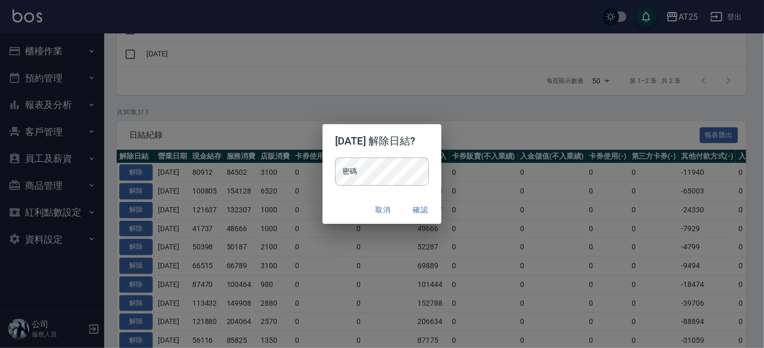
click at [377, 187] on div "密碼 密碼" at bounding box center [382, 176] width 119 height 39
click at [428, 206] on button "確認" at bounding box center [420, 209] width 33 height 19
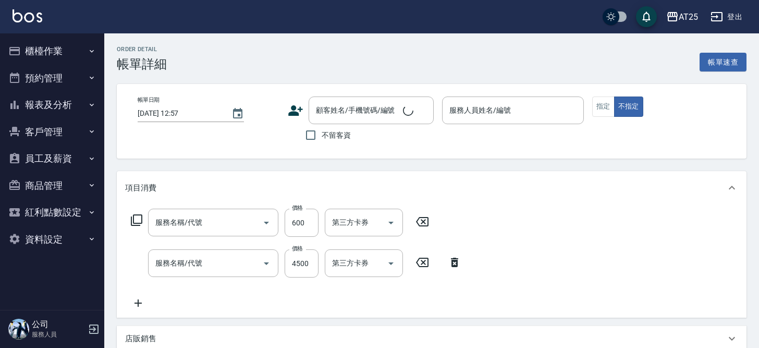
type input "2025/08/18 13:46"
type input "Evan-25"
type input "510"
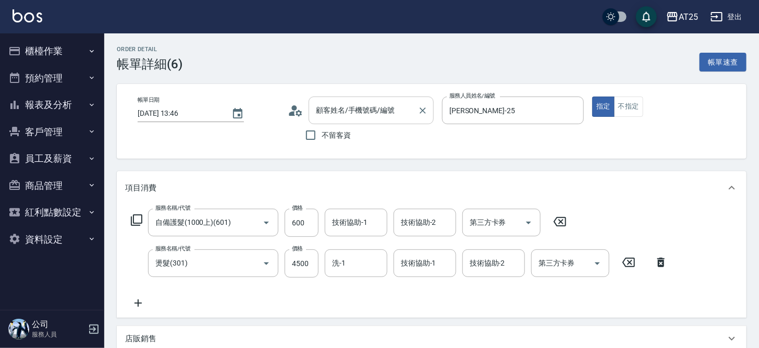
type input "自備護髮(1000上)(601)"
type input "燙髮(301)"
type input "林柏青/0989550683/null"
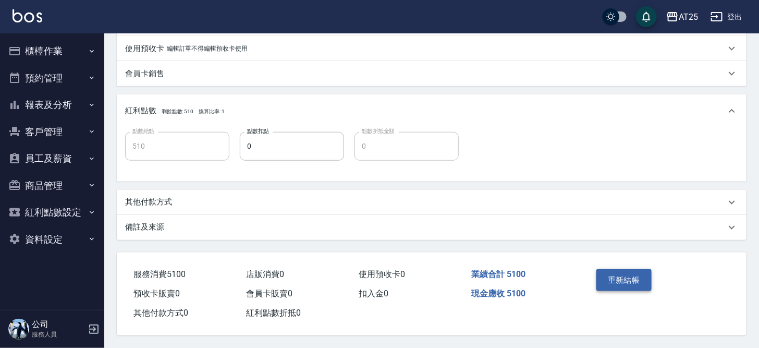
click at [639, 279] on button "重新結帳" at bounding box center [623, 280] width 55 height 22
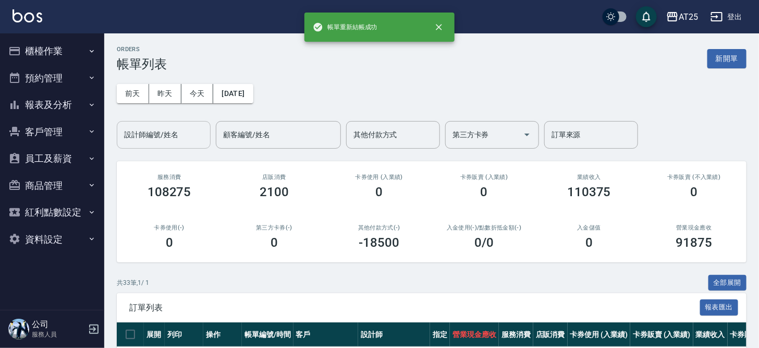
click at [161, 142] on input "設計師編號/姓名" at bounding box center [163, 135] width 84 height 18
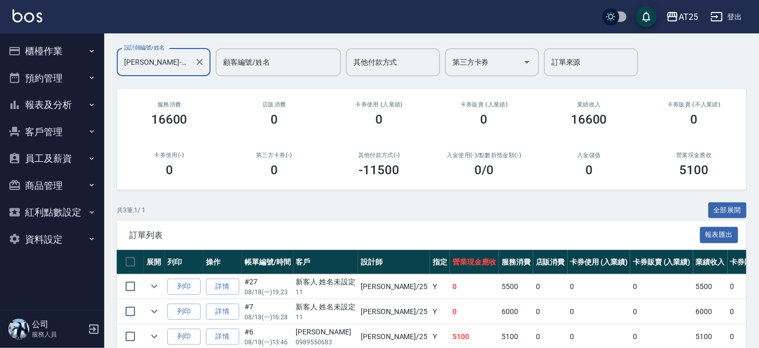
scroll to position [121, 0]
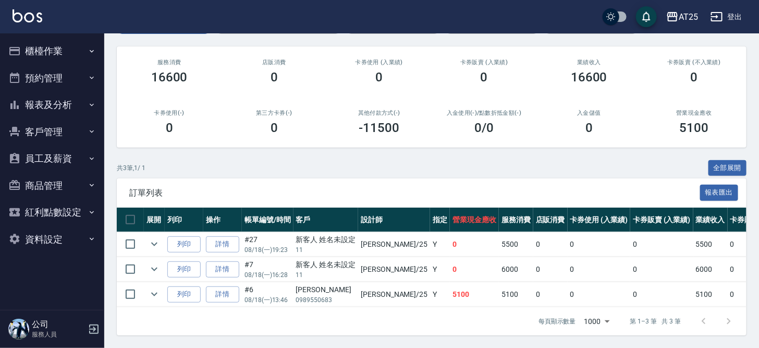
type input "Evan-25"
drag, startPoint x: 423, startPoint y: 281, endPoint x: 508, endPoint y: 291, distance: 85.5
click at [505, 291] on tr "列印 詳情 #6 08/18 (一) 13:46 林柏青 0989550683 Evan /25 Y 5100 5100 0 0 0 5100 0 0 0 0…" at bounding box center [609, 294] width 984 height 24
click at [533, 291] on td "0" at bounding box center [550, 294] width 34 height 24
drag, startPoint x: 496, startPoint y: 265, endPoint x: 507, endPoint y: 266, distance: 11.6
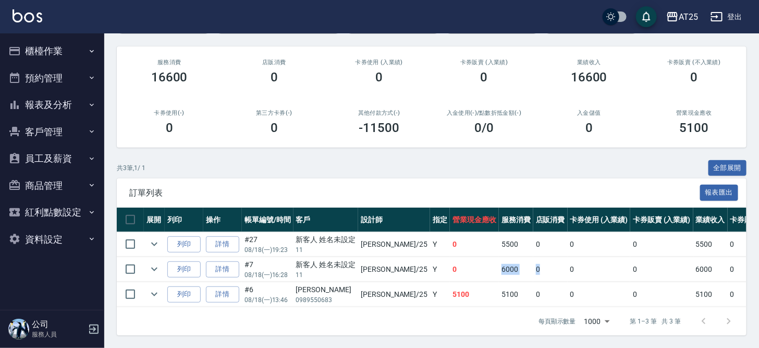
click at [507, 266] on tr "列印 詳情 #7 08/18 (一) 16:28 新客人 姓名未設定 11 Evan /25 Y 0 6000 0 0 0 6000 0 0 0 -6000 …" at bounding box center [609, 269] width 984 height 24
click at [723, 163] on button "全部展開" at bounding box center [727, 168] width 39 height 16
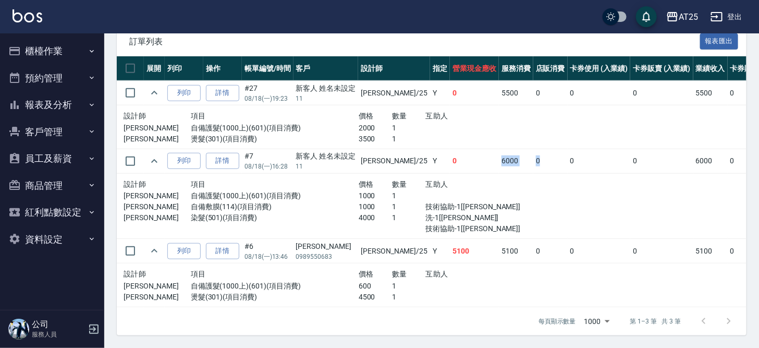
scroll to position [242, 0]
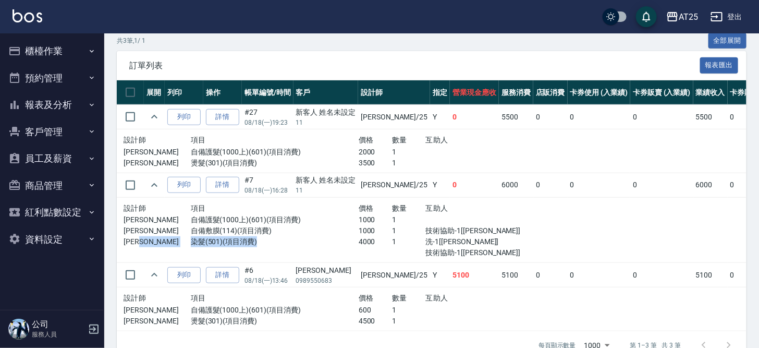
drag, startPoint x: 181, startPoint y: 240, endPoint x: 305, endPoint y: 243, distance: 124.1
click at [305, 243] on div "Evan 染髮(501)(項目消費) 4000 1 洗-1[惠均] 技術協助-1[惠均]" at bounding box center [324, 247] width 403 height 22
click at [426, 233] on p "技術協助-1[惠均]" at bounding box center [476, 230] width 101 height 11
drag, startPoint x: 412, startPoint y: 127, endPoint x: 449, endPoint y: 130, distance: 37.2
click at [419, 128] on tbody "列印 詳情 #27 08/18 (一) 19:23 新客人 姓名未設定 11 Evan /25 Y 0 5500 0 0 0 5500 0 0 0 -5500…" at bounding box center [609, 218] width 984 height 226
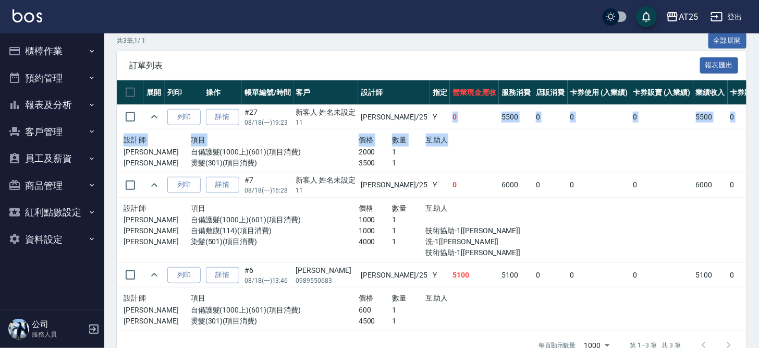
click at [449, 130] on div "設計師 項目 價格 數量 互助人 Evan 自備護髮(1000上)(601)(項目消費) 2000 1 Evan 燙髮(301)(項目消費) 3500 1" at bounding box center [324, 150] width 411 height 43
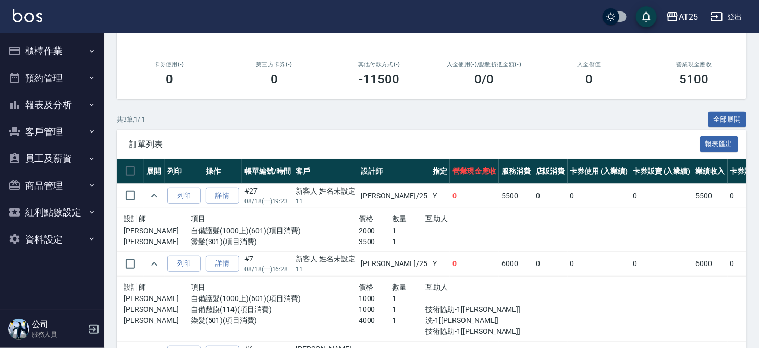
scroll to position [141, 0]
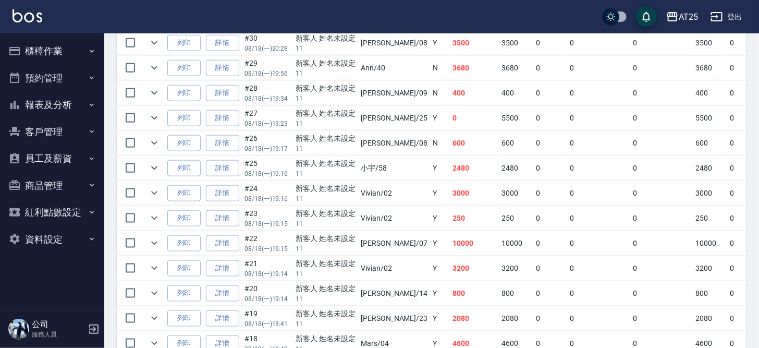
scroll to position [388, 0]
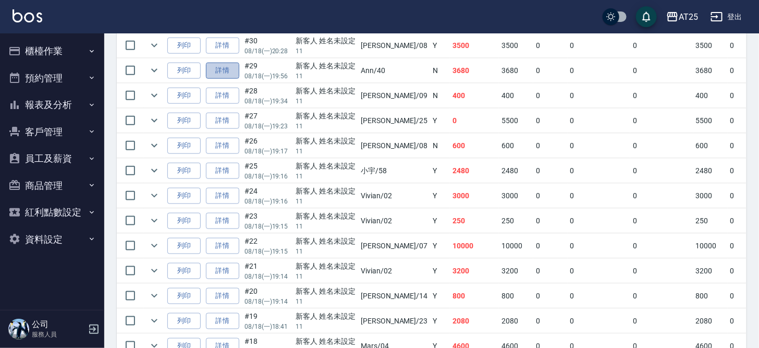
click at [220, 69] on link "詳情" at bounding box center [222, 71] width 33 height 16
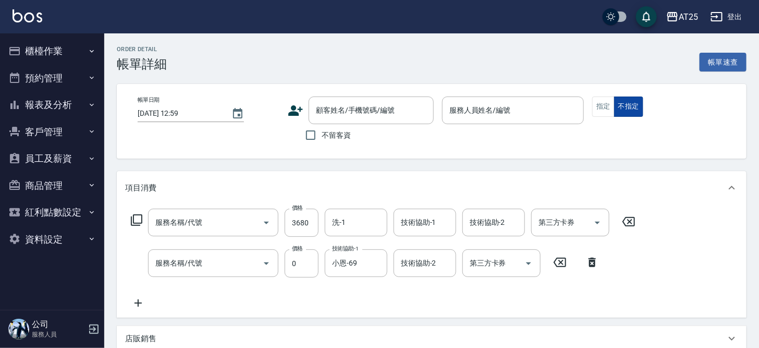
type input "2025/08/18 19:56"
type input "Ann-40"
type input "360"
type input "新客人 姓名未設定/11/null"
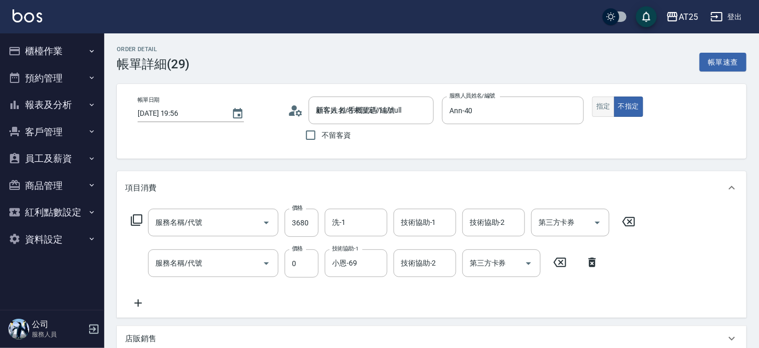
click at [607, 107] on button "指定" at bounding box center [603, 106] width 22 height 20
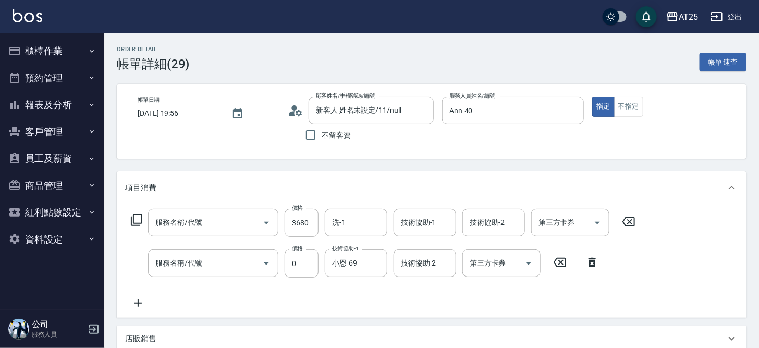
type input "染髮(501)"
type input "自備護髮(1000上)(601)"
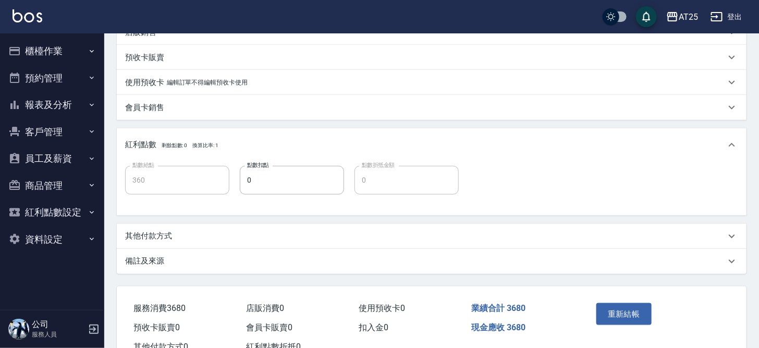
scroll to position [342, 0]
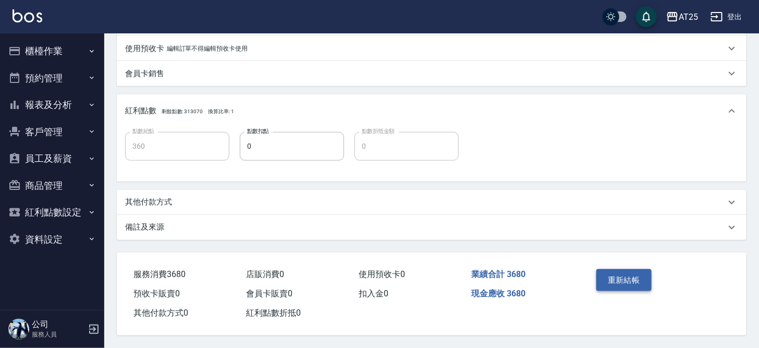
click at [625, 279] on button "重新結帳" at bounding box center [623, 280] width 55 height 22
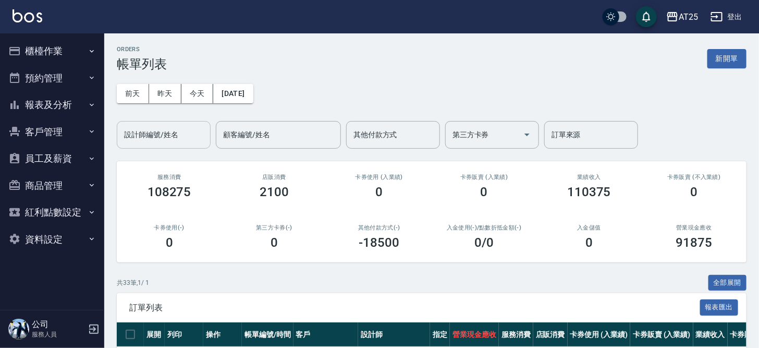
click at [157, 147] on div "設計師編號/姓名" at bounding box center [164, 135] width 94 height 28
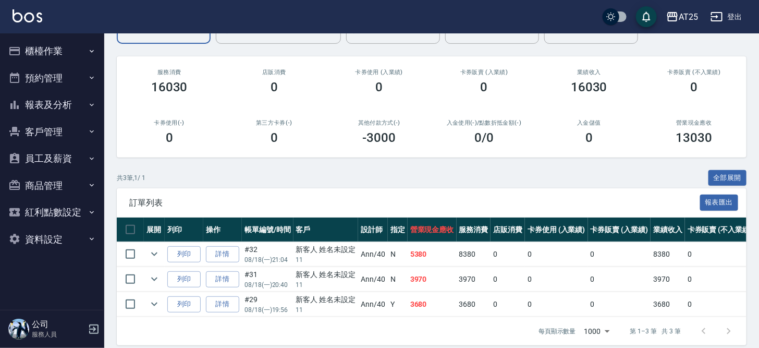
scroll to position [121, 0]
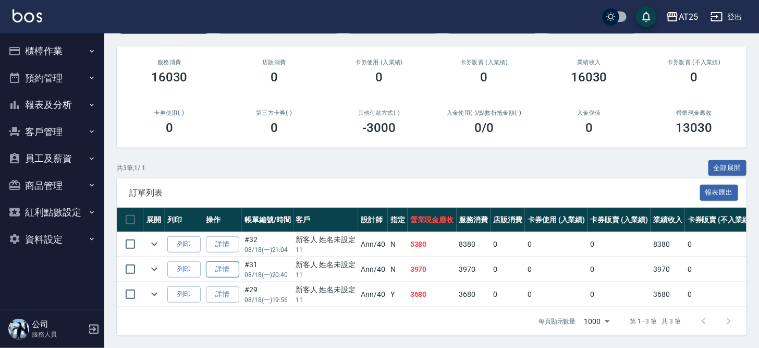
type input "Ann-40"
click at [223, 263] on link "詳情" at bounding box center [222, 269] width 33 height 16
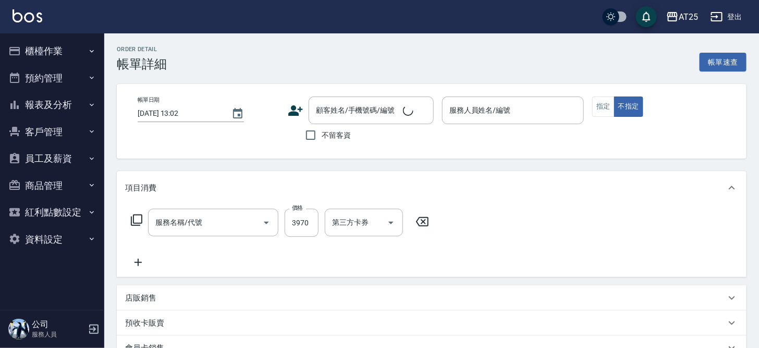
type input "2025/08/18 20:40"
type input "Ann-40"
type input "390"
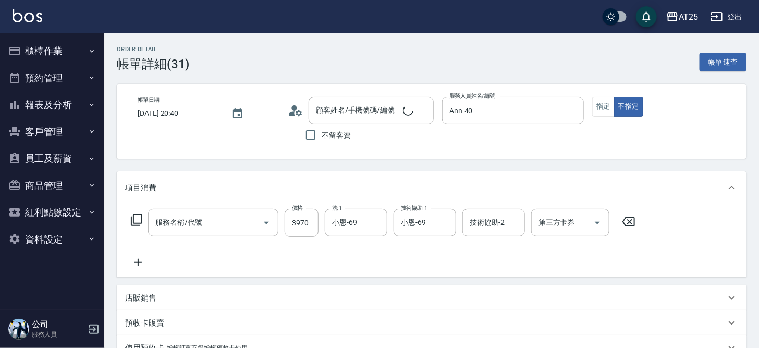
type input "新客人 姓名未設定/11/null"
type input "金絲羽接髮(716)"
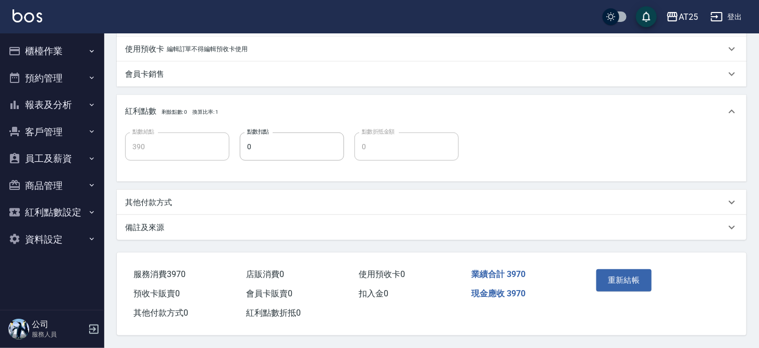
scroll to position [128, 0]
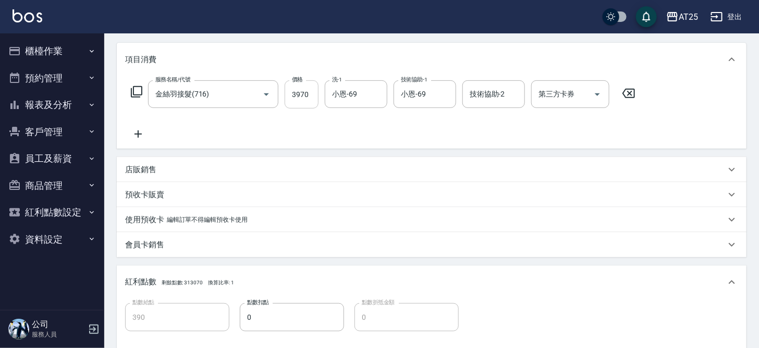
click at [304, 93] on input "3970" at bounding box center [302, 94] width 34 height 28
type input "0"
type input "44"
type input "40"
type input "447"
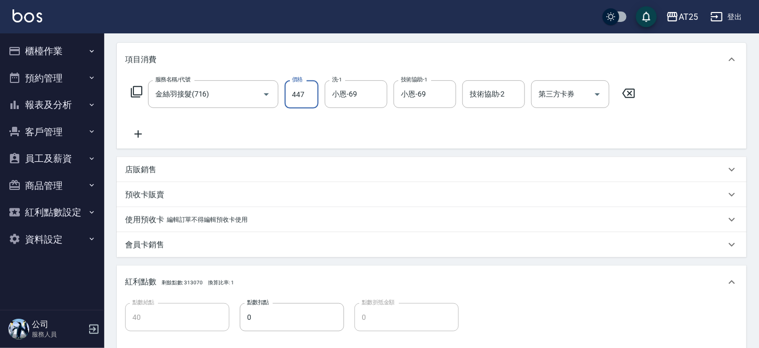
type input "440"
type input "4470"
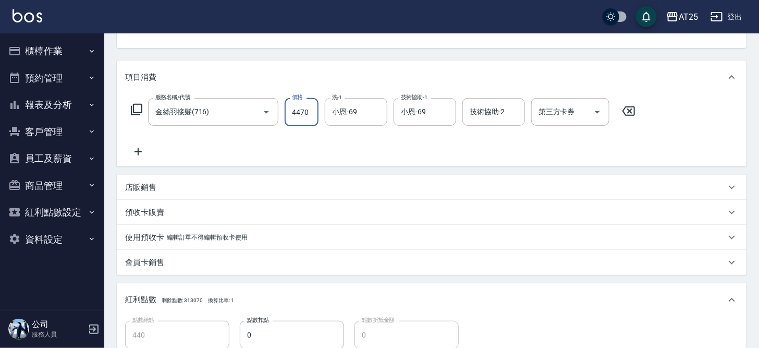
scroll to position [107, 0]
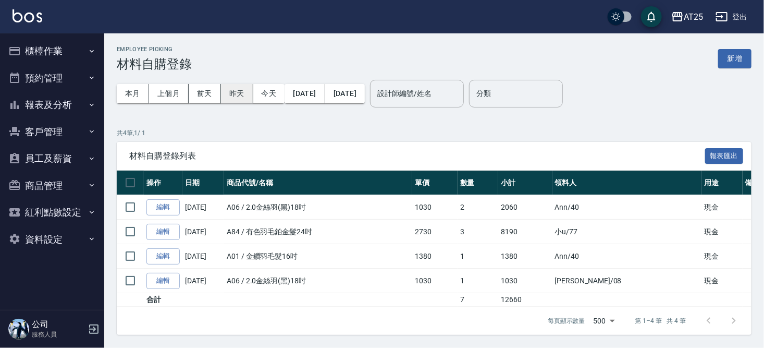
click at [237, 91] on button "昨天" at bounding box center [237, 93] width 32 height 19
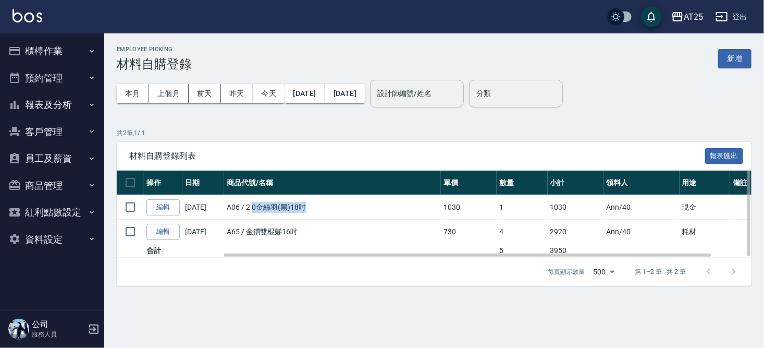
drag, startPoint x: 255, startPoint y: 207, endPoint x: 369, endPoint y: 210, distance: 114.1
click at [369, 210] on td "A06 / 2.0金絲羽(黑)18吋" at bounding box center [332, 207] width 217 height 24
click at [638, 213] on td "Ann /40" at bounding box center [641, 207] width 76 height 24
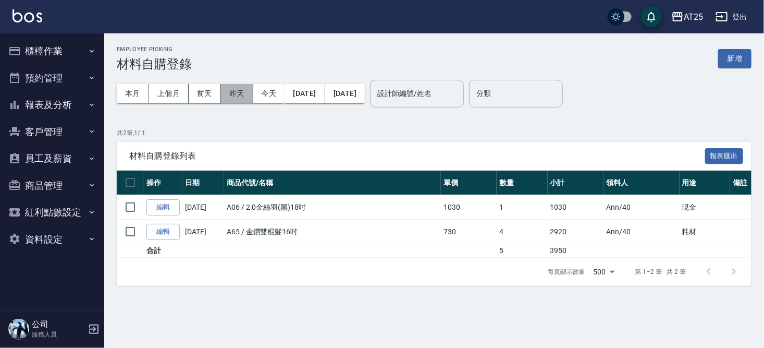
click at [239, 91] on button "昨天" at bounding box center [237, 93] width 32 height 19
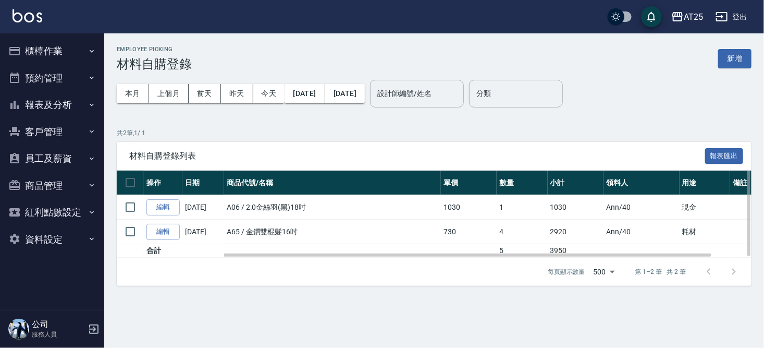
drag, startPoint x: 214, startPoint y: 208, endPoint x: 681, endPoint y: 207, distance: 466.4
click at [681, 207] on tr "編輯 [DATE] A06 / 2.0金絲羽(黑)18吋 1030 1 1030 Ann /40 現金" at bounding box center [455, 207] width 677 height 24
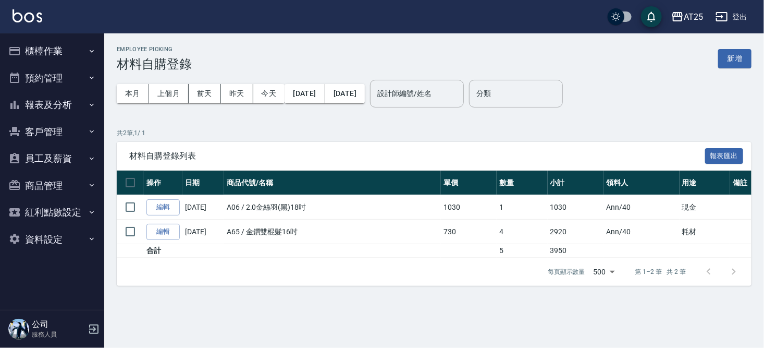
click at [545, 143] on div "材料自購登錄列表 報表匯出" at bounding box center [434, 156] width 635 height 29
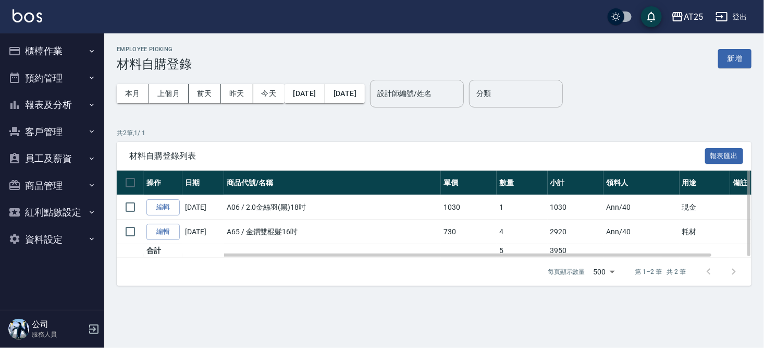
click at [378, 246] on td at bounding box center [332, 251] width 217 height 14
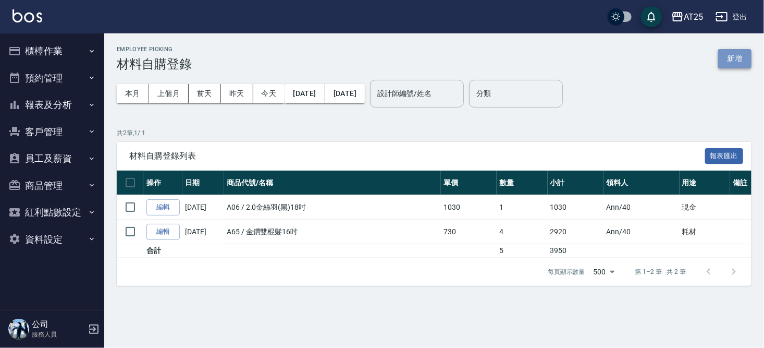
click at [732, 64] on button "新增" at bounding box center [734, 58] width 33 height 19
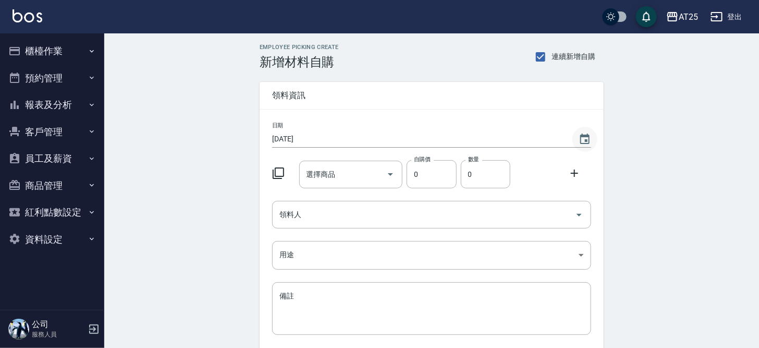
click at [581, 137] on icon "Choose date, selected date is 2025-08-19" at bounding box center [584, 139] width 13 height 13
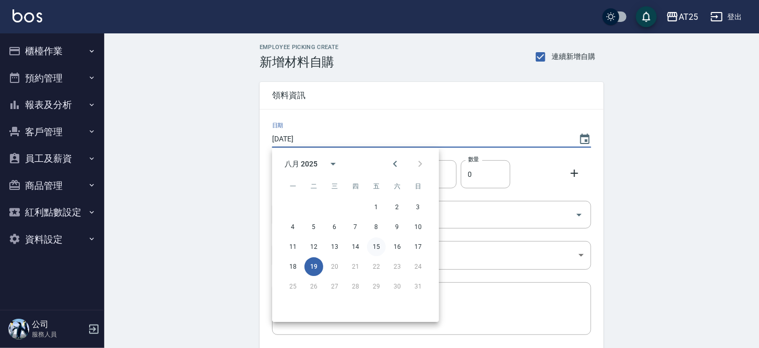
click at [381, 246] on button "15" at bounding box center [376, 246] width 19 height 19
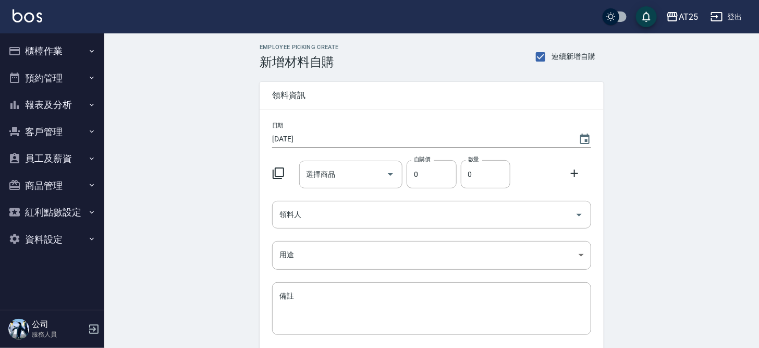
type input "[DATE]"
click at [334, 179] on input "選擇商品" at bounding box center [343, 174] width 79 height 18
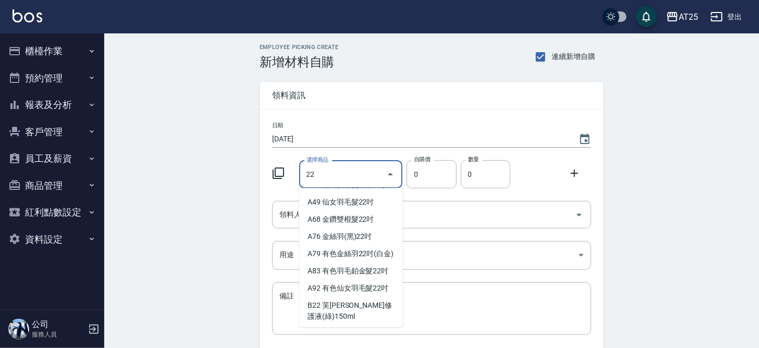
scroll to position [98, 0]
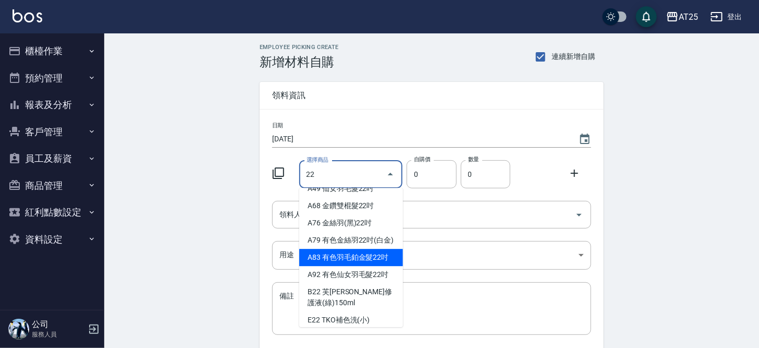
click at [370, 266] on li "A83 有色羽毛鉑金髮22吋" at bounding box center [351, 257] width 104 height 17
type input "有色羽毛鉑金髮22吋"
type input "2530"
type input "1"
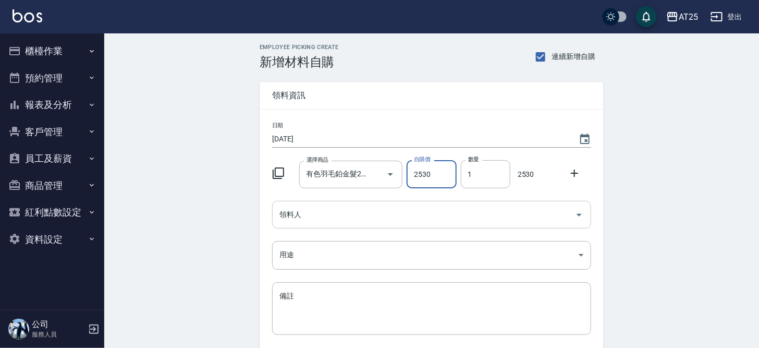
click at [514, 217] on input "領料人" at bounding box center [424, 214] width 294 height 18
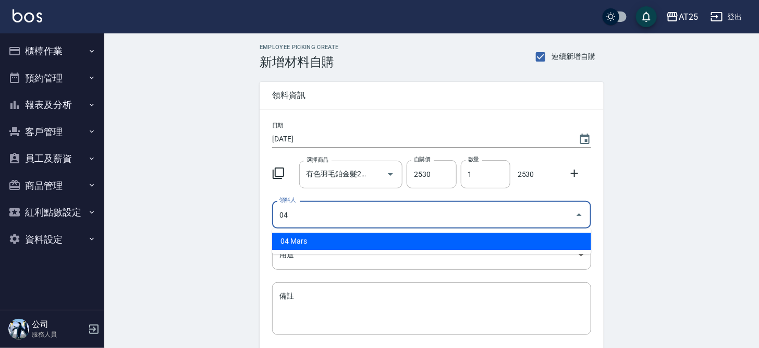
type input "04 Mars"
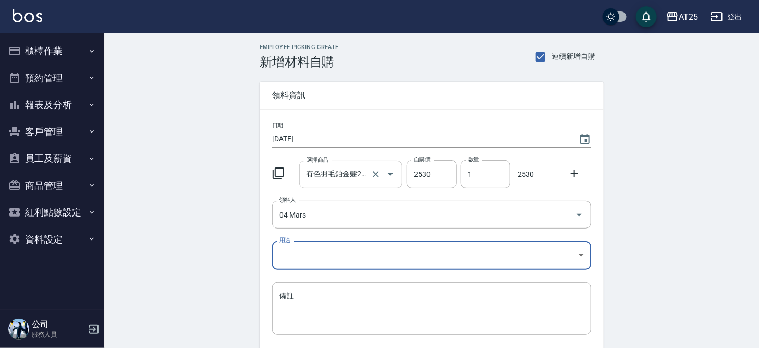
click at [346, 175] on input "有色羽毛鉑金髮22吋" at bounding box center [336, 174] width 65 height 18
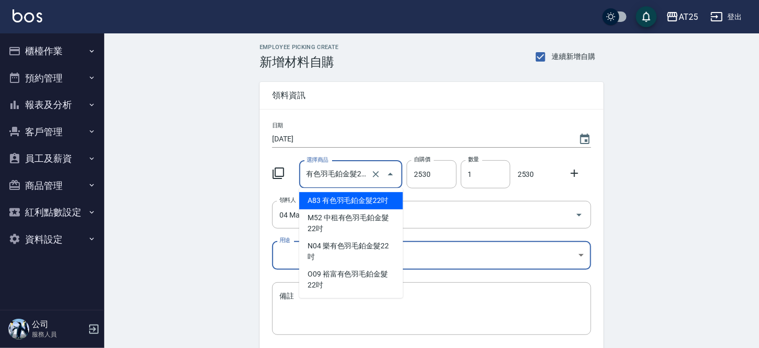
click at [688, 200] on div "Employee Picking Create 新增材料自購 連續新增自購 領料資訊 日期 2025/08/15 選擇商品 有色羽毛鉑金髮22吋 選擇商品 自…" at bounding box center [431, 231] width 654 height 396
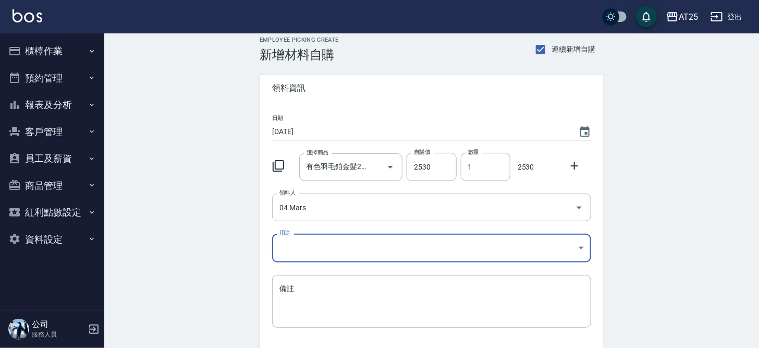
scroll to position [24, 0]
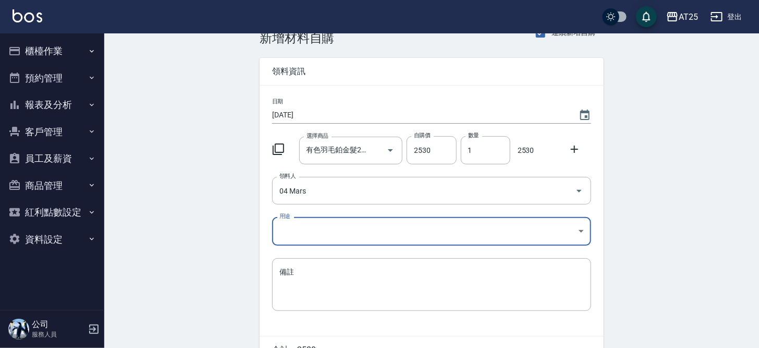
click at [406, 228] on body "AT25 登出 櫃檯作業 打帳單 帳單列表 掛單列表 現金收支登錄 高階收支登錄 材料自購登錄 每日結帳 排班表 現場電腦打卡 預約管理 預約管理 單日預約紀…" at bounding box center [379, 190] width 759 height 429
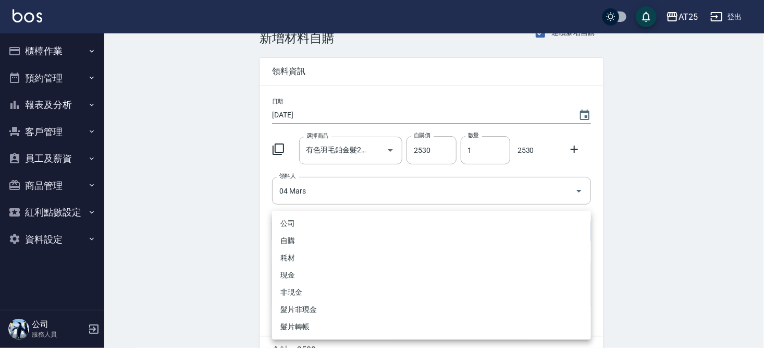
click at [290, 270] on li "現金" at bounding box center [431, 274] width 319 height 17
type input "現金"
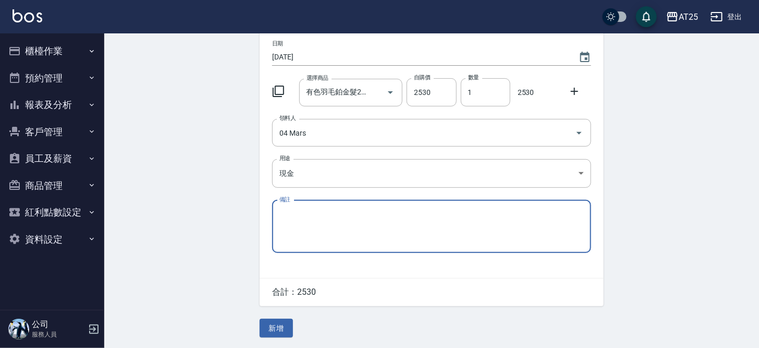
scroll to position [68, 0]
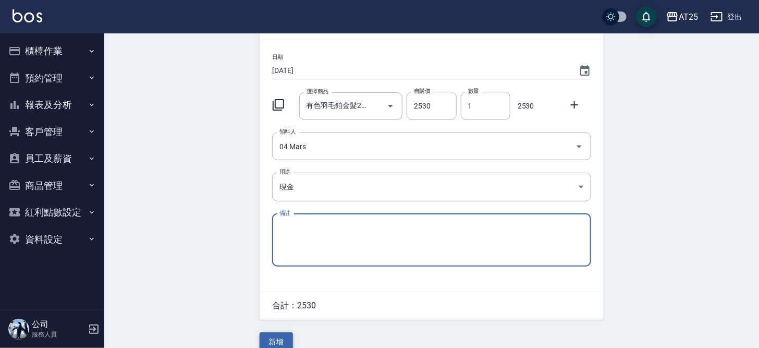
click at [268, 340] on button "新增" at bounding box center [275, 341] width 33 height 19
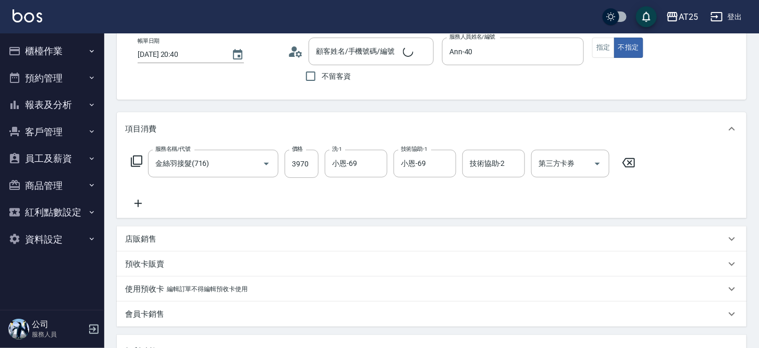
type input "[DATE] 20:40"
type input "Ann-40"
type input "金絲羽接髮(716)"
type input "新客人 姓名未設定/11/null"
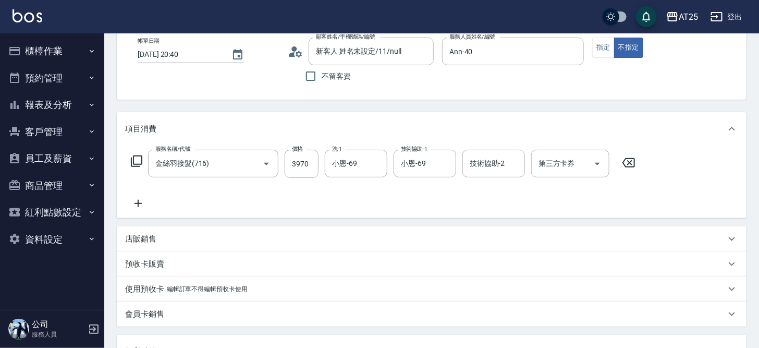
click at [82, 54] on button "櫃檯作業" at bounding box center [52, 51] width 96 height 27
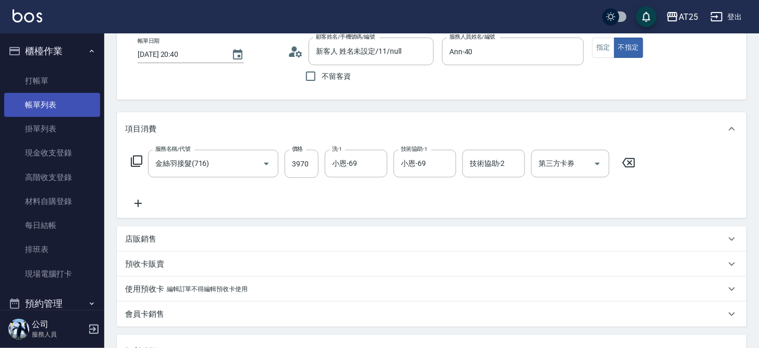
click at [52, 102] on link "帳單列表" at bounding box center [52, 105] width 96 height 24
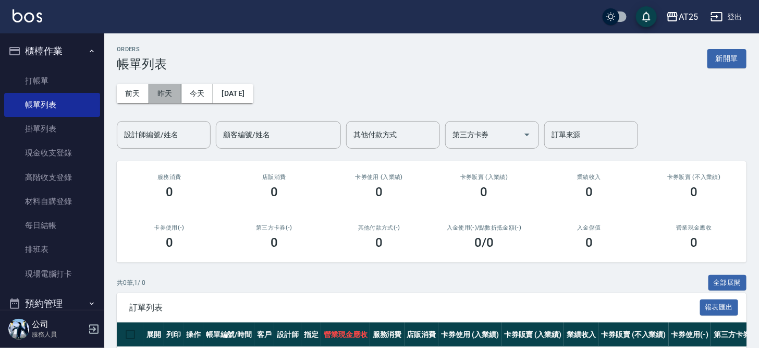
click at [172, 93] on button "昨天" at bounding box center [165, 93] width 32 height 19
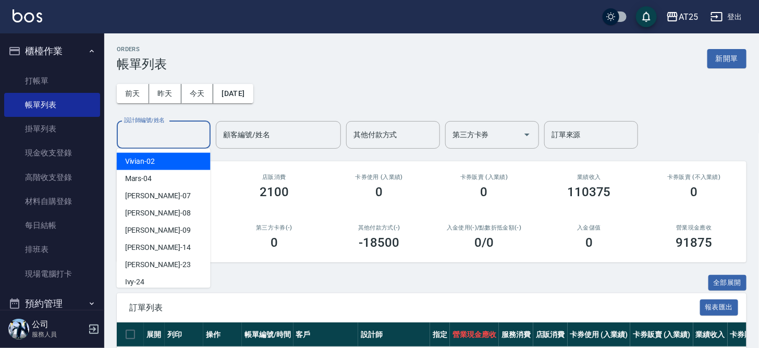
click at [174, 133] on div "設計師編號/姓名 設計師編號/姓名" at bounding box center [164, 135] width 94 height 28
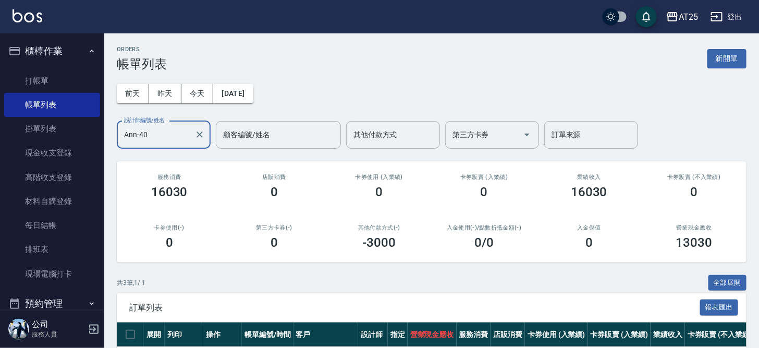
scroll to position [121, 0]
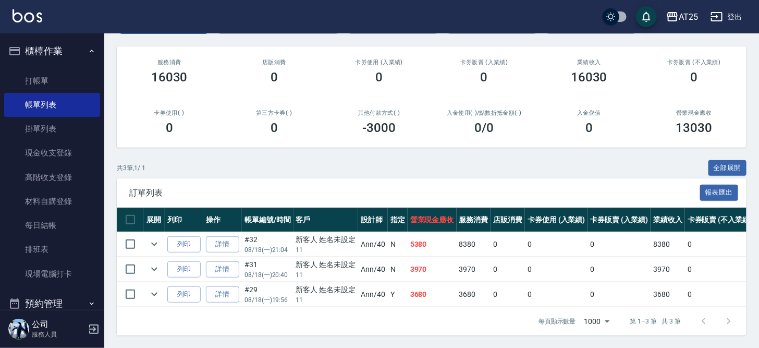
type input "Ann-40"
drag, startPoint x: 283, startPoint y: 261, endPoint x: 490, endPoint y: 251, distance: 207.1
click at [490, 257] on tr "列印 詳情 #31 08/18 (一) 20:40 新客人 姓名未設定 11 Ann /40 N 3970 3970 0 0 0 3970 0 0 0 0 0…" at bounding box center [587, 269] width 941 height 24
click at [533, 258] on td "0" at bounding box center [556, 269] width 63 height 24
drag, startPoint x: 368, startPoint y: 268, endPoint x: 455, endPoint y: 265, distance: 87.1
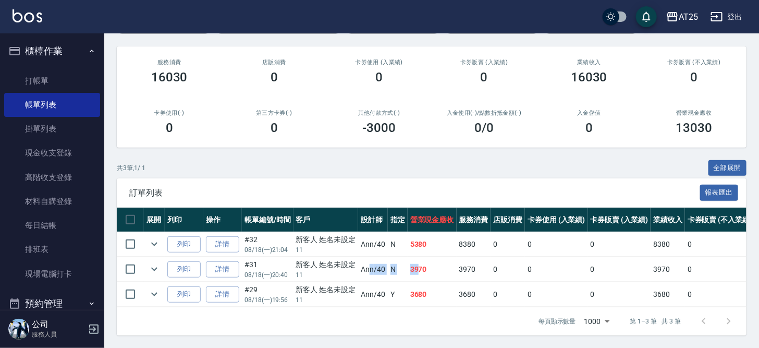
click at [453, 265] on tr "列印 詳情 #31 08/18 (一) 20:40 新客人 姓名未設定 11 Ann /40 N 3970 3970 0 0 0 3970 0 0 0 0 0…" at bounding box center [587, 269] width 941 height 24
click at [455, 265] on td "3970" at bounding box center [431, 269] width 49 height 24
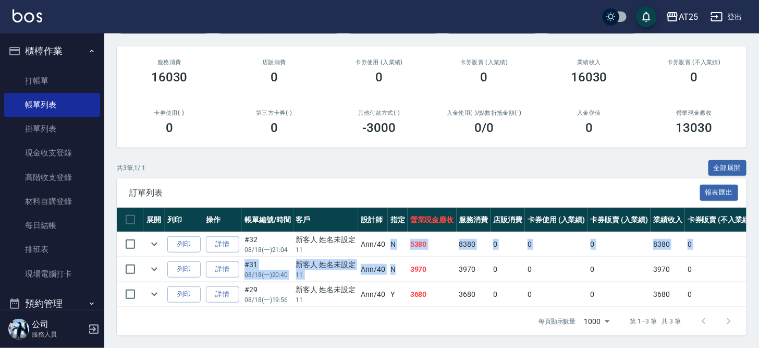
drag, startPoint x: 386, startPoint y: 233, endPoint x: 403, endPoint y: 252, distance: 26.2
click at [403, 252] on tbody "列印 詳情 #32 08/18 (一) 21:04 新客人 姓名未設定 11 Ann /40 N 5380 8380 0 0 0 8380 0 0 0 -30…" at bounding box center [587, 269] width 941 height 75
click at [404, 258] on td "N" at bounding box center [398, 269] width 20 height 24
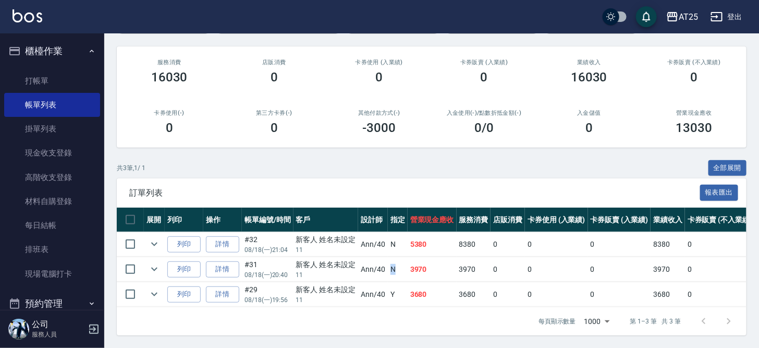
drag, startPoint x: 389, startPoint y: 254, endPoint x: 406, endPoint y: 262, distance: 18.7
click at [406, 262] on tr "列印 詳情 #31 08/18 (一) 20:40 新客人 姓名未設定 11 Ann /40 N 3970 3970 0 0 0 3970 0 0 0 0 0…" at bounding box center [587, 269] width 941 height 24
click at [407, 262] on td "3970" at bounding box center [431, 269] width 49 height 24
click at [225, 263] on link "詳情" at bounding box center [222, 269] width 33 height 16
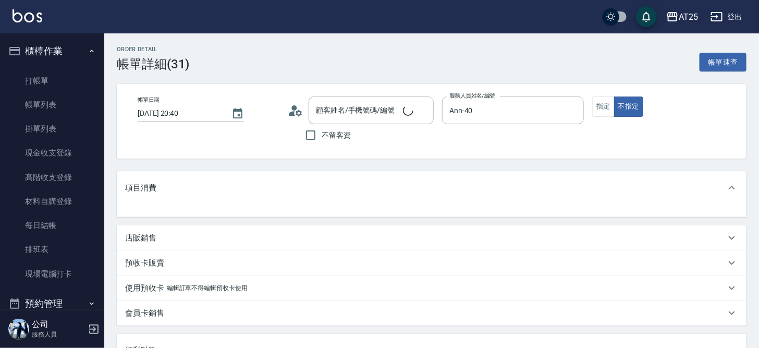
type input "390"
type input "新客人 姓名未設定/11/null"
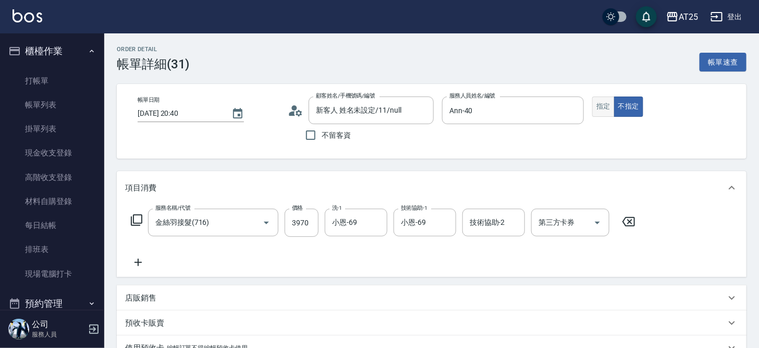
click at [602, 106] on button "指定" at bounding box center [603, 106] width 22 height 20
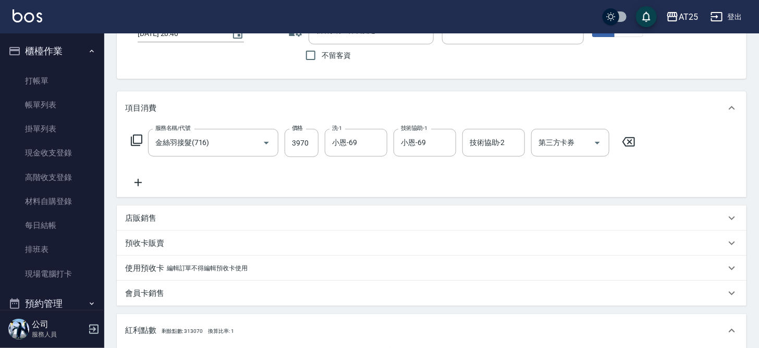
scroll to position [164, 0]
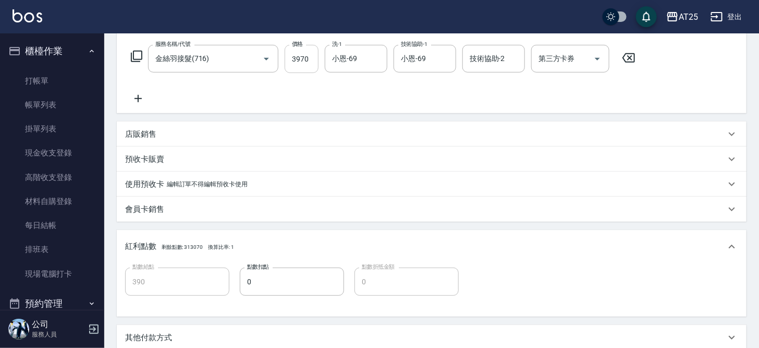
click at [308, 55] on input "3970" at bounding box center [302, 59] width 34 height 28
type input "0"
type input "44"
type input "40"
type input "447"
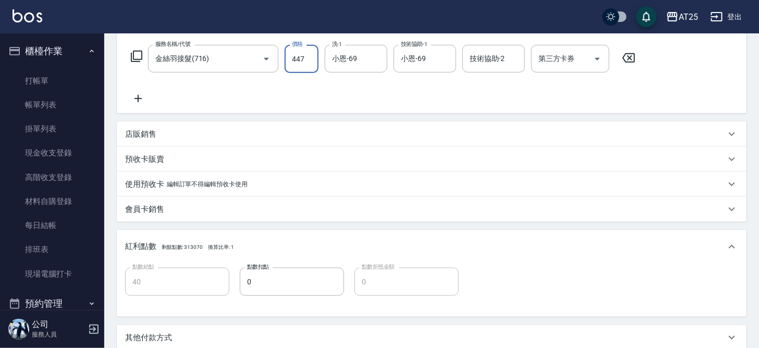
type input "440"
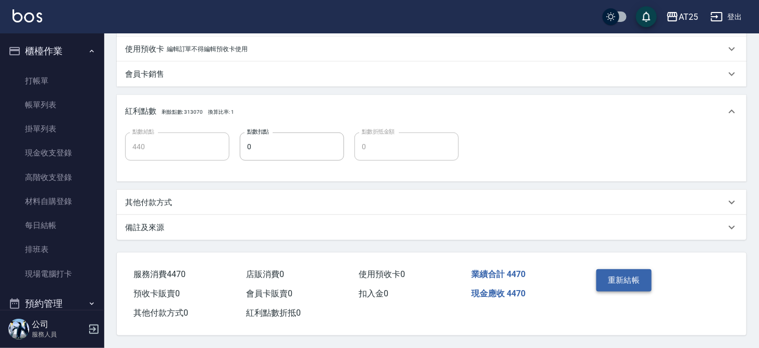
type input "4470"
click at [641, 275] on button "重新結帳" at bounding box center [623, 280] width 55 height 22
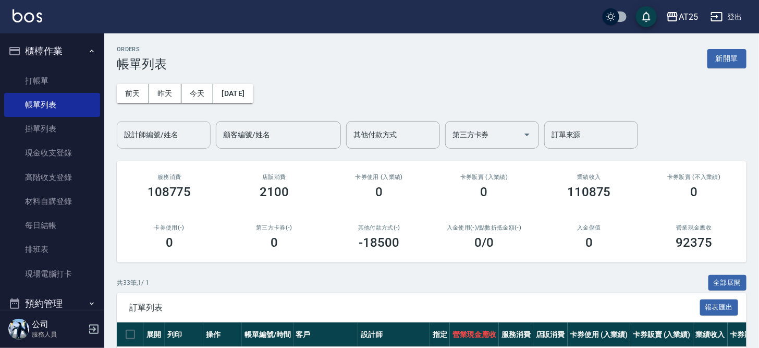
click at [180, 133] on input "設計師編號/姓名" at bounding box center [163, 135] width 84 height 18
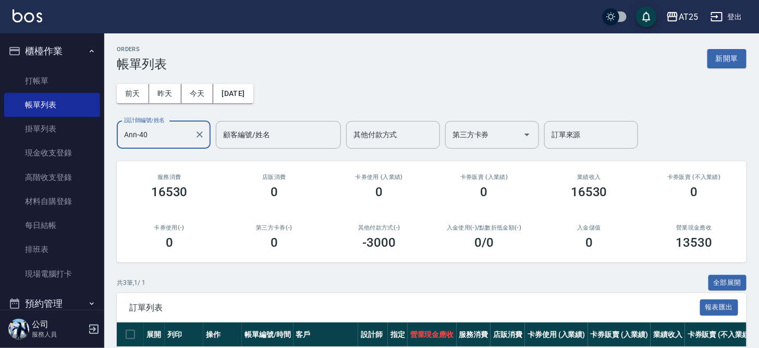
scroll to position [121, 0]
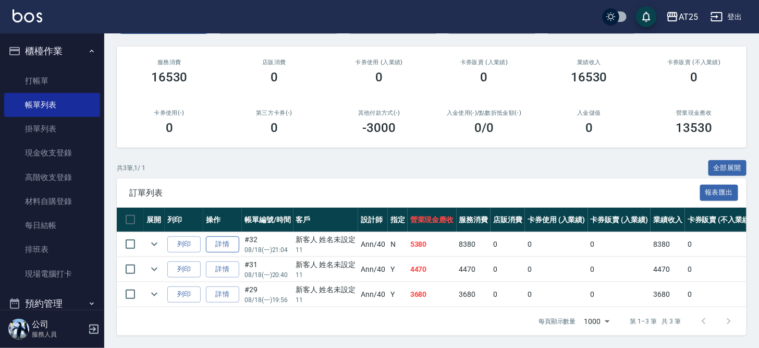
type input "Ann-40"
click at [228, 236] on link "詳情" at bounding box center [222, 244] width 33 height 16
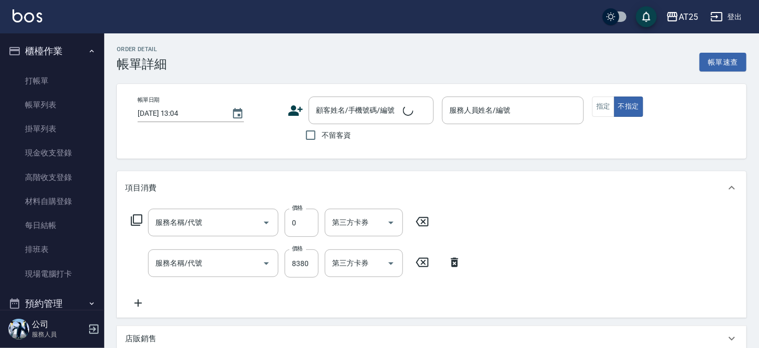
type input "2025/08/18 21:04"
type input "Ann-40"
type input "530"
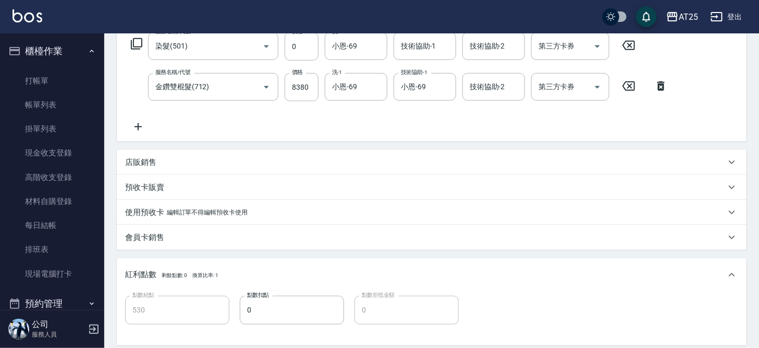
type input "新客人 姓名未設定/11/null"
type input "染髮(501)"
type input "金鑽雙棍髮(712)"
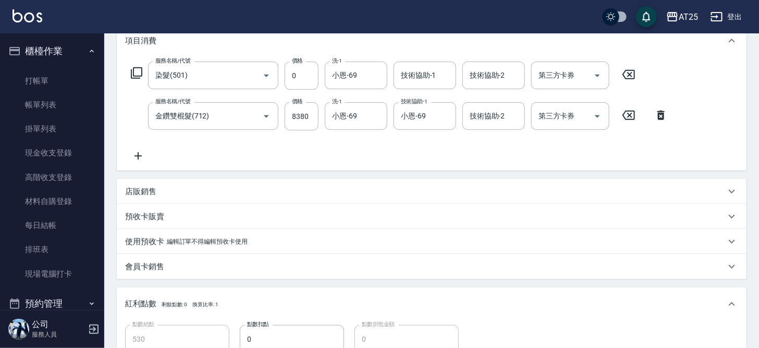
scroll to position [146, 0]
click at [304, 117] on input "8380" at bounding box center [302, 117] width 34 height 28
type input "8"
type input "0"
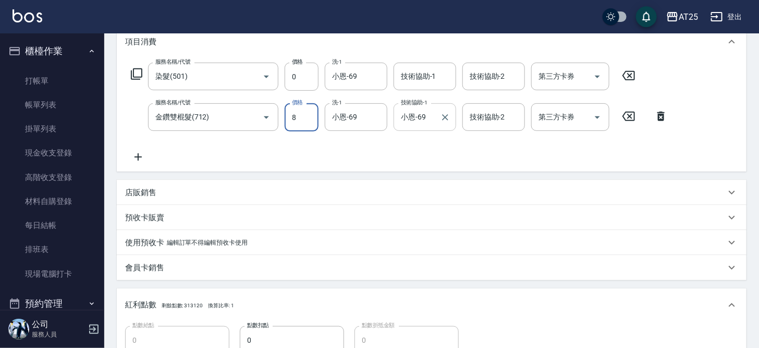
type input "85"
type input "80"
type input "858"
type input "850"
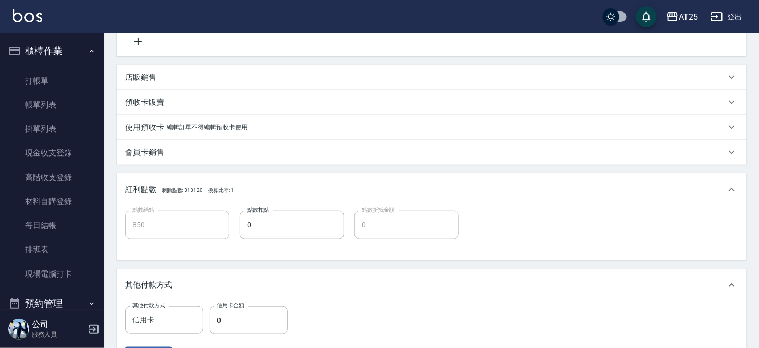
scroll to position [373, 0]
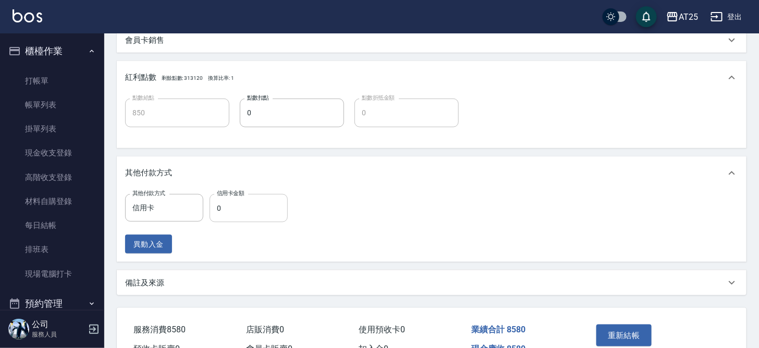
type input "8580"
click at [222, 204] on input "0" at bounding box center [248, 208] width 78 height 28
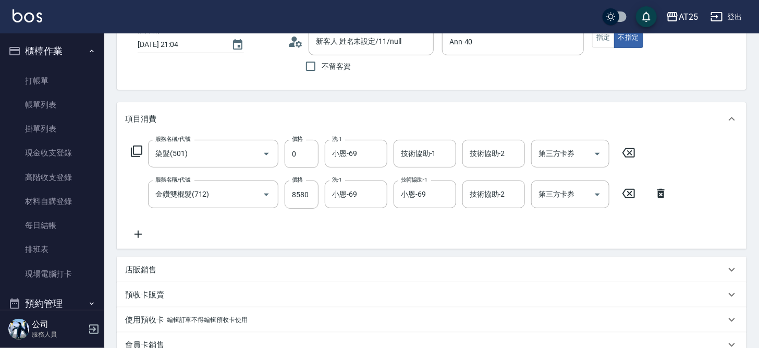
scroll to position [431, 0]
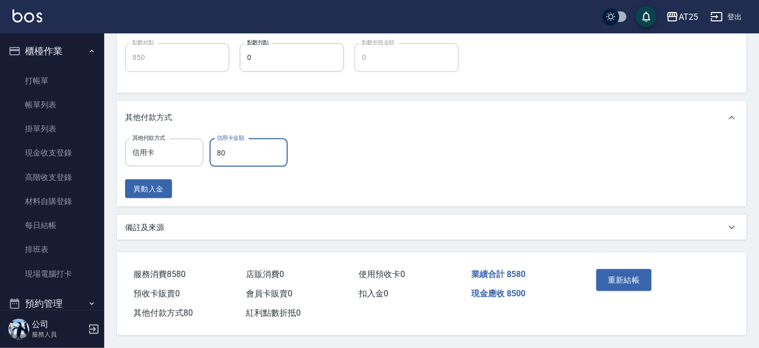
drag, startPoint x: 234, startPoint y: 148, endPoint x: 210, endPoint y: 148, distance: 24.0
click at [210, 148] on input "80" at bounding box center [248, 153] width 78 height 28
type input "80"
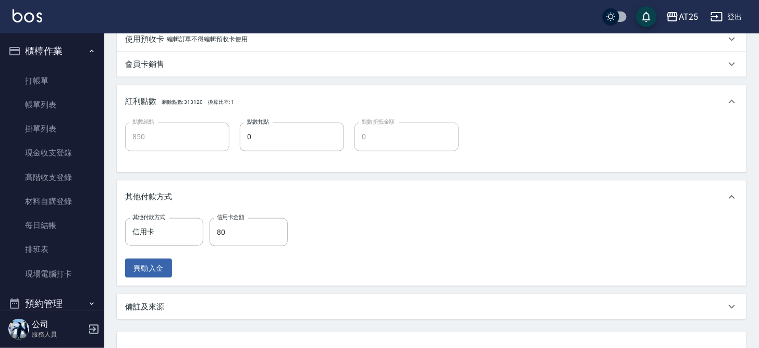
scroll to position [380, 0]
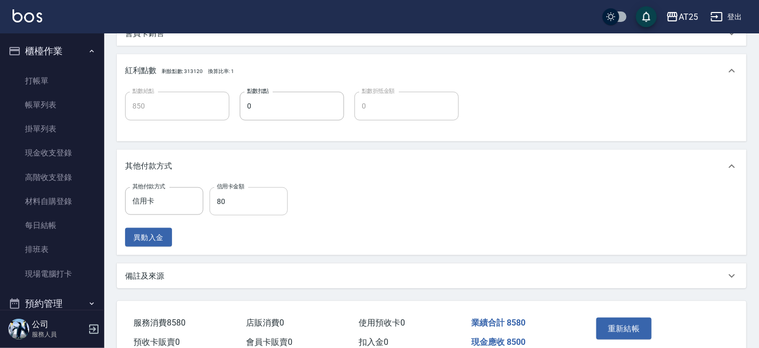
click at [233, 199] on input "80" at bounding box center [248, 201] width 78 height 28
drag, startPoint x: 236, startPoint y: 193, endPoint x: 189, endPoint y: 203, distance: 47.9
click at [189, 203] on div "其他付款方式 信用卡 其他付款方式 信用卡金額 80 信用卡金額" at bounding box center [209, 201] width 169 height 28
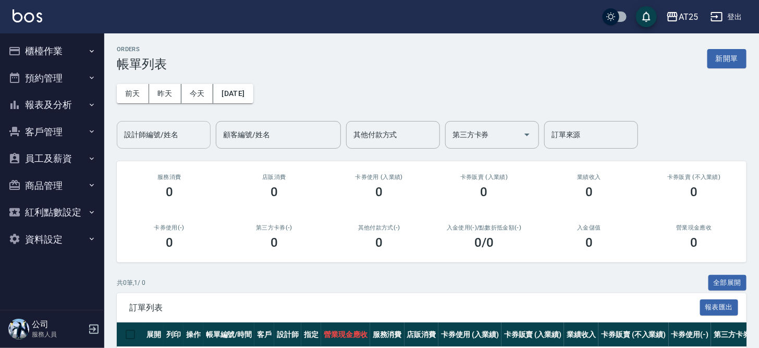
click at [175, 140] on input "設計師編號/姓名" at bounding box center [163, 135] width 84 height 18
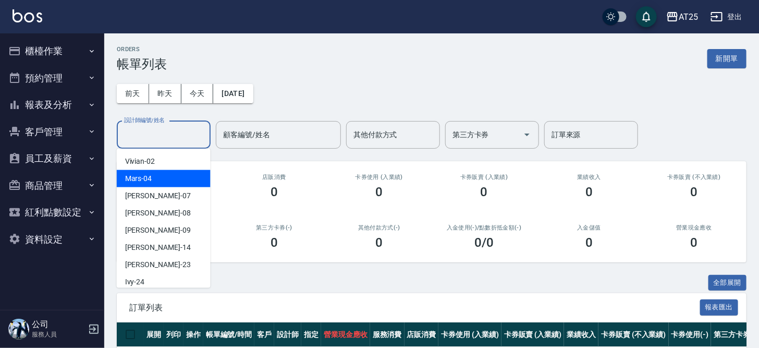
click at [184, 179] on div "Mars -04" at bounding box center [164, 178] width 94 height 17
type input "Mars-04"
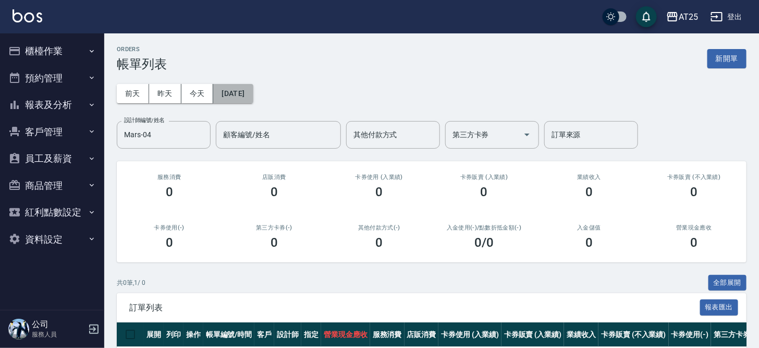
click at [240, 84] on button "[DATE]" at bounding box center [233, 93] width 40 height 19
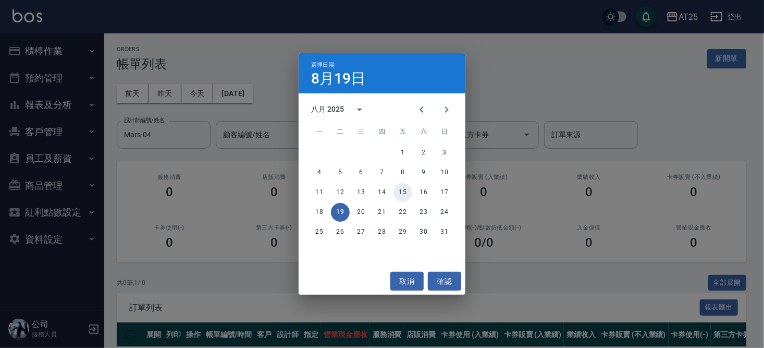
click at [405, 191] on button "15" at bounding box center [402, 192] width 19 height 19
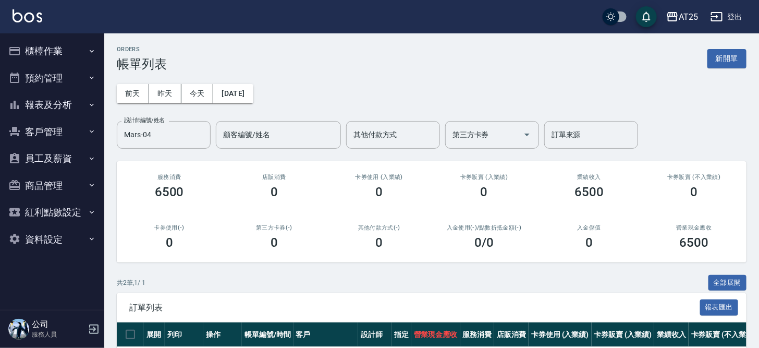
scroll to position [96, 0]
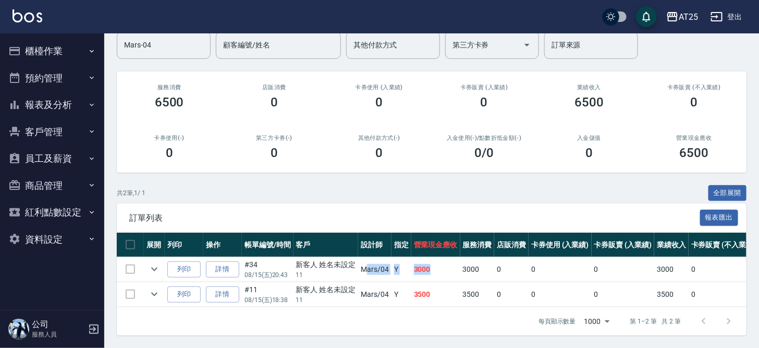
drag, startPoint x: 389, startPoint y: 258, endPoint x: 465, endPoint y: 280, distance: 79.7
click at [475, 280] on tbody "列印 詳情 #34 08/15 (五) 20:43 新客人 姓名未設定 11 Mars /04 Y 3000 3000 0 0 0 3000 0 0 0 0 …" at bounding box center [589, 282] width 945 height 50
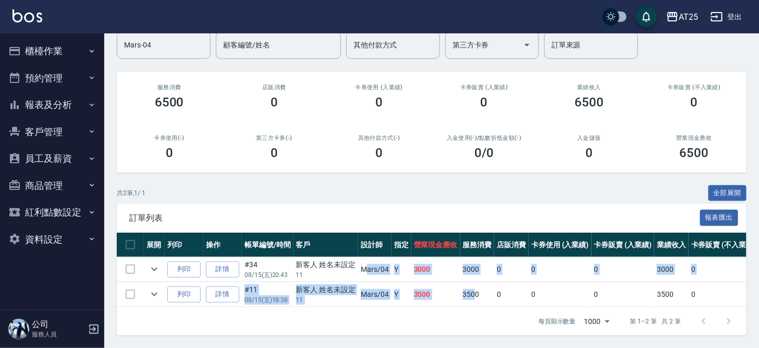
click at [444, 285] on td "3500" at bounding box center [435, 294] width 49 height 24
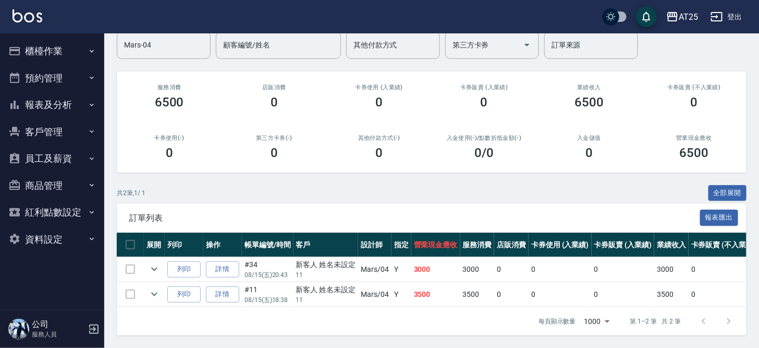
click at [522, 322] on div "每頁顯示數量 1000 1000 第 1–2 筆 共 2 筆" at bounding box center [431, 321] width 629 height 28
drag, startPoint x: 449, startPoint y: 252, endPoint x: 508, endPoint y: 270, distance: 61.5
click at [494, 267] on tr "列印 詳情 #34 08/15 (五) 20:43 新客人 姓名未設定 11 Mars /04 Y 3000 3000 0 0 0 3000 0 0 0 0 …" at bounding box center [589, 269] width 945 height 24
click at [514, 270] on td "0" at bounding box center [511, 269] width 34 height 24
drag, startPoint x: 412, startPoint y: 260, endPoint x: 457, endPoint y: 273, distance: 46.7
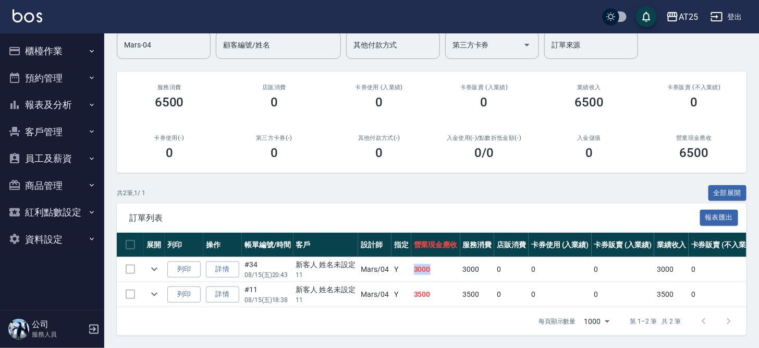
click at [456, 273] on tbody "列印 詳情 #34 08/15 (五) 20:43 新客人 姓名未設定 11 Mars /04 Y 3000 3000 0 0 0 3000 0 0 0 0 …" at bounding box center [589, 282] width 945 height 50
click at [458, 281] on td at bounding box center [305, 281] width 377 height 1
drag, startPoint x: 394, startPoint y: 289, endPoint x: 453, endPoint y: 290, distance: 58.9
click at [453, 290] on tr "列印 詳情 #11 08/15 (五) 18:38 新客人 姓名未設定 11 Mars /04 Y 3500 3500 0 0 0 3500 0 0 0 0 …" at bounding box center [589, 294] width 945 height 24
click at [453, 290] on td "3500" at bounding box center [435, 294] width 49 height 24
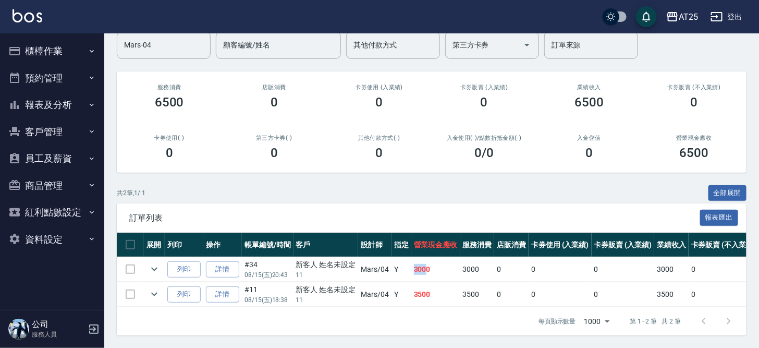
drag, startPoint x: 409, startPoint y: 258, endPoint x: 436, endPoint y: 256, distance: 27.1
click at [436, 257] on tr "列印 詳情 #34 08/15 (五) 20:43 新客人 姓名未設定 11 Mars /04 Y 3000 3000 0 0 0 3000 0 0 0 0 …" at bounding box center [589, 269] width 945 height 24
click at [423, 261] on td "3000" at bounding box center [435, 269] width 49 height 24
drag, startPoint x: 321, startPoint y: 258, endPoint x: 418, endPoint y: 261, distance: 97.0
click at [415, 261] on tr "列印 詳情 #34 08/15 (五) 20:43 新客人 姓名未設定 11 Mars /04 Y 3000 3000 0 0 0 3000 0 0 0 0 …" at bounding box center [589, 269] width 945 height 24
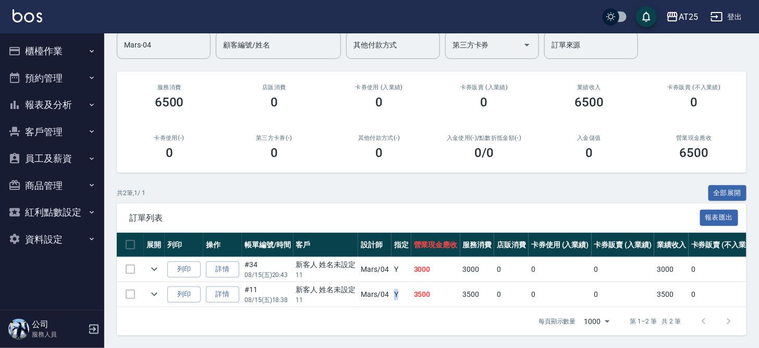
drag, startPoint x: 391, startPoint y: 282, endPoint x: 443, endPoint y: 282, distance: 52.1
click at [443, 282] on tr "列印 詳情 #11 08/15 (五) 18:38 新客人 姓名未設定 11 Mars /04 Y 3500 3500 0 0 0 3500 0 0 0 0 …" at bounding box center [589, 294] width 945 height 24
click at [443, 282] on td "3500" at bounding box center [435, 294] width 49 height 24
click at [414, 283] on td "3500" at bounding box center [435, 294] width 49 height 24
drag, startPoint x: 429, startPoint y: 281, endPoint x: 438, endPoint y: 281, distance: 8.9
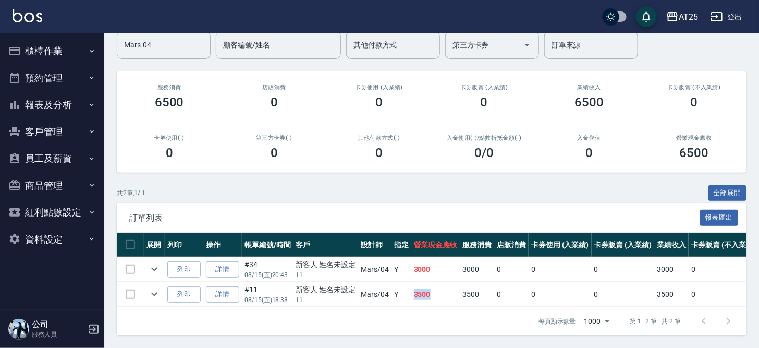
click at [438, 282] on td "3500" at bounding box center [435, 294] width 49 height 24
drag, startPoint x: 412, startPoint y: 263, endPoint x: 452, endPoint y: 262, distance: 40.1
click at [452, 262] on td "3000" at bounding box center [435, 269] width 49 height 24
drag, startPoint x: 406, startPoint y: 283, endPoint x: 461, endPoint y: 281, distance: 54.8
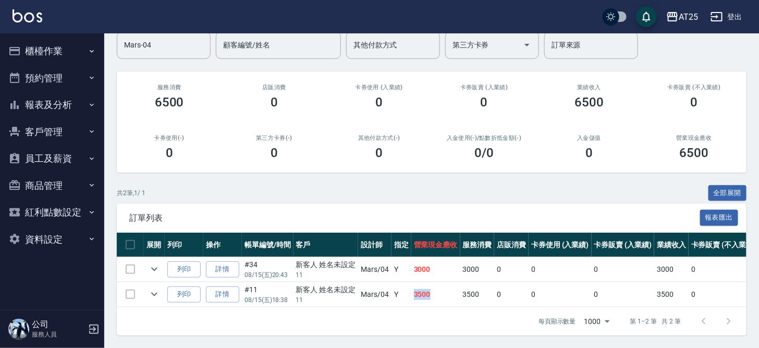
click at [461, 282] on tr "列印 詳情 #11 08/15 (五) 18:38 新客人 姓名未設定 11 Mars /04 Y 3500 3500 0 0 0 3500 0 0 0 0 …" at bounding box center [589, 294] width 945 height 24
click at [461, 282] on td "3500" at bounding box center [477, 294] width 34 height 24
drag, startPoint x: 153, startPoint y: 282, endPoint x: 163, endPoint y: 277, distance: 11.0
click at [153, 288] on icon "expand row" at bounding box center [154, 294] width 13 height 13
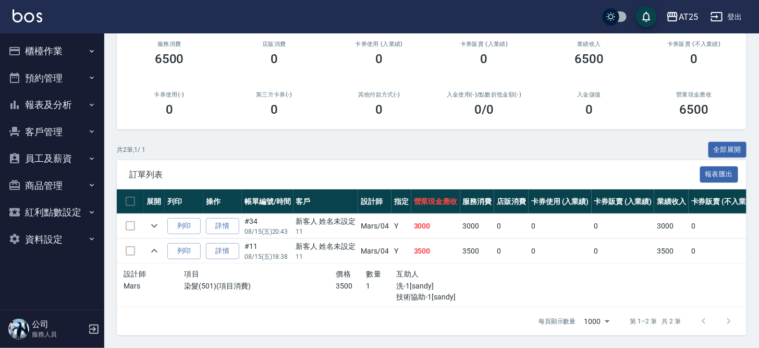
scroll to position [139, 0]
click at [227, 221] on link "詳情" at bounding box center [222, 226] width 33 height 16
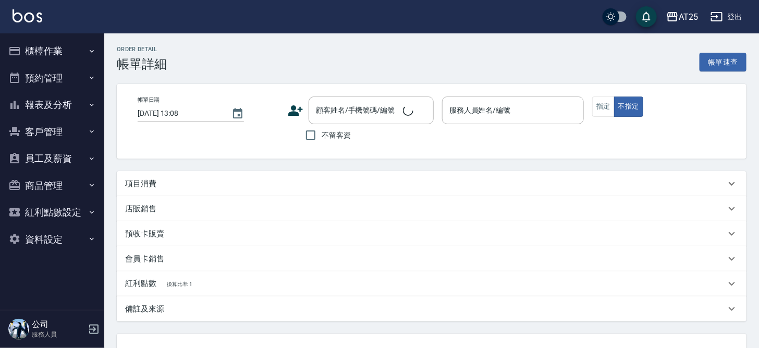
type input "2025/08/15 20:43"
type input "Mars-04"
type input "300"
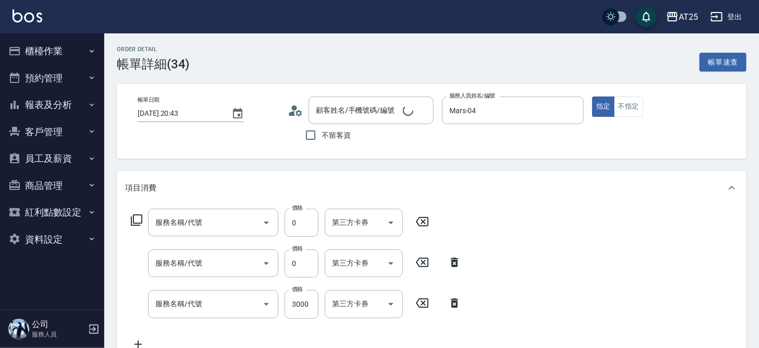
type input "新客人 姓名未設定/11/null"
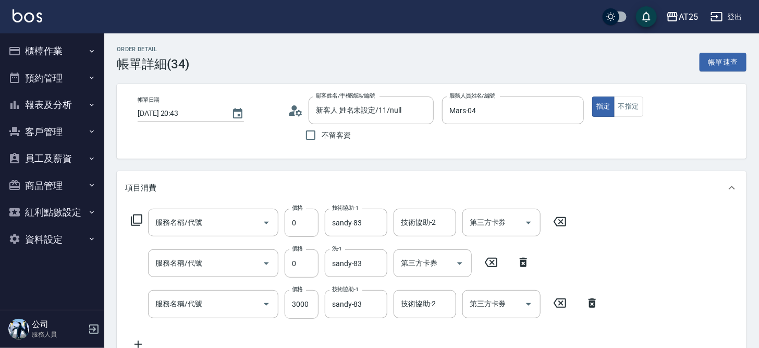
type input "自備護髮(1000上)(601)"
type input "洗髮(201)"
type input "新羽毛鉑金接髮調整(705)"
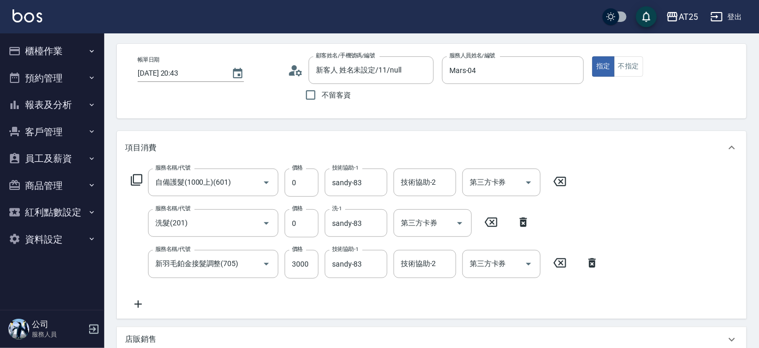
scroll to position [104, 0]
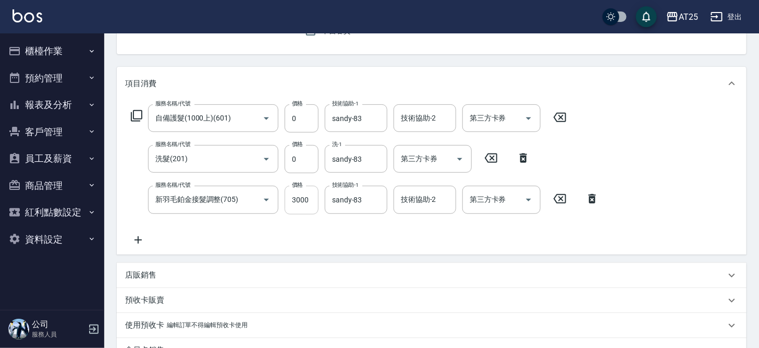
click at [301, 202] on input "3000" at bounding box center [302, 200] width 34 height 28
type input "0"
type input "470"
type input "40"
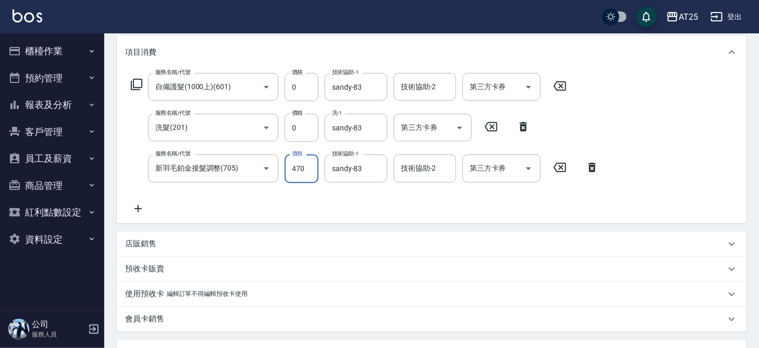
scroll to position [128, 0]
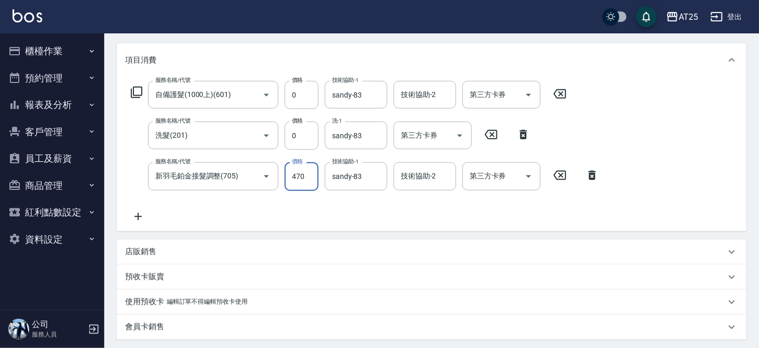
type input "470"
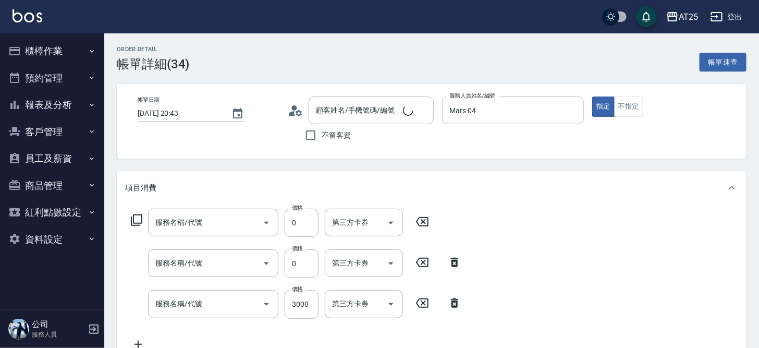
type input "自備護髮(1000上)(601)"
type input "洗髮(201)"
type input "新羽毛鉑金接髮調整(705)"
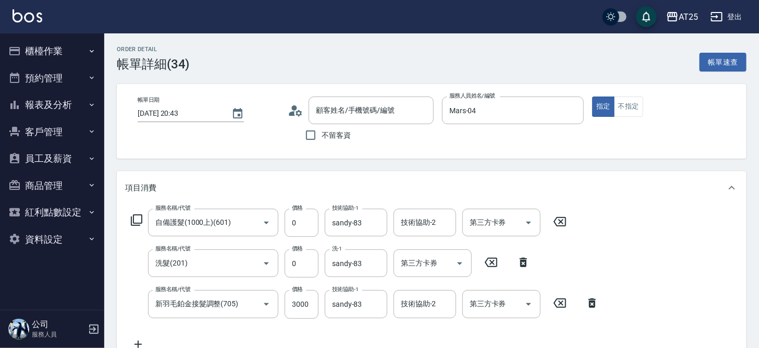
type input "新客人 姓名未設定/11/null"
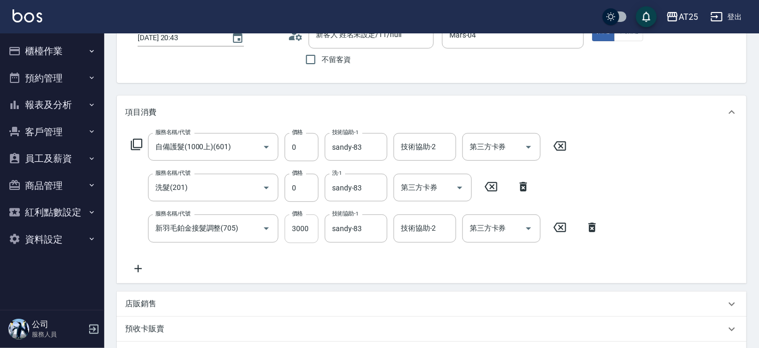
click at [306, 236] on input "3000" at bounding box center [302, 228] width 34 height 28
type input "4"
type input "0"
type input "470"
type input "40"
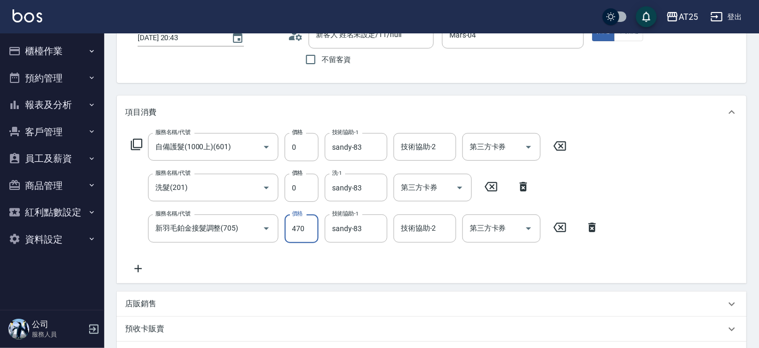
scroll to position [379, 0]
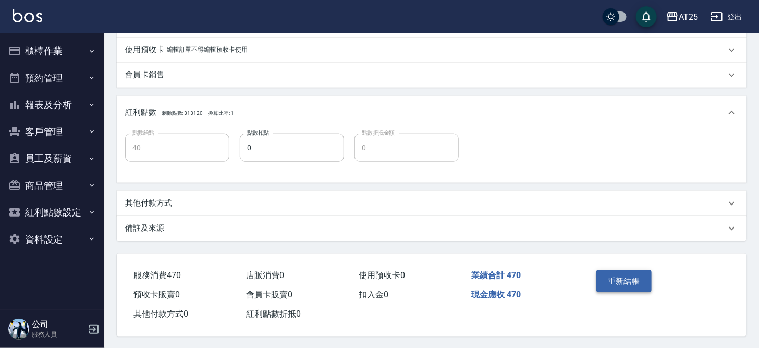
type input "470"
click at [629, 280] on button "重新結帳" at bounding box center [623, 281] width 55 height 22
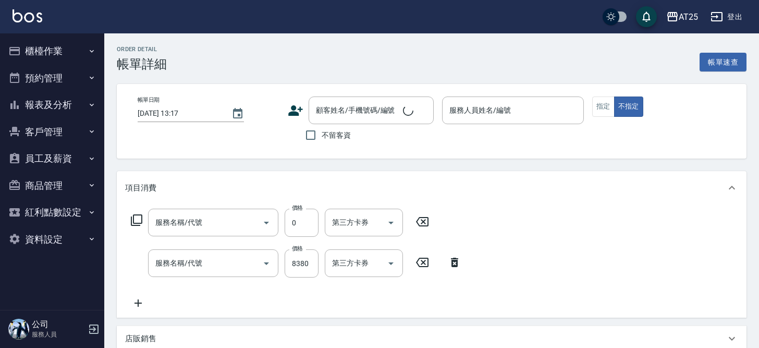
type input "[DATE] 21:04"
type input "Ann-40"
type input "530"
type input "染髮(501)"
type input "金鑽雙棍髮(712)"
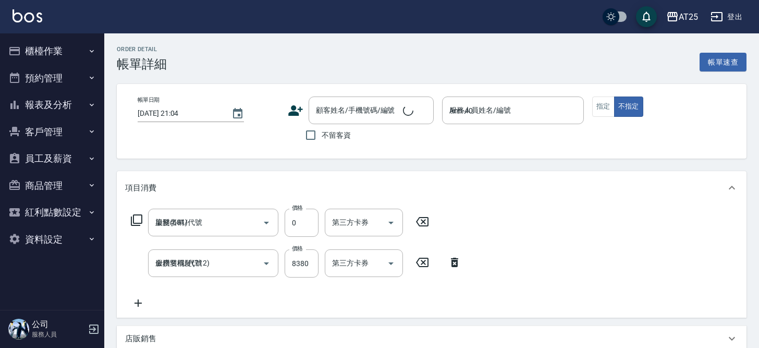
type input "新客人 姓名未設定/11/null"
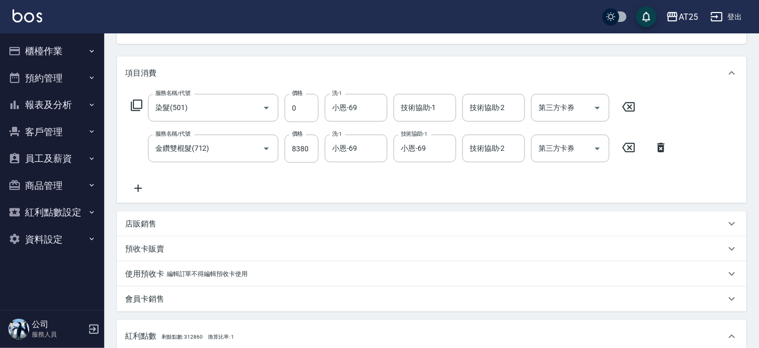
scroll to position [135, 0]
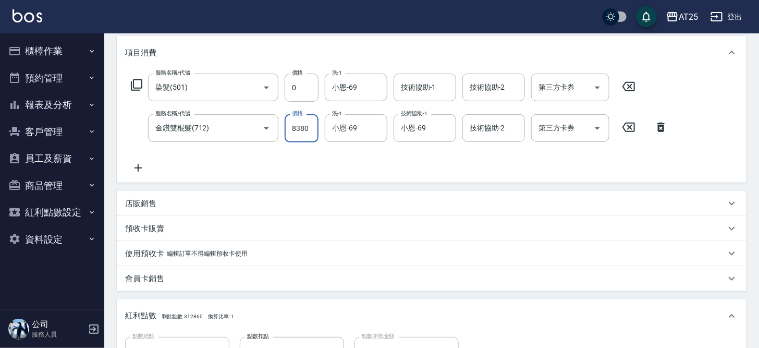
click at [298, 123] on input "8380" at bounding box center [302, 128] width 34 height 28
type input "8"
type input "0"
type input "858"
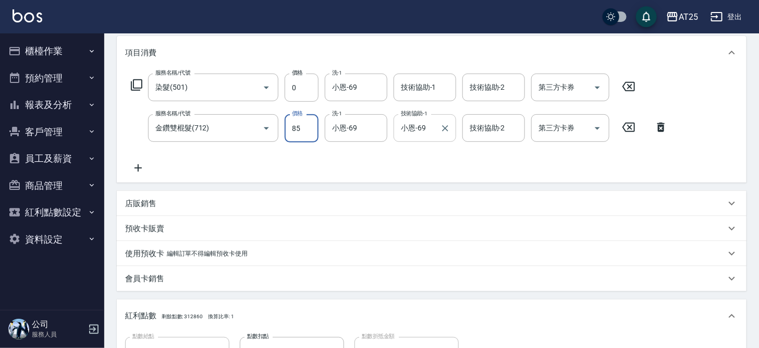
type input "80"
type input "8580"
type input "850"
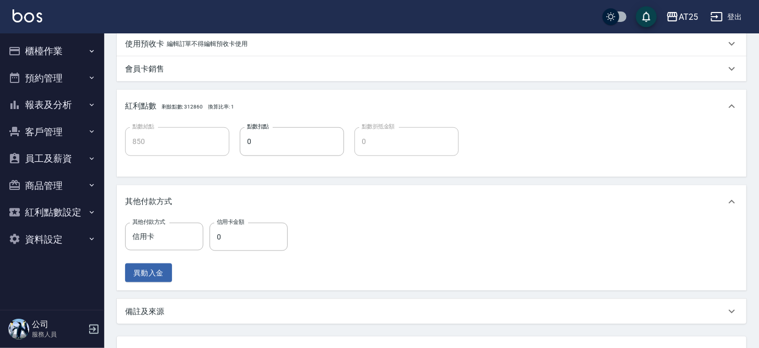
scroll to position [354, 0]
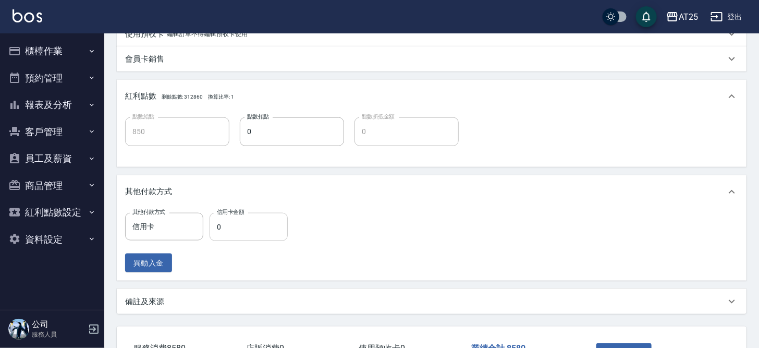
type input "8580"
click at [227, 231] on input "0" at bounding box center [248, 227] width 78 height 28
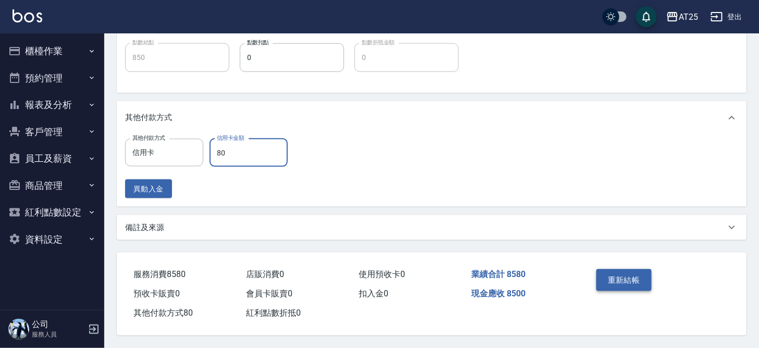
type input "80"
click at [636, 280] on button "重新結帳" at bounding box center [623, 280] width 55 height 22
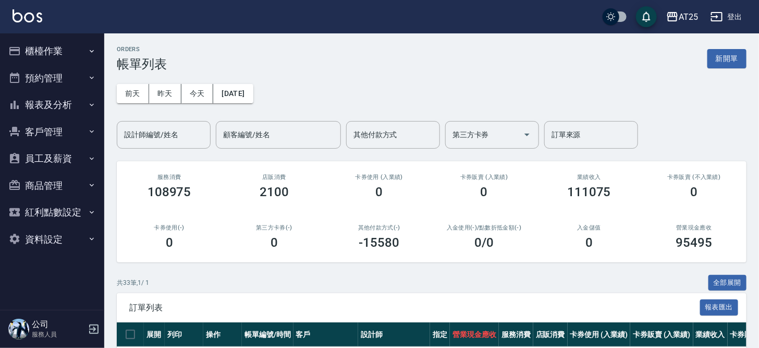
click at [63, 45] on button "櫃檯作業" at bounding box center [52, 51] width 96 height 27
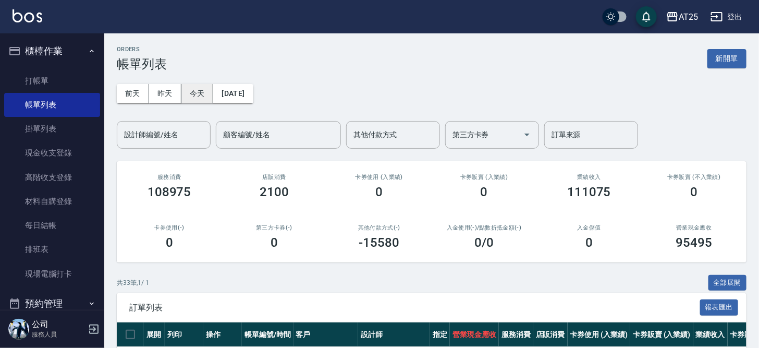
click at [200, 98] on button "今天" at bounding box center [197, 93] width 32 height 19
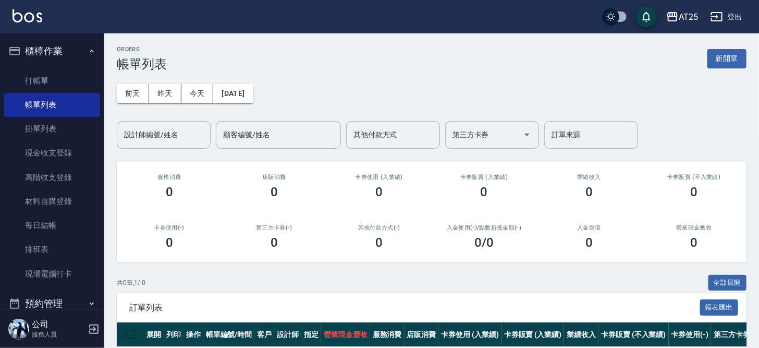
click at [386, 71] on div "[DATE] [DATE] [DATE] [DATE] 設計師編號/姓名 設計師編號/姓名 顧客編號/姓名 顧客編號/姓名 其他付款方式 其他付款方式 第三方…" at bounding box center [431, 109] width 629 height 77
click at [58, 44] on button "櫃檯作業" at bounding box center [52, 51] width 96 height 27
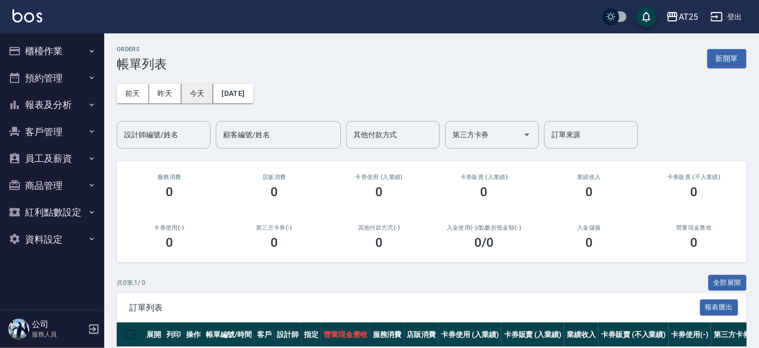
click at [191, 87] on button "今天" at bounding box center [197, 93] width 32 height 19
click at [163, 91] on button "昨天" at bounding box center [165, 93] width 32 height 19
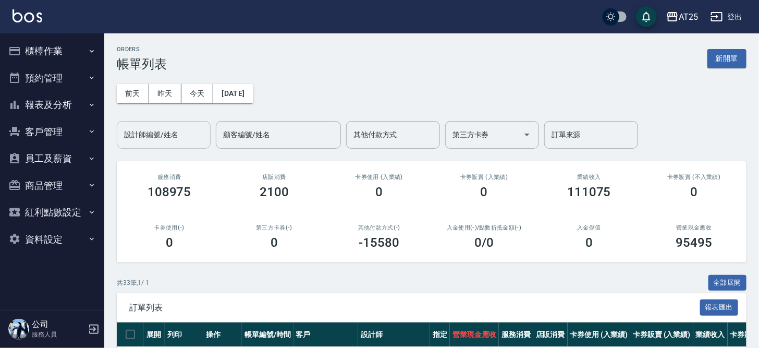
drag, startPoint x: 159, startPoint y: 140, endPoint x: 169, endPoint y: 133, distance: 12.4
click at [159, 139] on input "設計師編號/姓名" at bounding box center [163, 135] width 84 height 18
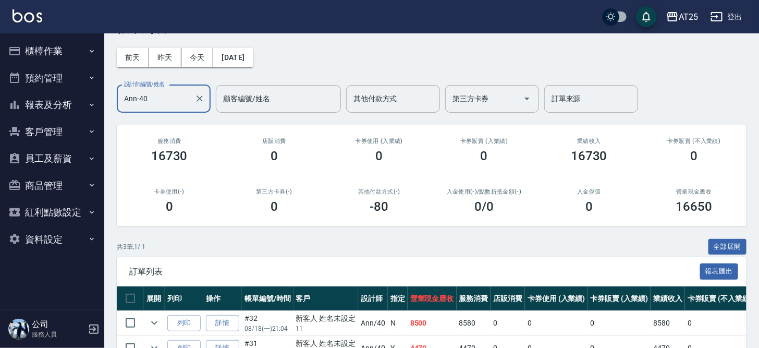
scroll to position [121, 0]
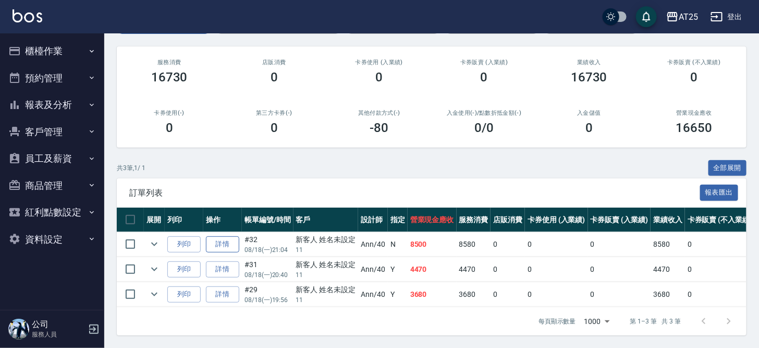
type input "Ann-40"
click at [215, 236] on link "詳情" at bounding box center [222, 244] width 33 height 16
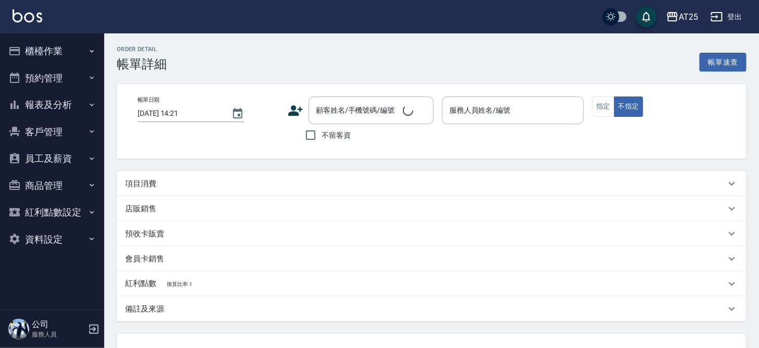
type input "2025/08/18 21:04"
type input "Ann-40"
type input "850"
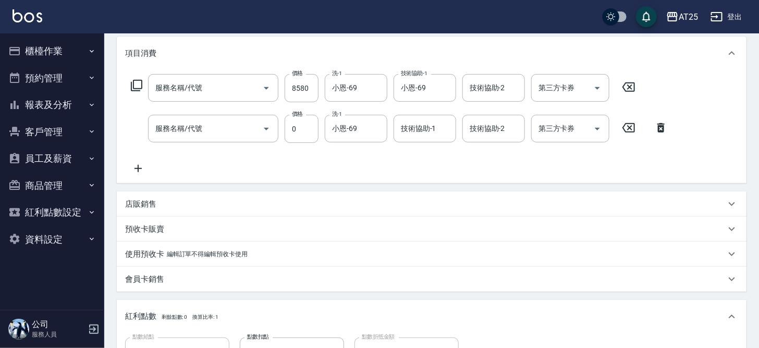
type input "金鑽雙棍髮(712)"
type input "染髮(501)"
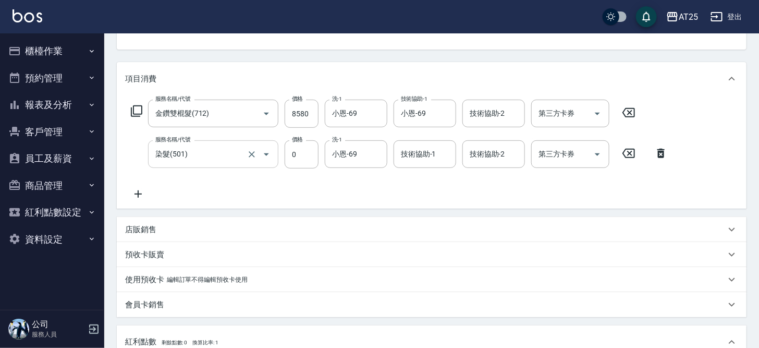
type input "新客人 姓名未設定/11/null"
click at [144, 192] on icon at bounding box center [138, 194] width 26 height 13
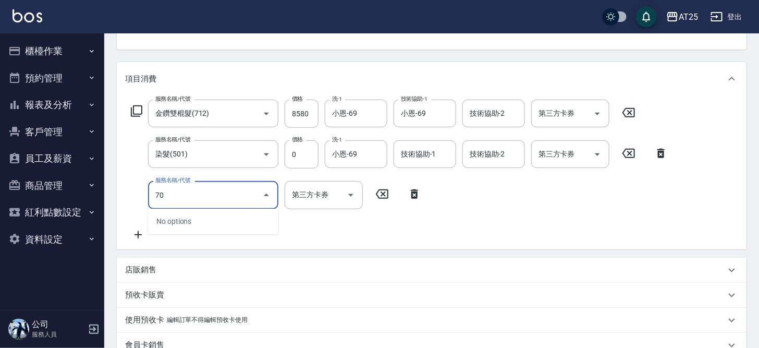
type input "705"
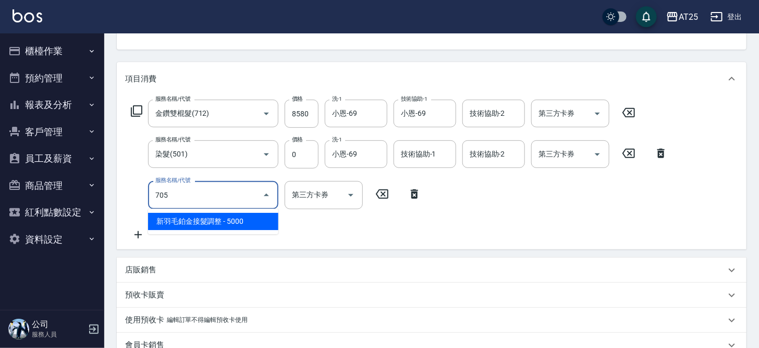
type input "1350"
type input "新羽毛鉑金接髮調整(705)"
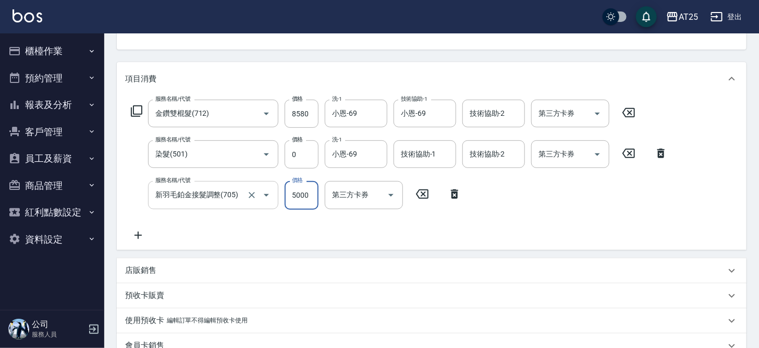
type input "850"
type input "0"
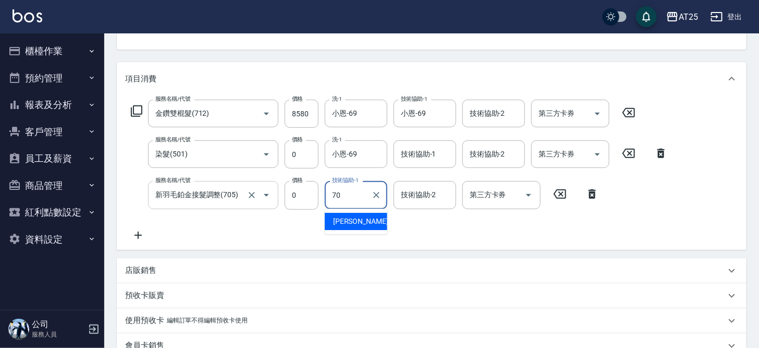
type input "惠均-70"
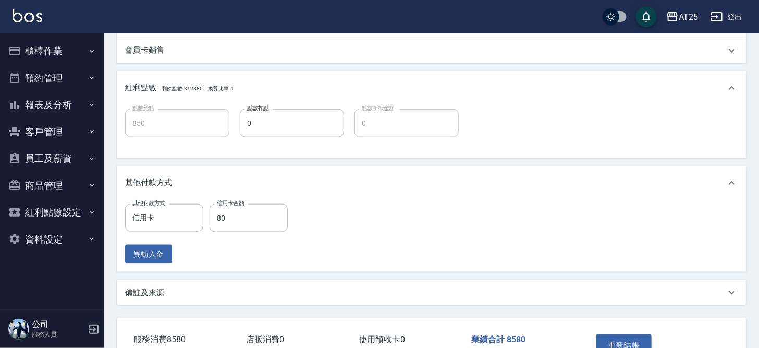
scroll to position [472, 0]
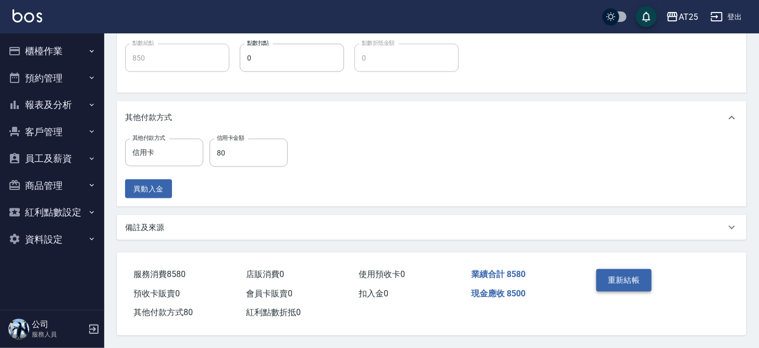
click at [628, 279] on button "重新結帳" at bounding box center [623, 280] width 55 height 22
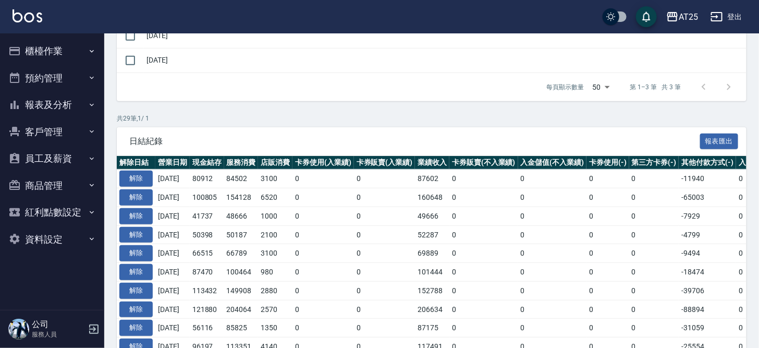
scroll to position [97, 0]
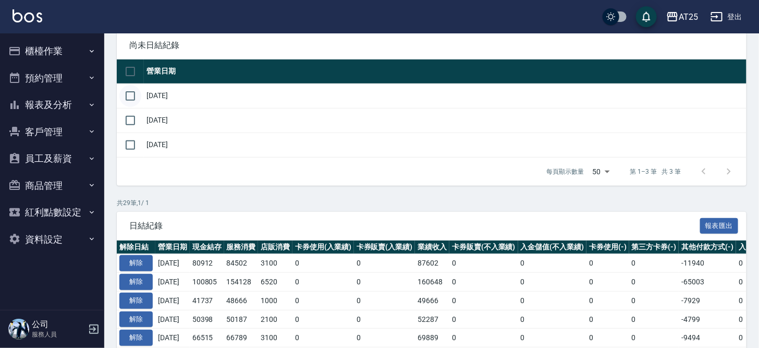
click at [126, 93] on input "checkbox" at bounding box center [130, 96] width 22 height 22
checkbox input "true"
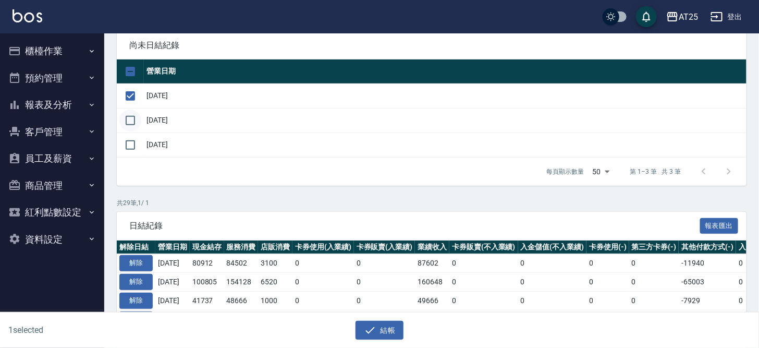
click at [129, 122] on input "checkbox" at bounding box center [130, 120] width 22 height 22
checkbox input "true"
drag, startPoint x: 380, startPoint y: 328, endPoint x: 390, endPoint y: 98, distance: 230.5
click at [380, 328] on button "結帳" at bounding box center [379, 329] width 48 height 19
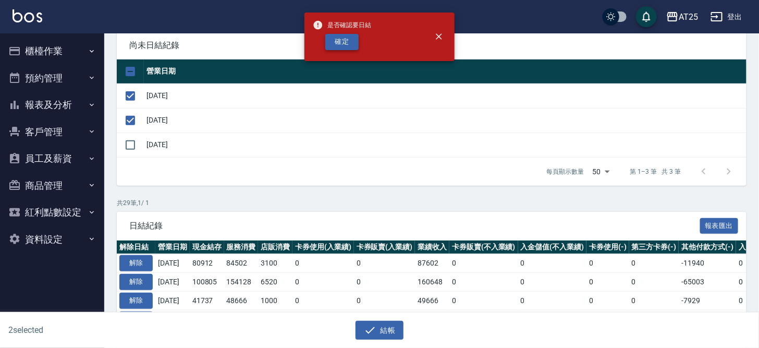
click at [339, 39] on button "確定" at bounding box center [341, 42] width 33 height 16
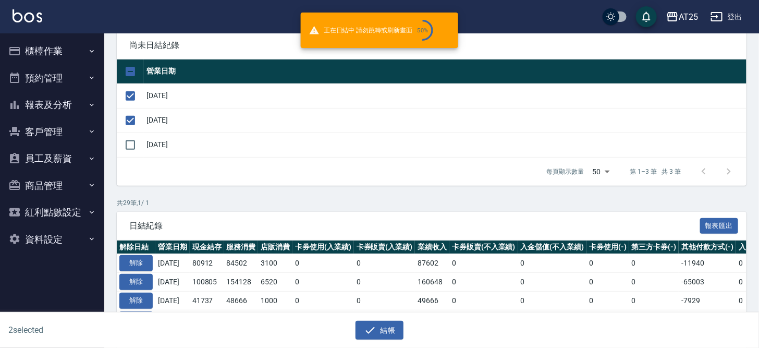
checkbox input "false"
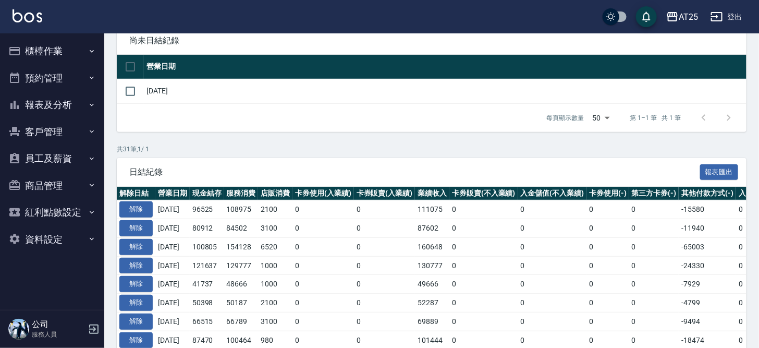
scroll to position [97, 0]
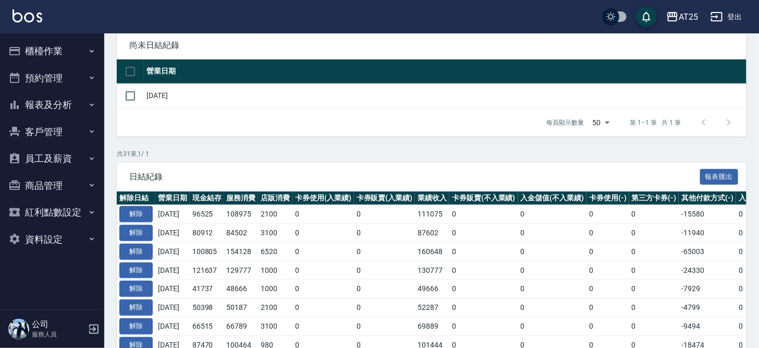
click at [52, 109] on button "報表及分析" at bounding box center [52, 104] width 96 height 27
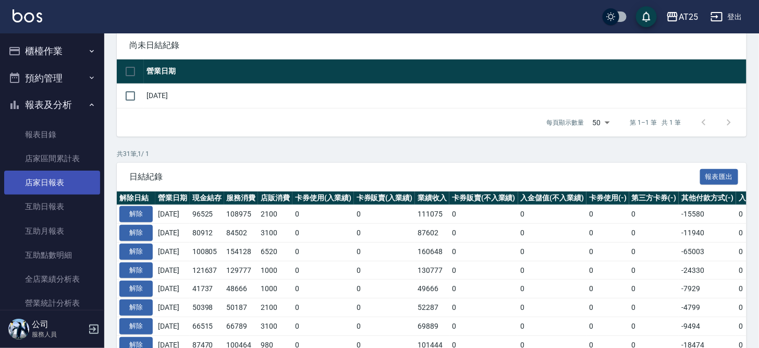
click at [62, 181] on link "店家日報表" at bounding box center [52, 182] width 96 height 24
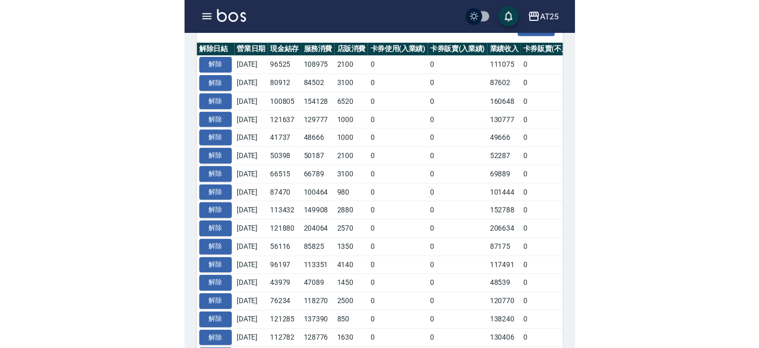
scroll to position [233, 0]
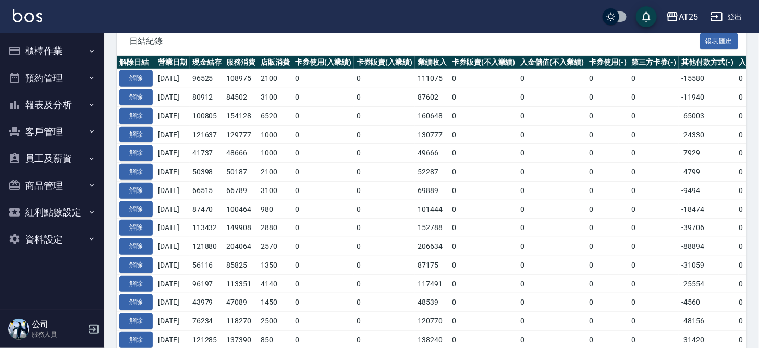
click at [82, 152] on button "員工及薪資" at bounding box center [52, 158] width 96 height 27
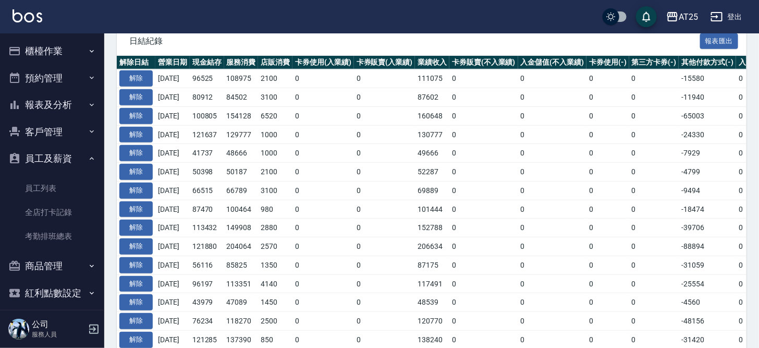
click at [75, 160] on button "員工及薪資" at bounding box center [52, 158] width 96 height 27
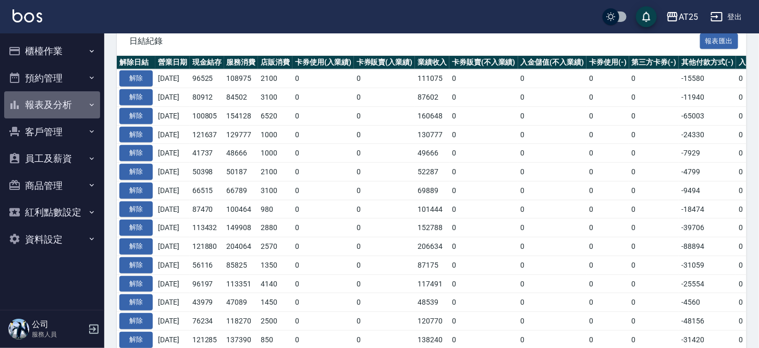
click at [77, 100] on button "報表及分析" at bounding box center [52, 104] width 96 height 27
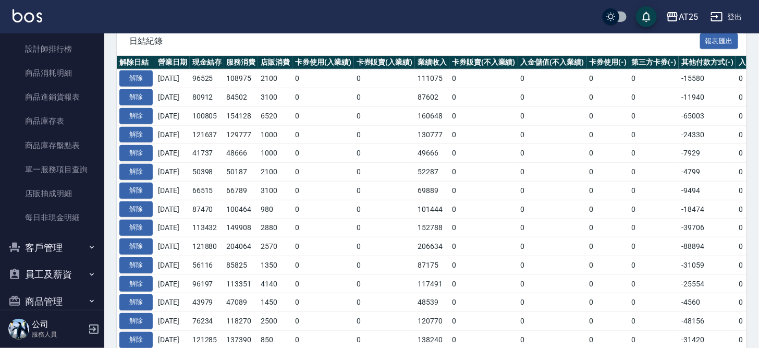
scroll to position [343, 0]
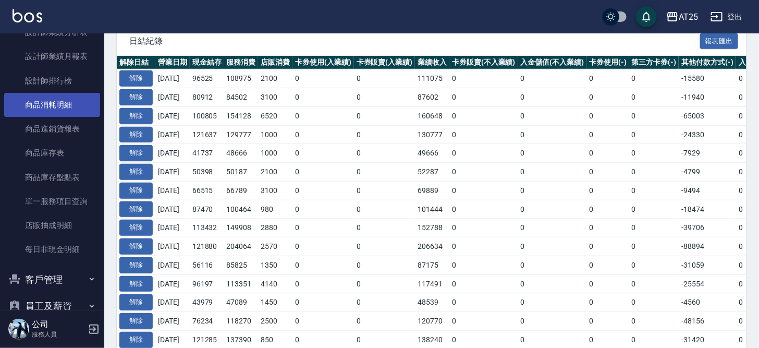
drag, startPoint x: 67, startPoint y: 79, endPoint x: 60, endPoint y: 105, distance: 26.4
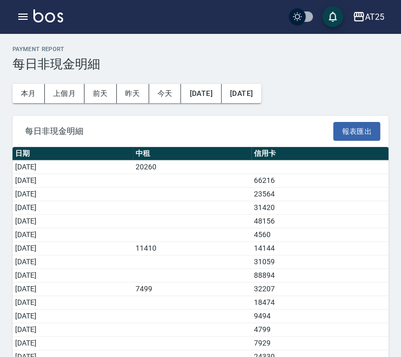
click at [224, 202] on td "a dense table" at bounding box center [192, 208] width 118 height 14
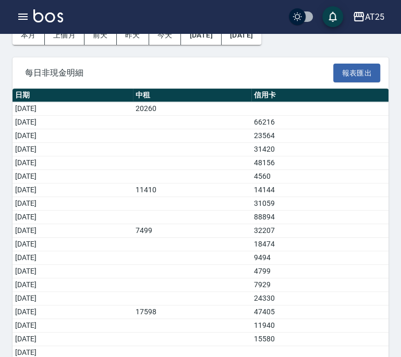
drag, startPoint x: 41, startPoint y: 306, endPoint x: 308, endPoint y: 304, distance: 267.8
click at [308, 305] on tr "[DATE] 17598 47405" at bounding box center [201, 312] width 376 height 14
click at [332, 226] on td "32207" at bounding box center [319, 231] width 137 height 14
click at [282, 244] on td "18474" at bounding box center [319, 245] width 137 height 14
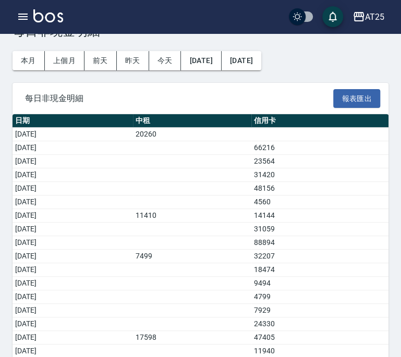
scroll to position [32, 0]
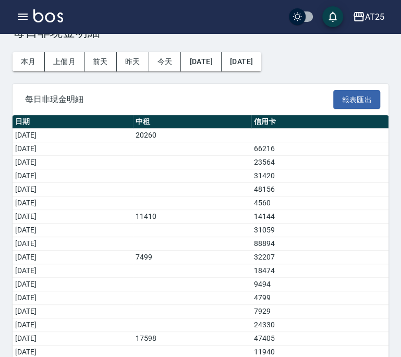
click at [279, 115] on th "信用卡" at bounding box center [319, 122] width 137 height 14
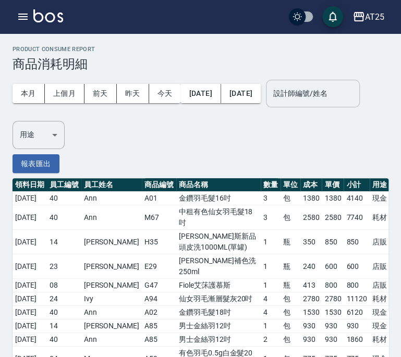
click at [270, 103] on input "設計師編號/姓名" at bounding box center [312, 93] width 84 height 18
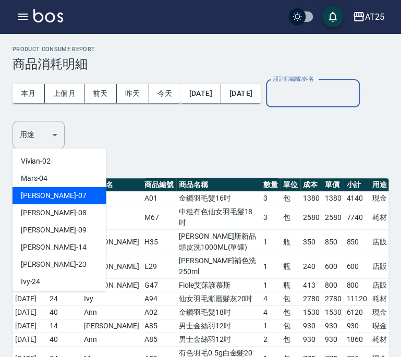
click at [206, 149] on div "本月 上個月 前天 昨天 今天 2025/08/01 2025/08/19 設計師編號/姓名 設計師編號/姓名 用途 ​ 用途" at bounding box center [201, 110] width 376 height 78
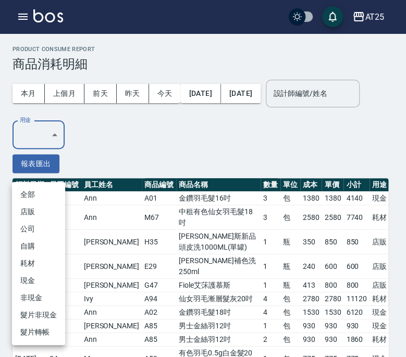
click at [43, 261] on li "耗材" at bounding box center [38, 263] width 53 height 17
type input "耗材"
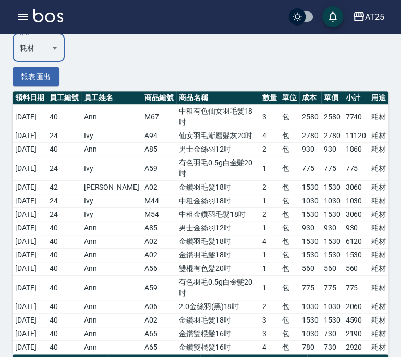
scroll to position [118, 0]
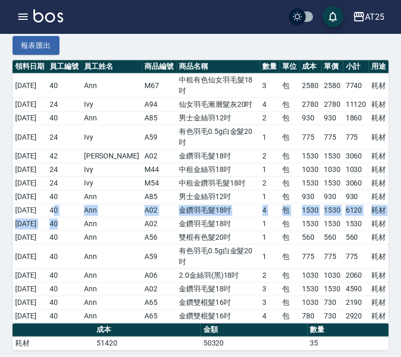
drag, startPoint x: 70, startPoint y: 227, endPoint x: 72, endPoint y: 214, distance: 12.7
click at [77, 229] on tbody "2025/08/01 40 Ann M67 中租有色仙女羽毛髮18吋 3 包 2580 2580 7740 耗材 2025/08/02 24 Ivy A94 …" at bounding box center [201, 198] width 376 height 250
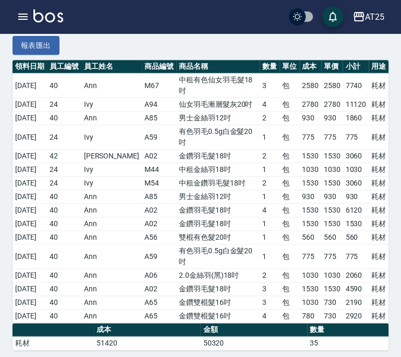
drag, startPoint x: 91, startPoint y: 305, endPoint x: 79, endPoint y: 291, distance: 18.8
click at [81, 305] on td "40" at bounding box center [64, 303] width 34 height 14
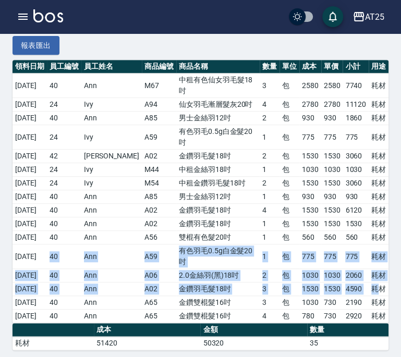
drag, startPoint x: 61, startPoint y: 257, endPoint x: 376, endPoint y: 292, distance: 317.2
click at [376, 292] on tbody "2025/08/01 40 Ann M67 中租有色仙女羽毛髮18吋 3 包 2580 2580 7740 耗材 2025/08/02 24 Ivy A94 …" at bounding box center [201, 198] width 376 height 250
click at [299, 60] on div "本月 上個月 前天 昨天 今天 2025/08/01 2025/08/19 設計師編號/姓名 設計師編號/姓名 用途 耗材 耗材 用途 報表匯出" at bounding box center [201, 6] width 376 height 107
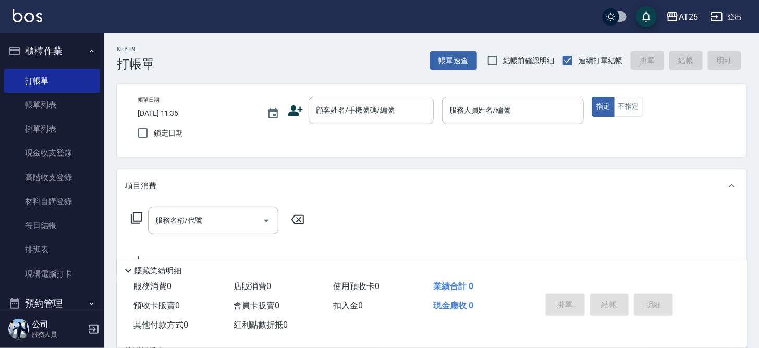
click at [141, 217] on icon at bounding box center [136, 218] width 13 height 13
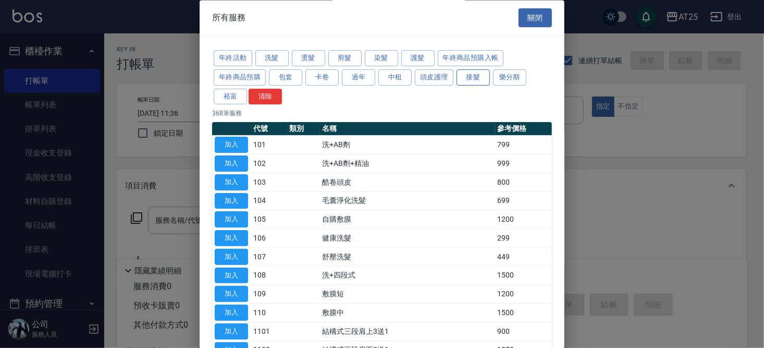
click at [477, 75] on button "接髮" at bounding box center [472, 77] width 33 height 16
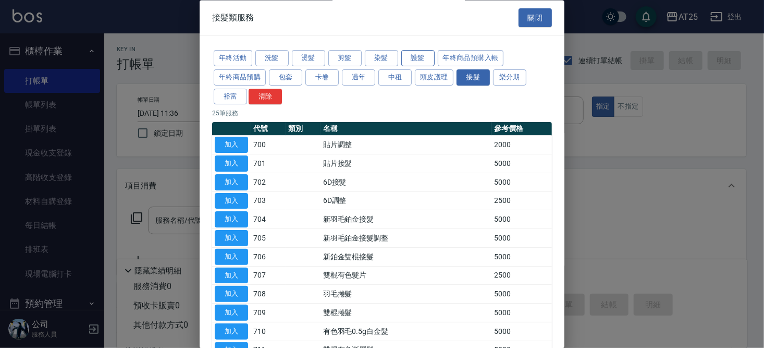
click at [416, 57] on button "護髮" at bounding box center [417, 59] width 33 height 16
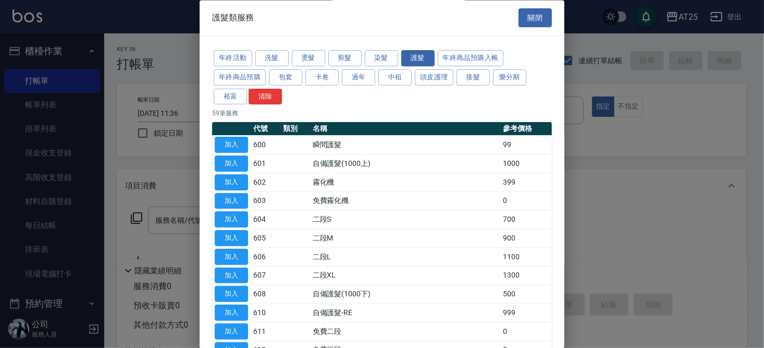
scroll to position [769, 0]
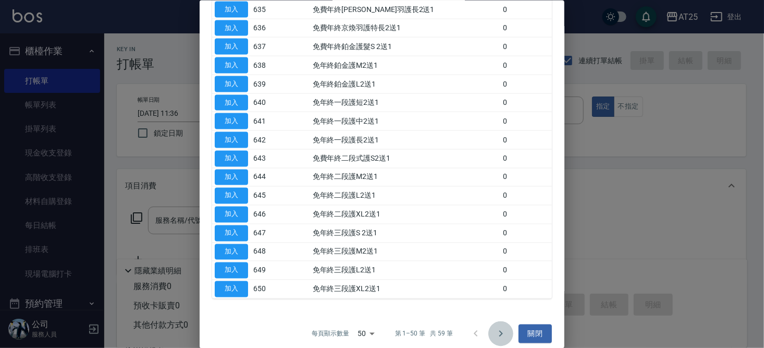
click at [495, 327] on icon "Go to next page" at bounding box center [501, 333] width 13 height 13
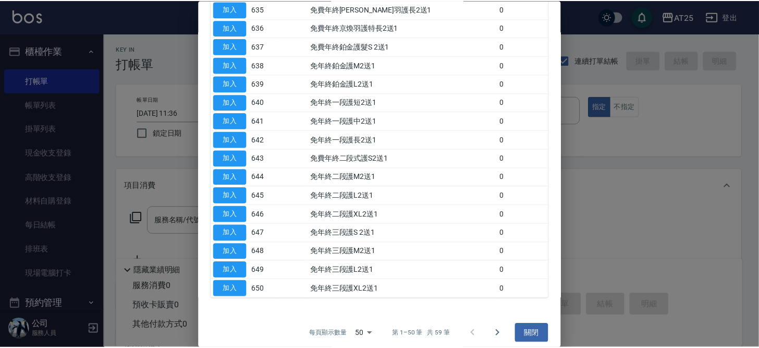
scroll to position [11, 0]
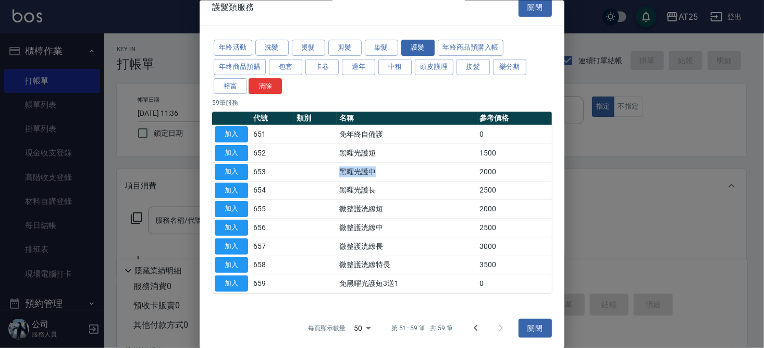
drag, startPoint x: 325, startPoint y: 168, endPoint x: 403, endPoint y: 170, distance: 78.7
click at [403, 170] on tr "加入 653 黑曜光護中 2000" at bounding box center [382, 171] width 340 height 19
drag, startPoint x: 339, startPoint y: 186, endPoint x: 398, endPoint y: 185, distance: 58.4
click at [363, 185] on td "黑曜光護長" at bounding box center [407, 190] width 140 height 19
drag, startPoint x: 421, startPoint y: 187, endPoint x: 465, endPoint y: 187, distance: 44.3
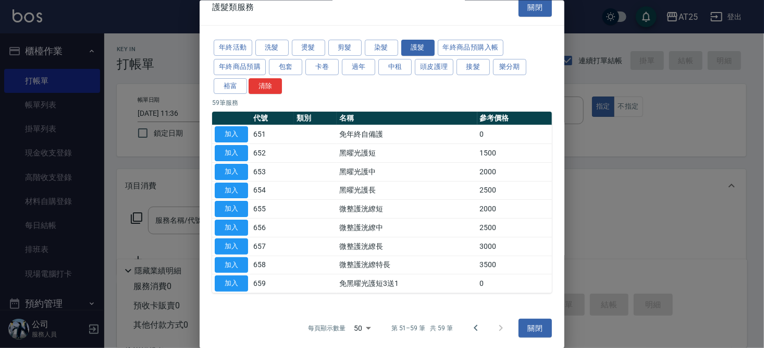
click at [464, 187] on td "黑曜光護長" at bounding box center [407, 190] width 140 height 19
click at [469, 186] on td "黑曜光護長" at bounding box center [407, 190] width 140 height 19
click at [536, 324] on button "關閉" at bounding box center [534, 327] width 33 height 19
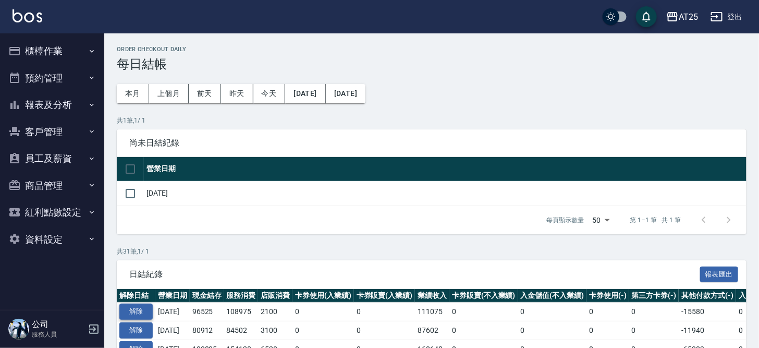
click at [135, 313] on button "解除" at bounding box center [135, 311] width 33 height 16
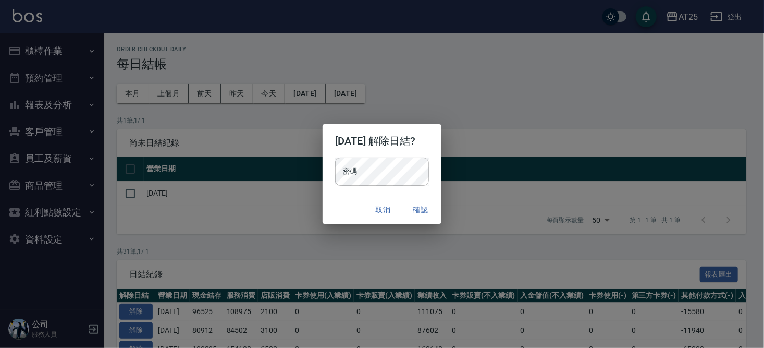
click at [360, 187] on div "密碼 密碼" at bounding box center [382, 176] width 119 height 39
click at [420, 214] on button "確認" at bounding box center [420, 209] width 33 height 19
